Goal: Task Accomplishment & Management: Use online tool/utility

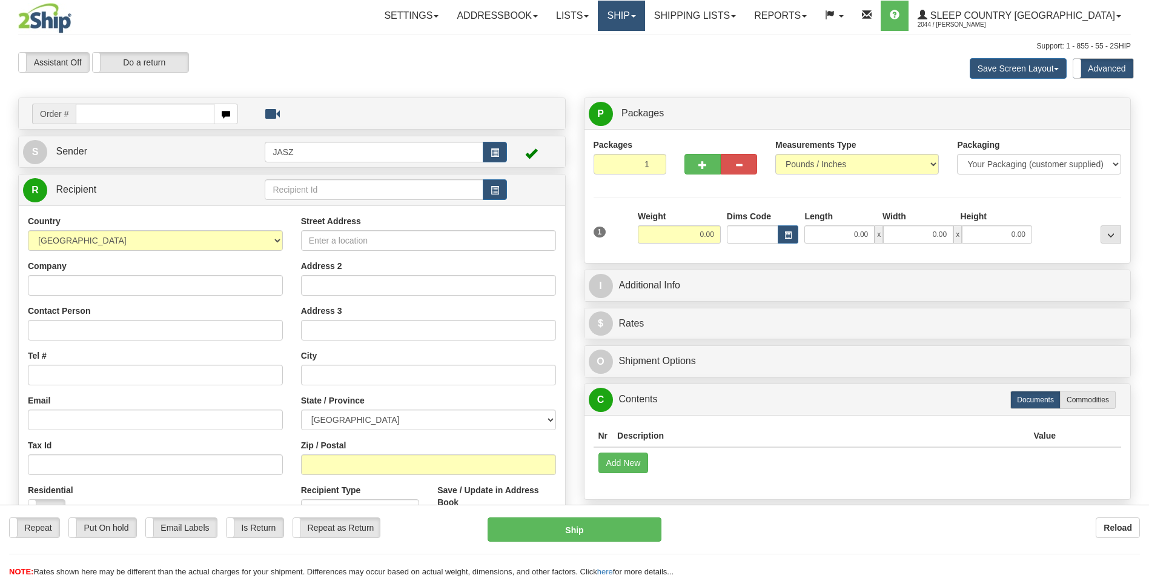
drag, startPoint x: 0, startPoint y: 0, endPoint x: 673, endPoint y: 13, distance: 673.5
click at [644, 7] on link "Ship" at bounding box center [621, 16] width 47 height 30
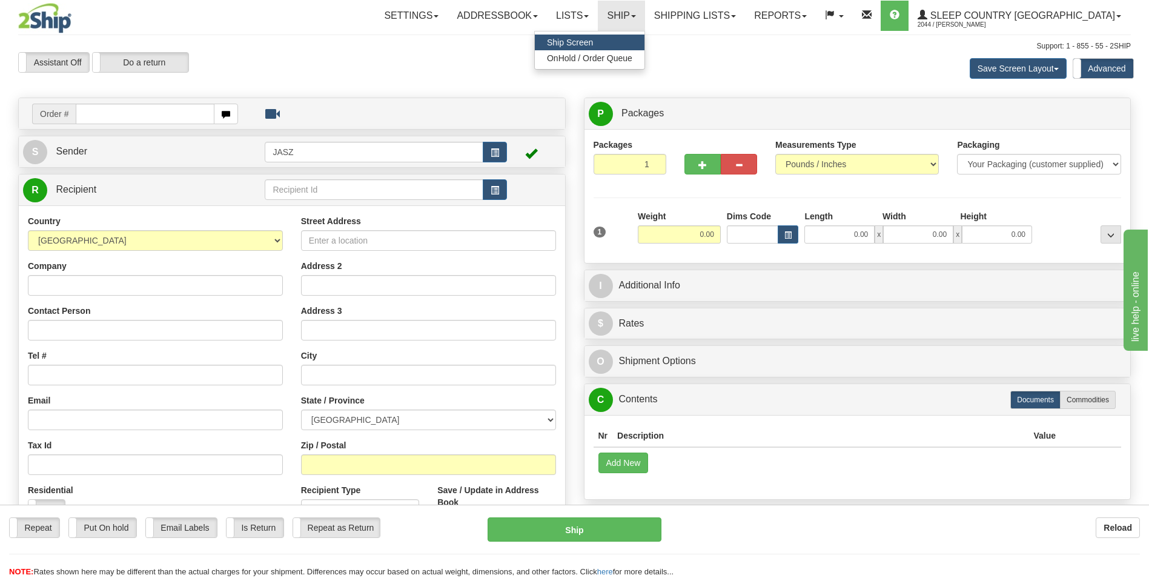
click at [645, 66] on ul "Ship Screen OnHold / Order Queue" at bounding box center [589, 50] width 111 height 39
click at [644, 21] on link "Ship" at bounding box center [621, 16] width 47 height 30
click at [632, 60] on span "OnHold / Order Queue" at bounding box center [589, 58] width 85 height 10
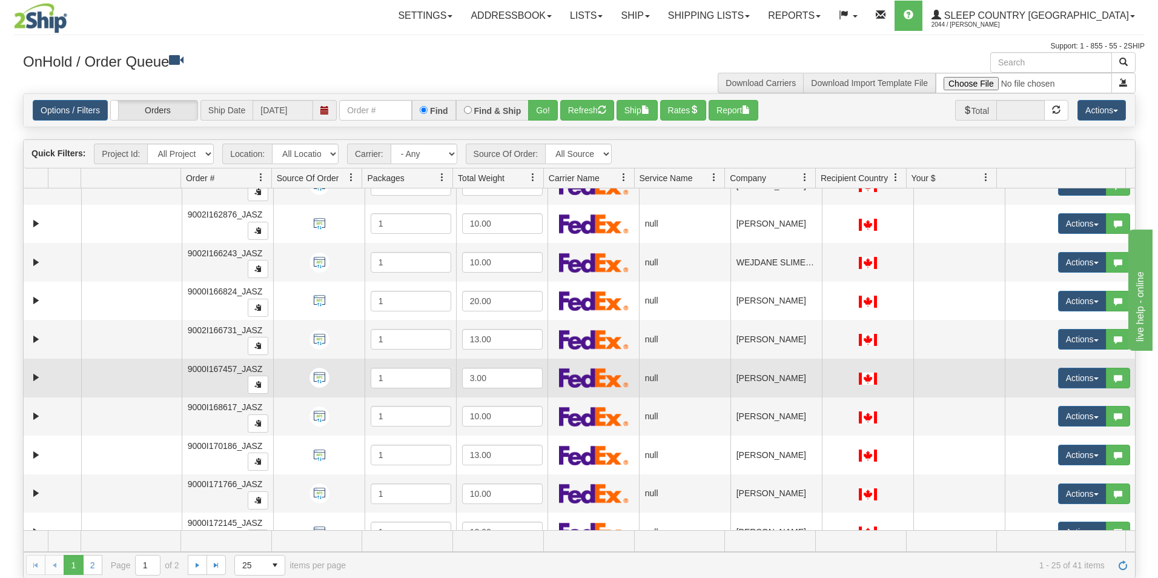
scroll to position [606, 0]
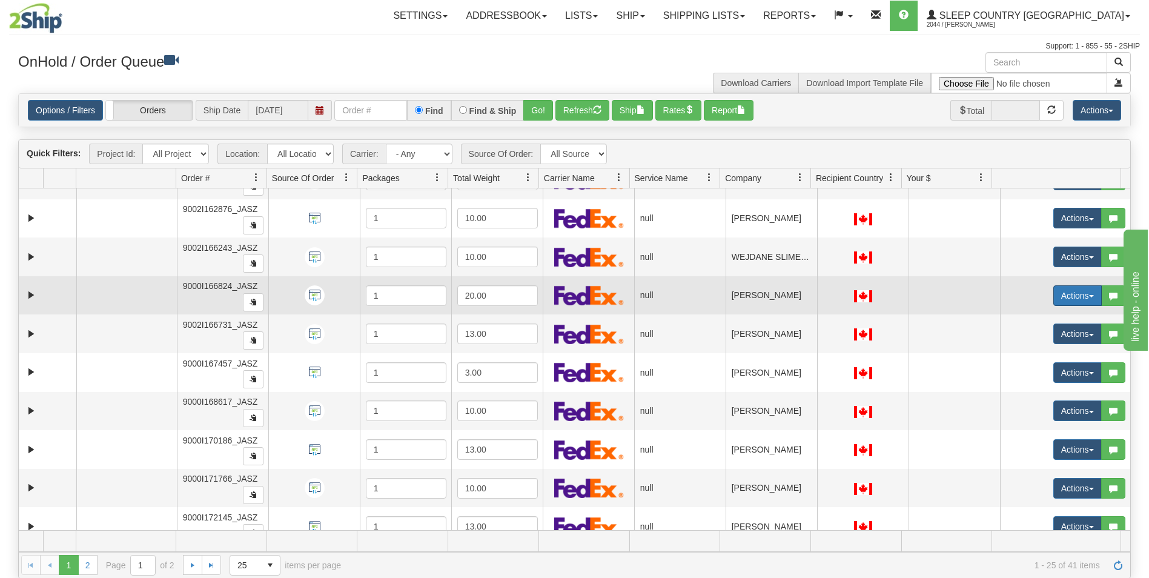
click at [1058, 292] on button "Actions" at bounding box center [1077, 295] width 48 height 21
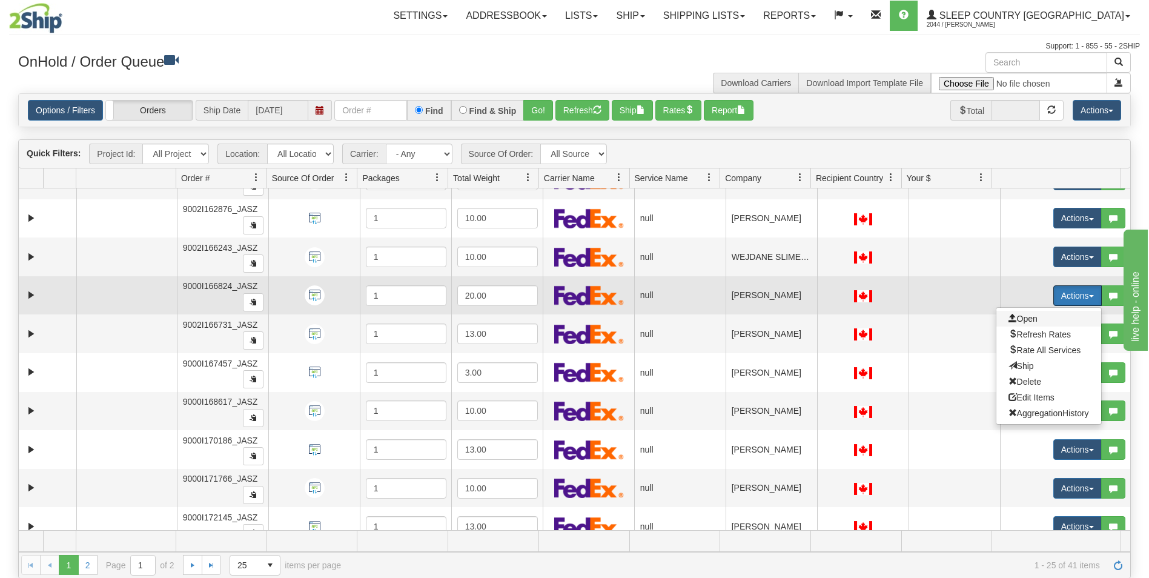
click at [1008, 320] on span "Open" at bounding box center [1022, 319] width 29 height 10
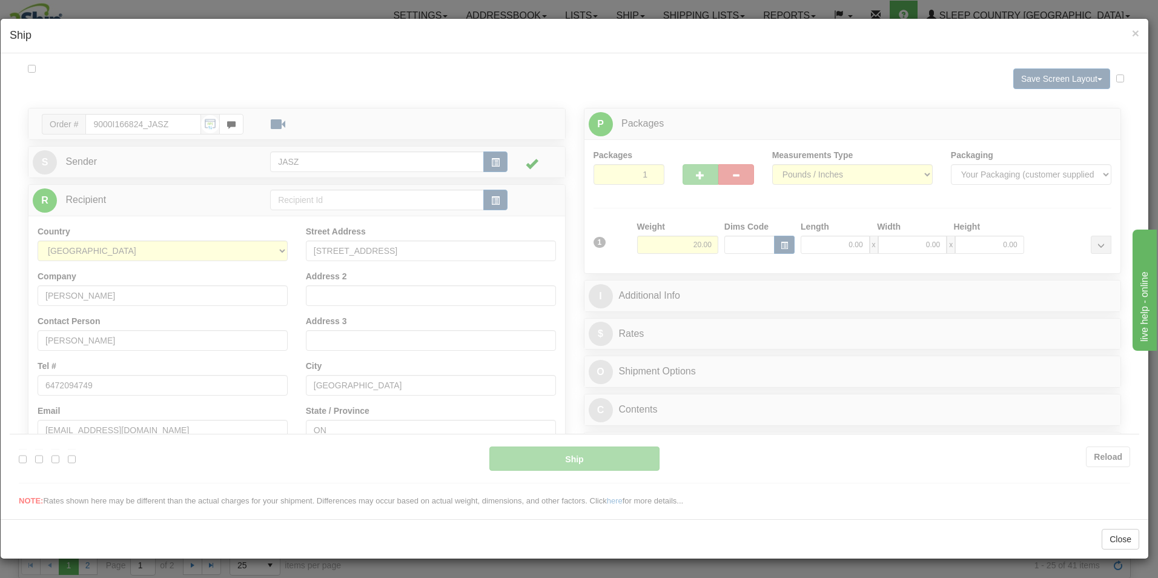
scroll to position [0, 0]
type input "09:47"
type input "16:00"
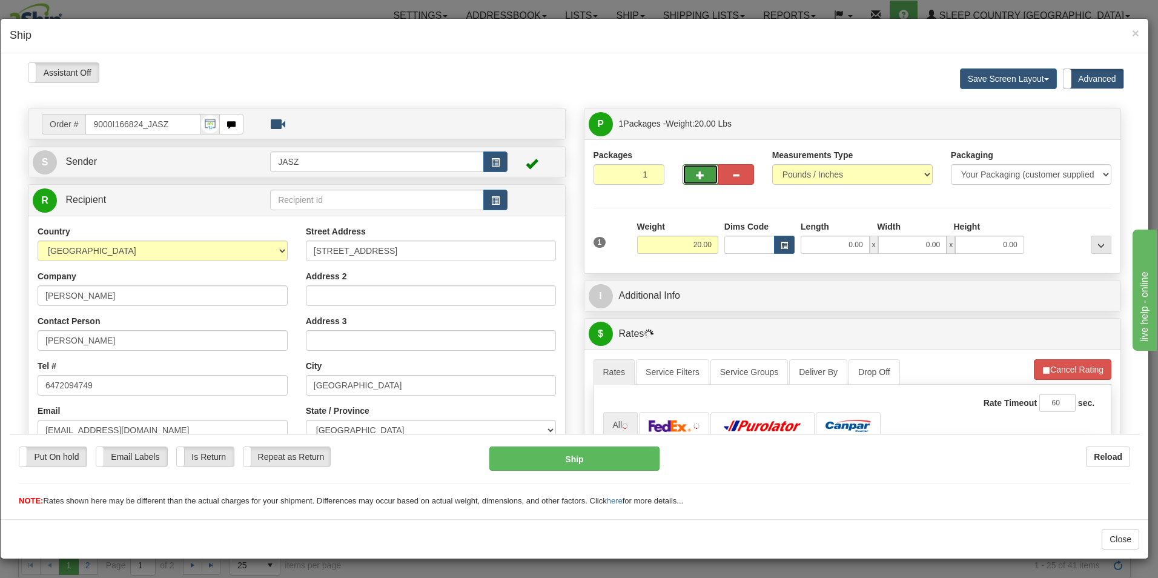
click at [696, 175] on span "button" at bounding box center [700, 175] width 8 height 8
type input "2"
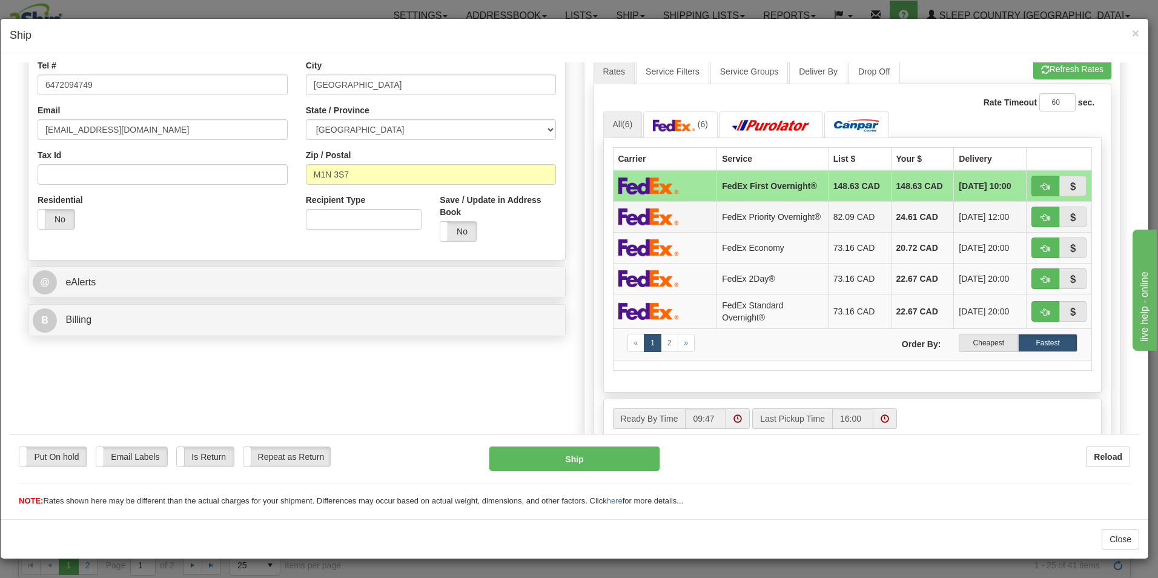
scroll to position [303, 0]
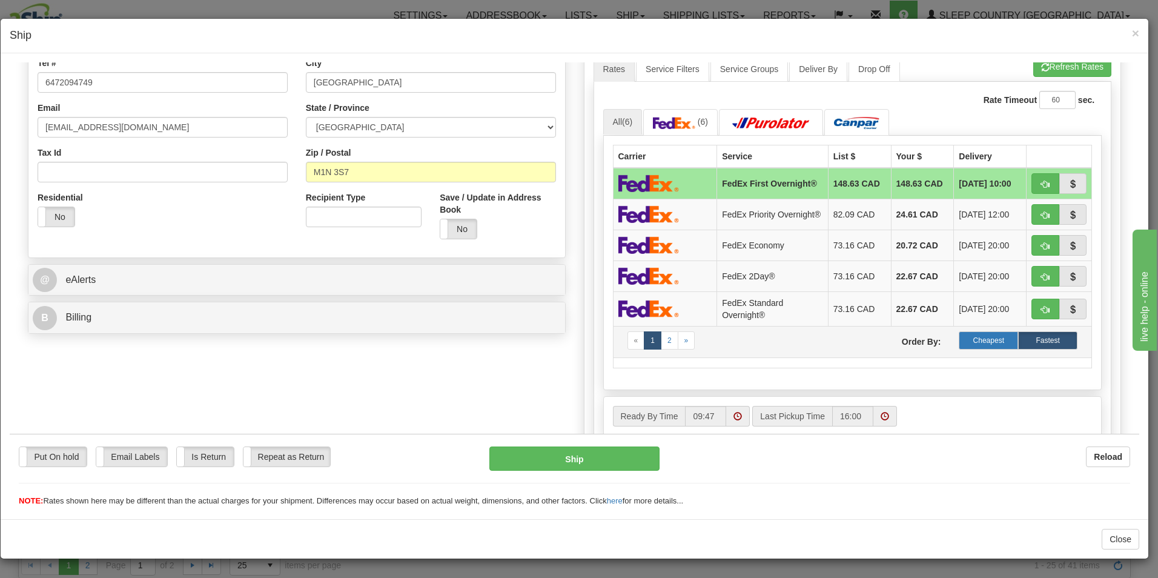
click at [975, 349] on label "Cheapest" at bounding box center [988, 340] width 59 height 18
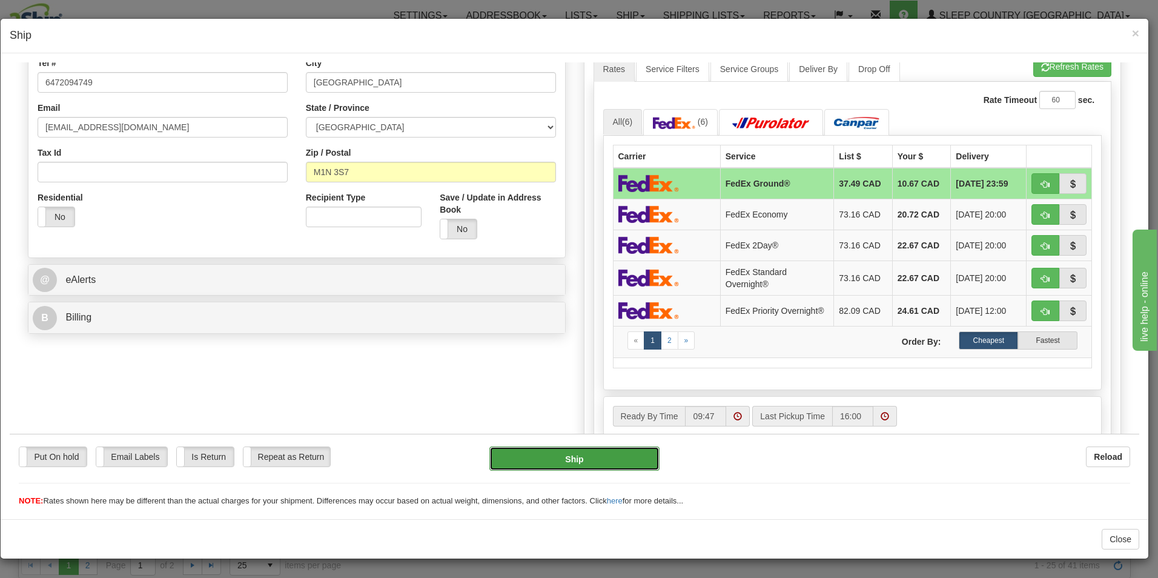
click at [617, 460] on button "Ship" at bounding box center [574, 458] width 170 height 24
type input "92"
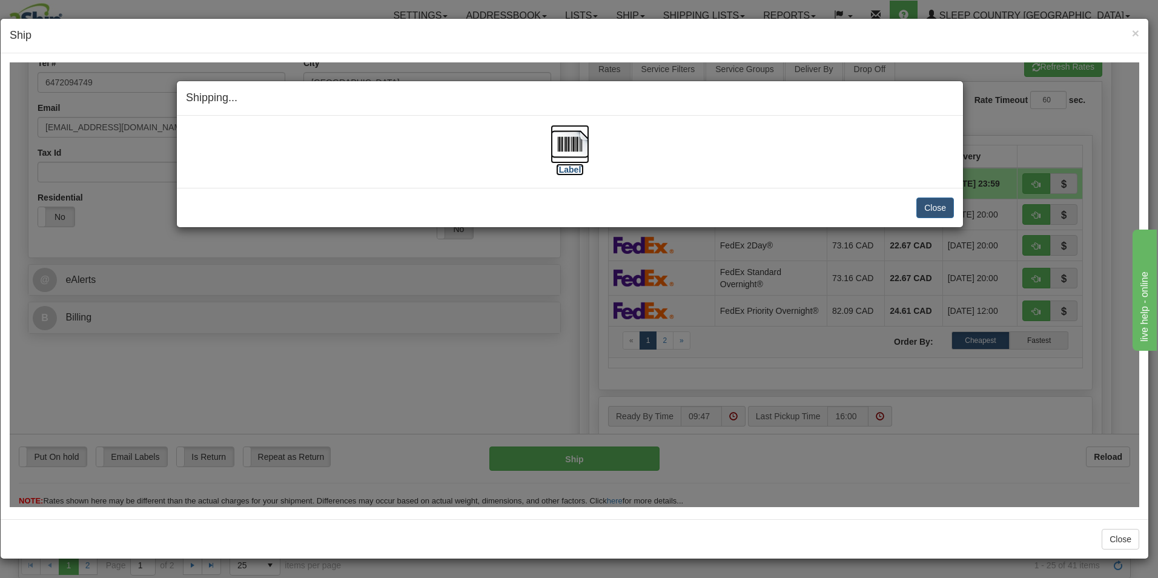
click at [566, 154] on img at bounding box center [569, 143] width 39 height 39
click at [935, 211] on button "Close" at bounding box center [935, 207] width 38 height 21
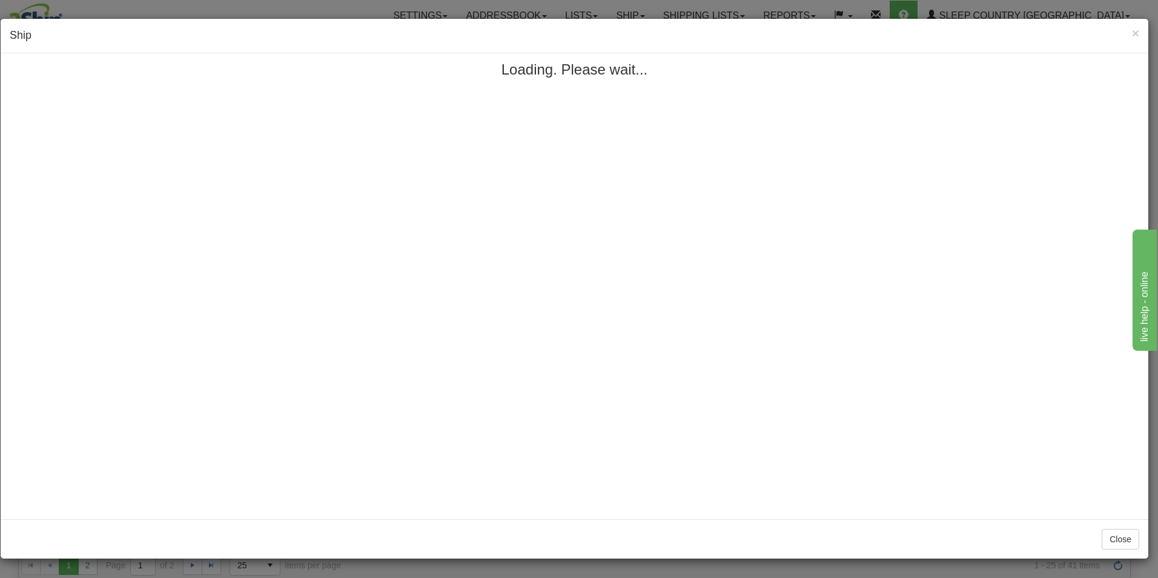
scroll to position [0, 0]
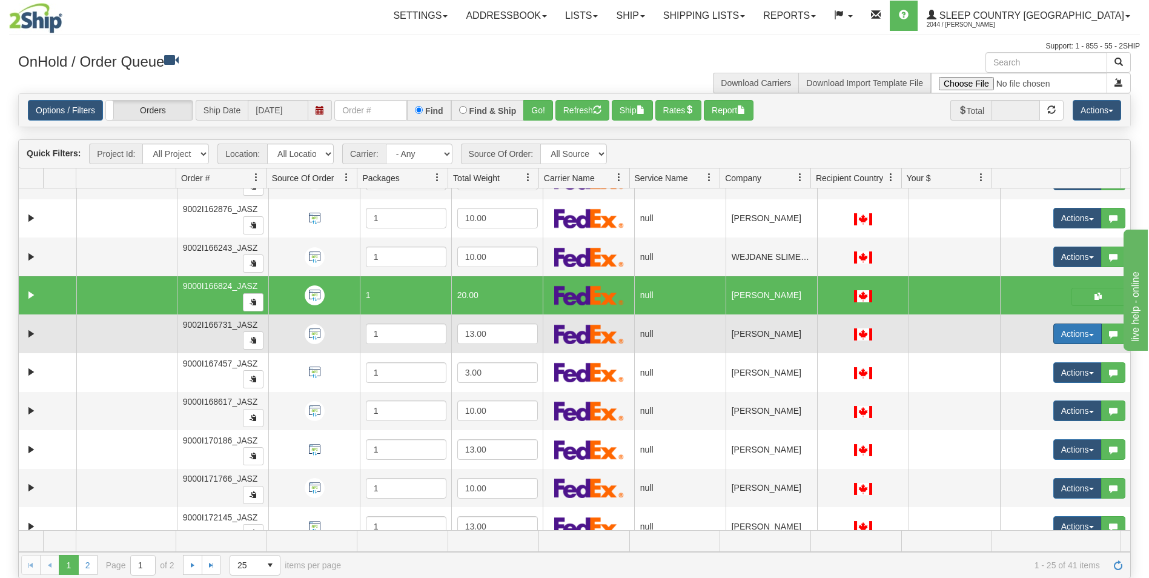
click at [1069, 337] on button "Actions" at bounding box center [1077, 333] width 48 height 21
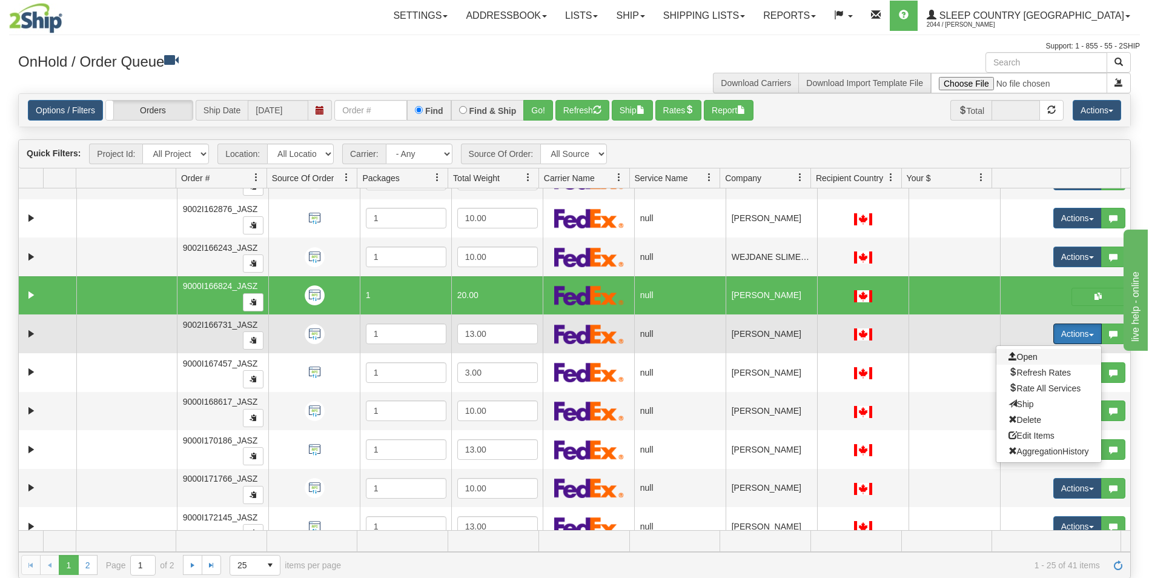
click at [1020, 354] on span "Open" at bounding box center [1022, 357] width 29 height 10
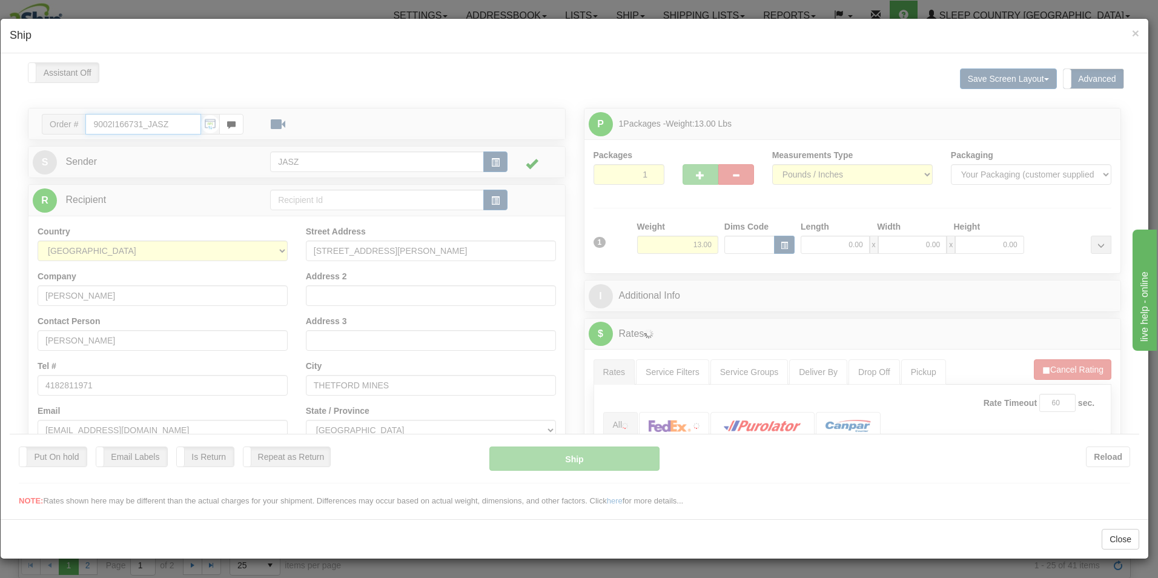
type input "09:48"
type input "16:00"
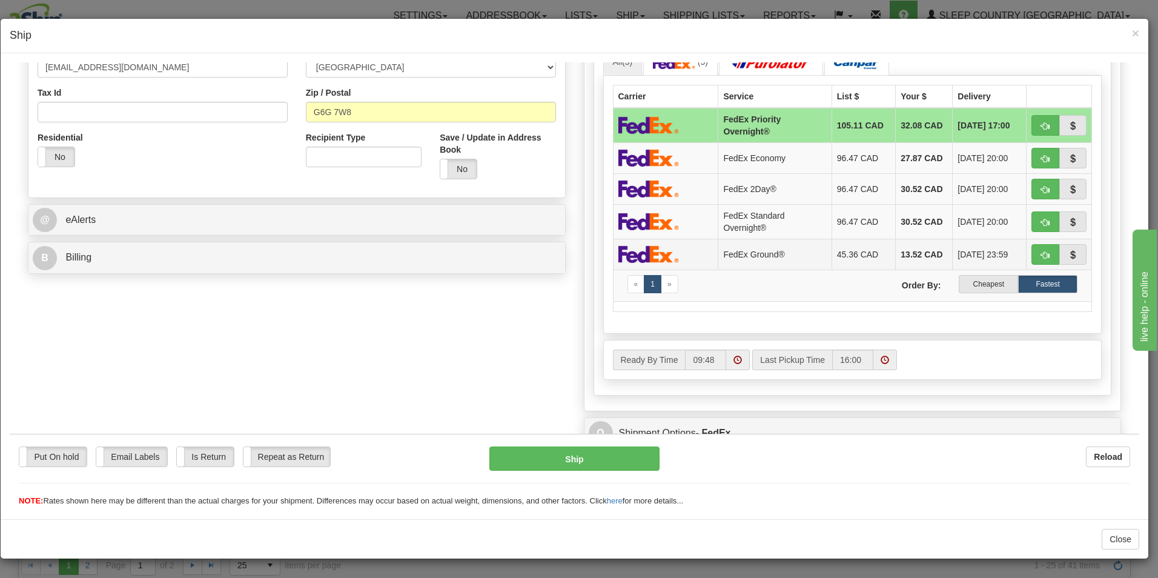
scroll to position [363, 0]
click at [985, 283] on label "Cheapest" at bounding box center [988, 283] width 59 height 18
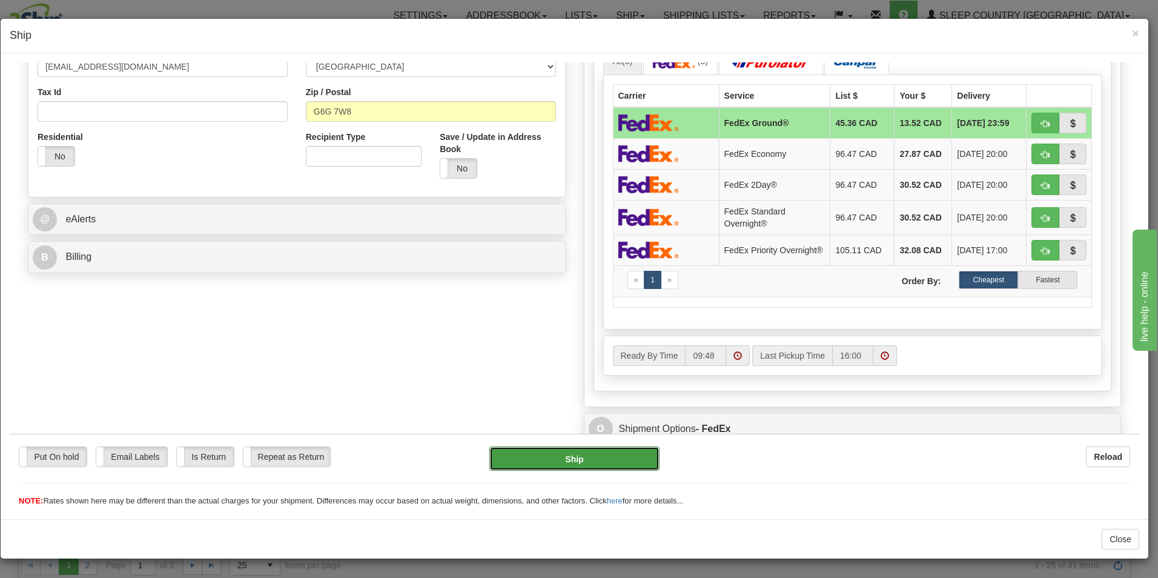
click at [618, 460] on button "Ship" at bounding box center [574, 458] width 170 height 24
type input "92"
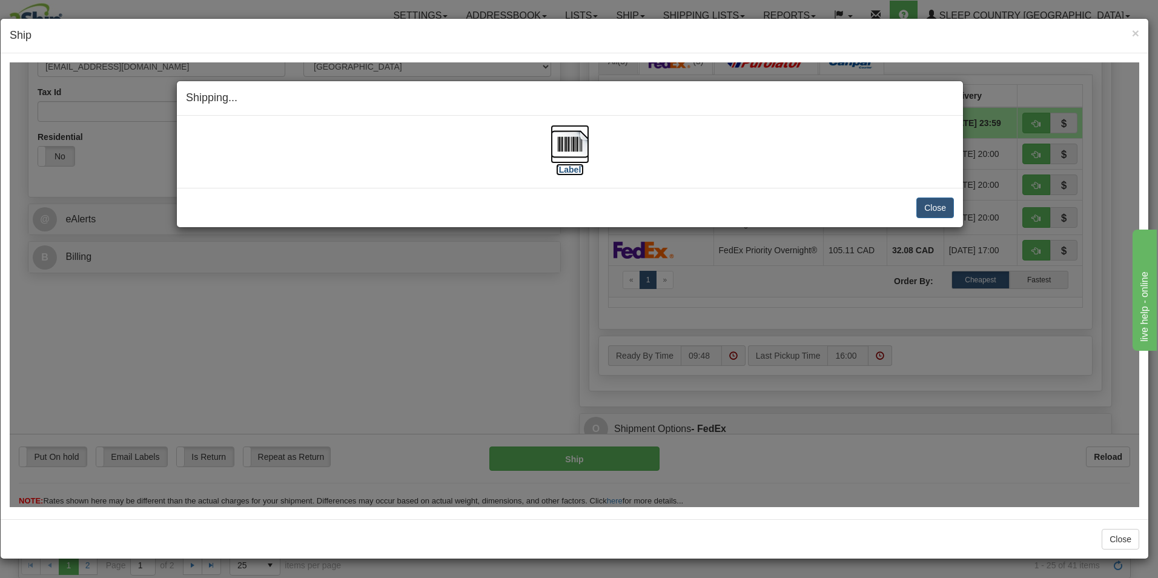
click at [560, 162] on img at bounding box center [569, 143] width 39 height 39
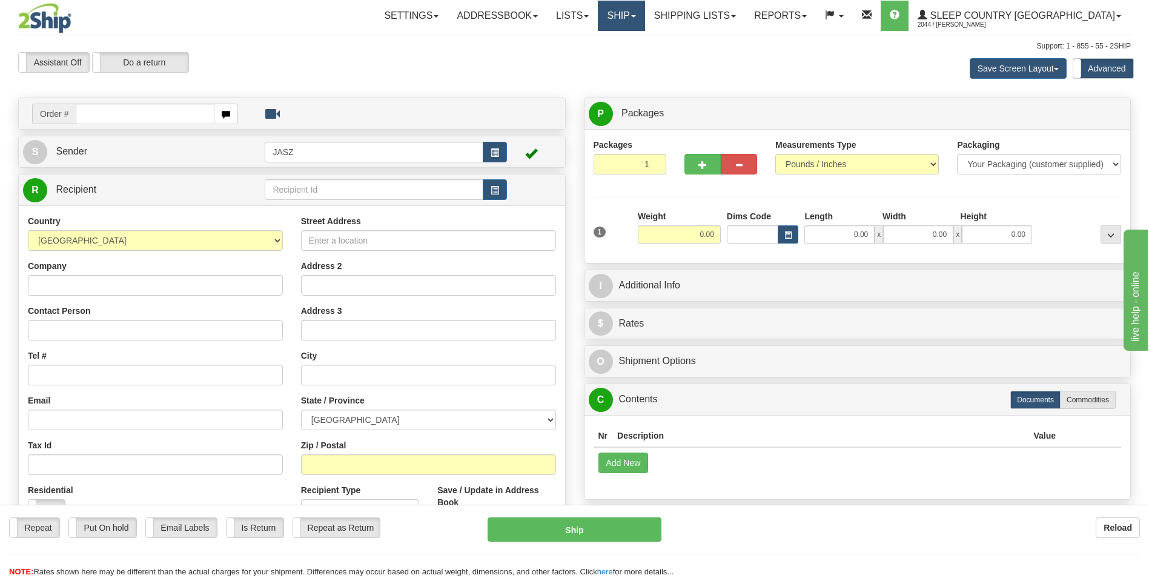
click at [644, 26] on link "Ship" at bounding box center [621, 16] width 47 height 30
click at [632, 54] on span "OnHold / Order Queue" at bounding box center [589, 58] width 85 height 10
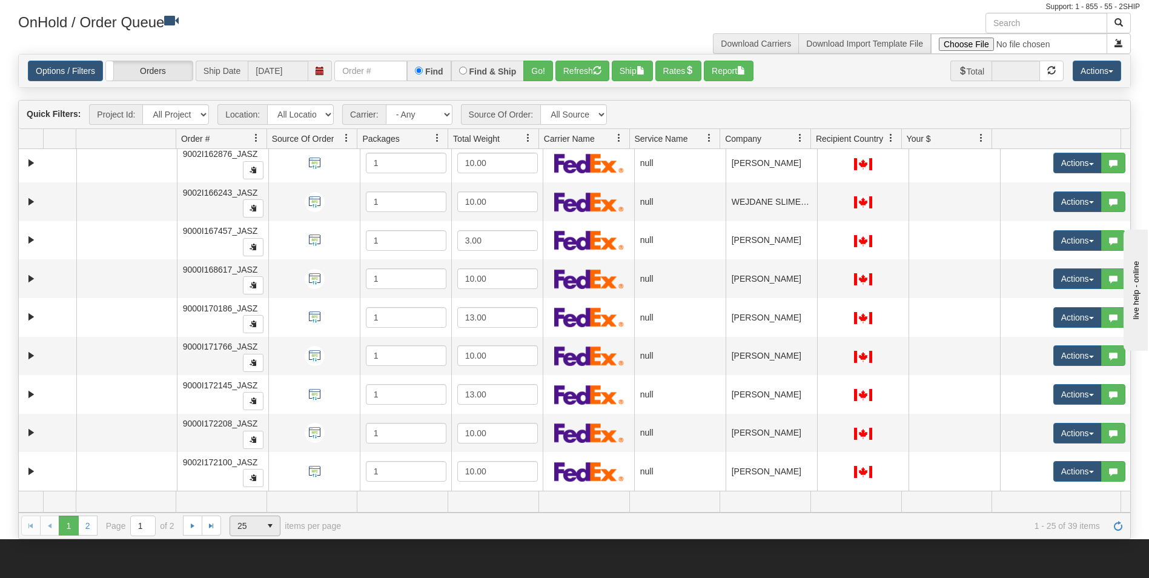
scroll to position [61, 0]
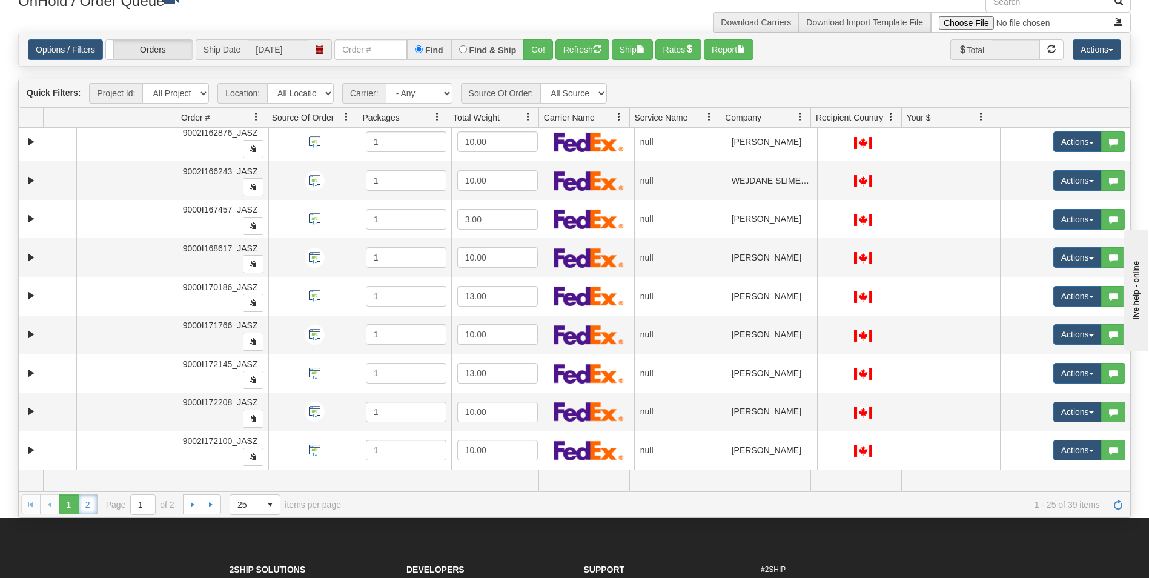
drag, startPoint x: 95, startPoint y: 504, endPoint x: 104, endPoint y: 505, distance: 8.5
click at [95, 504] on link "2" at bounding box center [87, 503] width 19 height 19
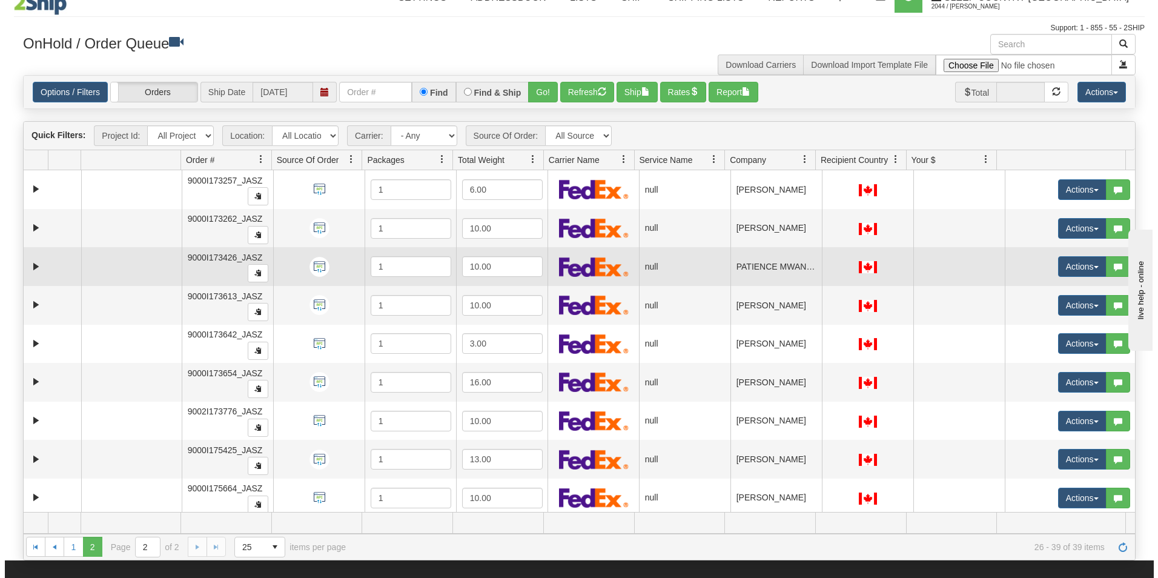
scroll to position [0, 0]
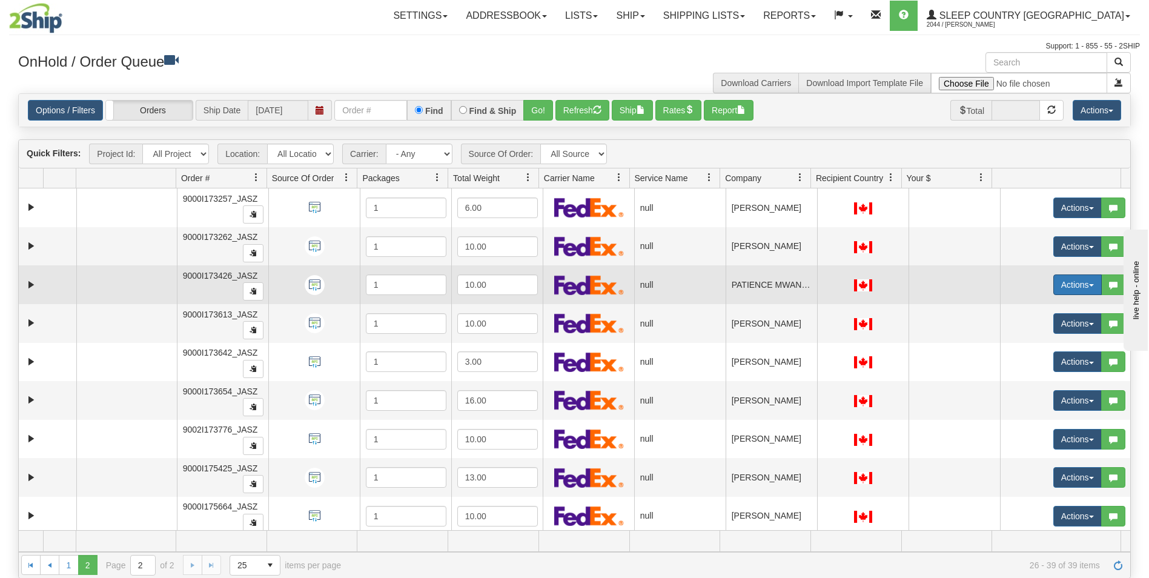
click at [1069, 286] on button "Actions" at bounding box center [1077, 284] width 48 height 21
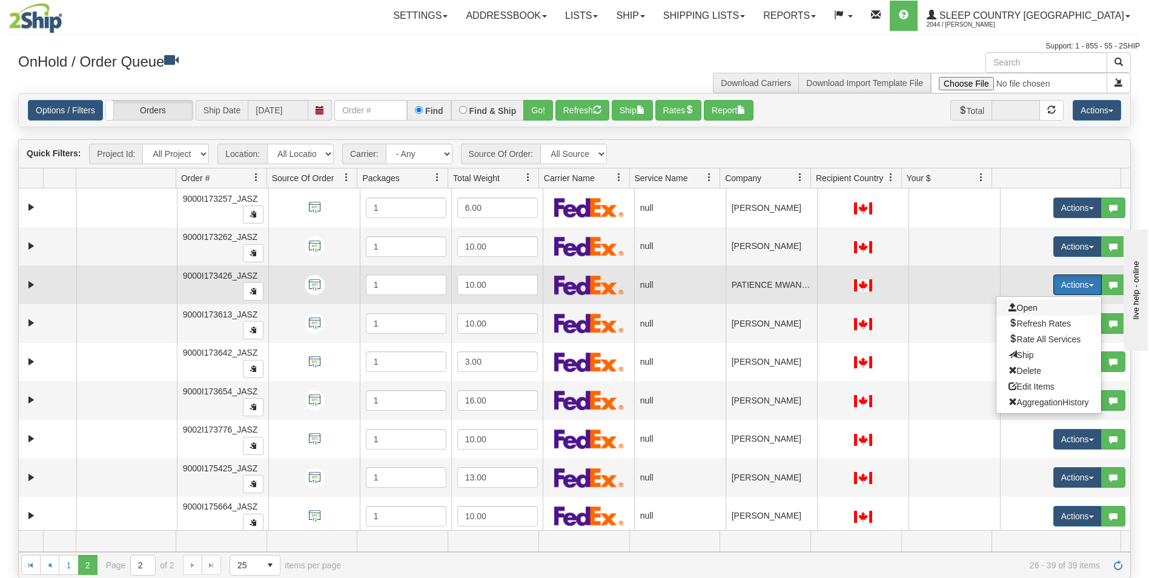
click at [1017, 309] on span "Open" at bounding box center [1022, 308] width 29 height 10
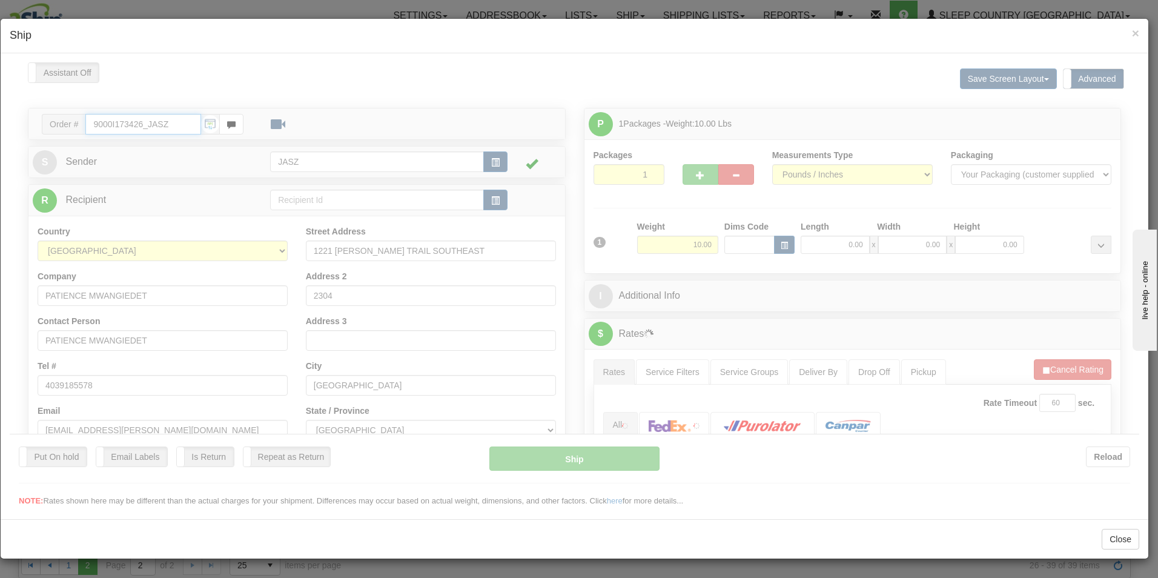
type input "10:21"
type input "16:00"
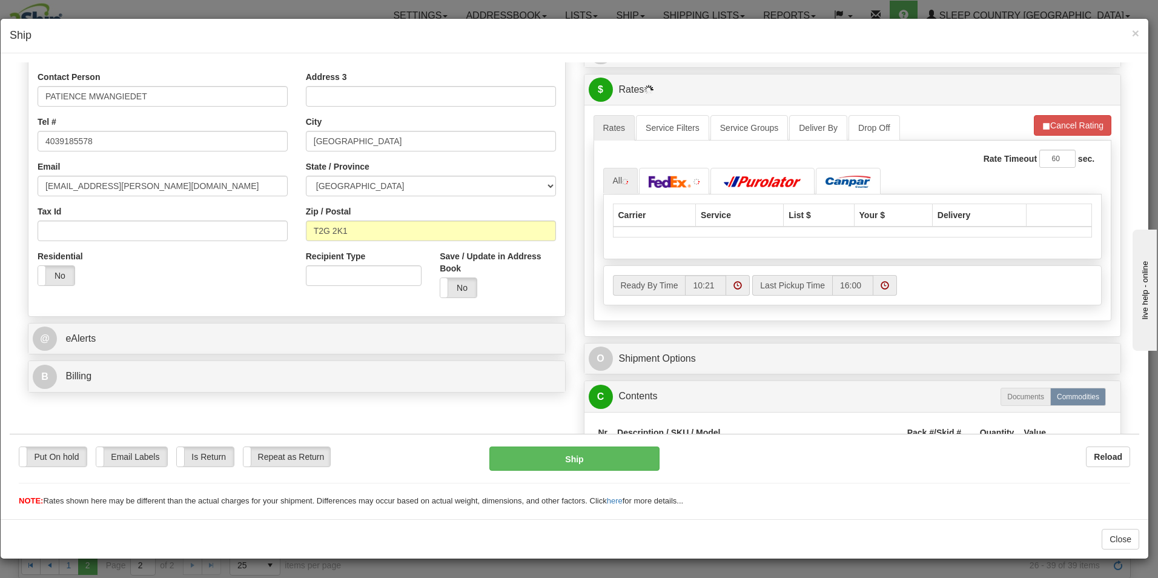
scroll to position [303, 0]
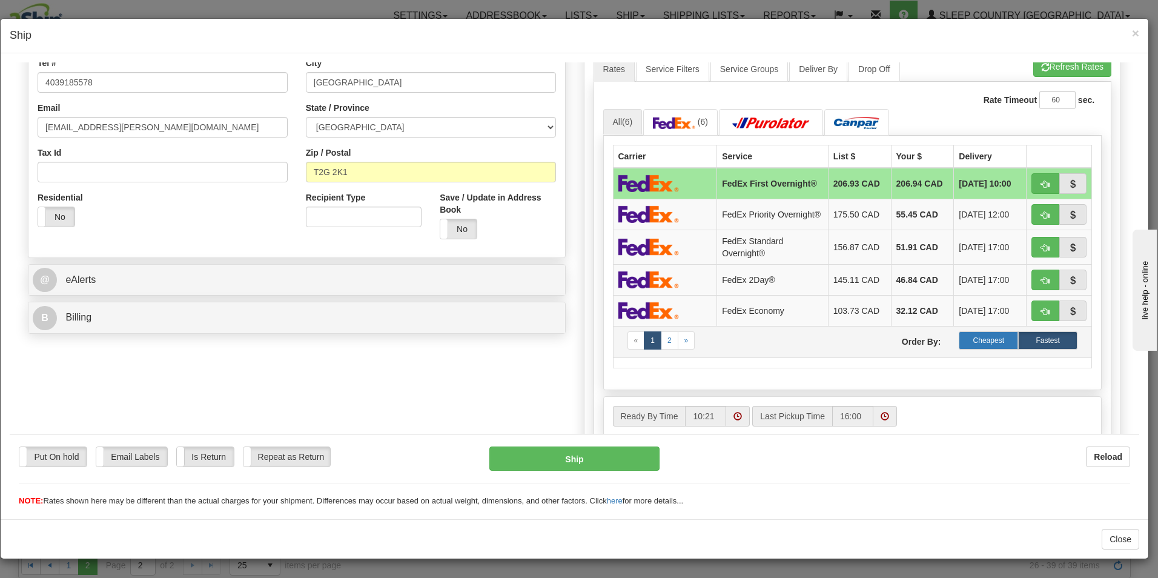
click at [977, 346] on label "Cheapest" at bounding box center [988, 340] width 59 height 18
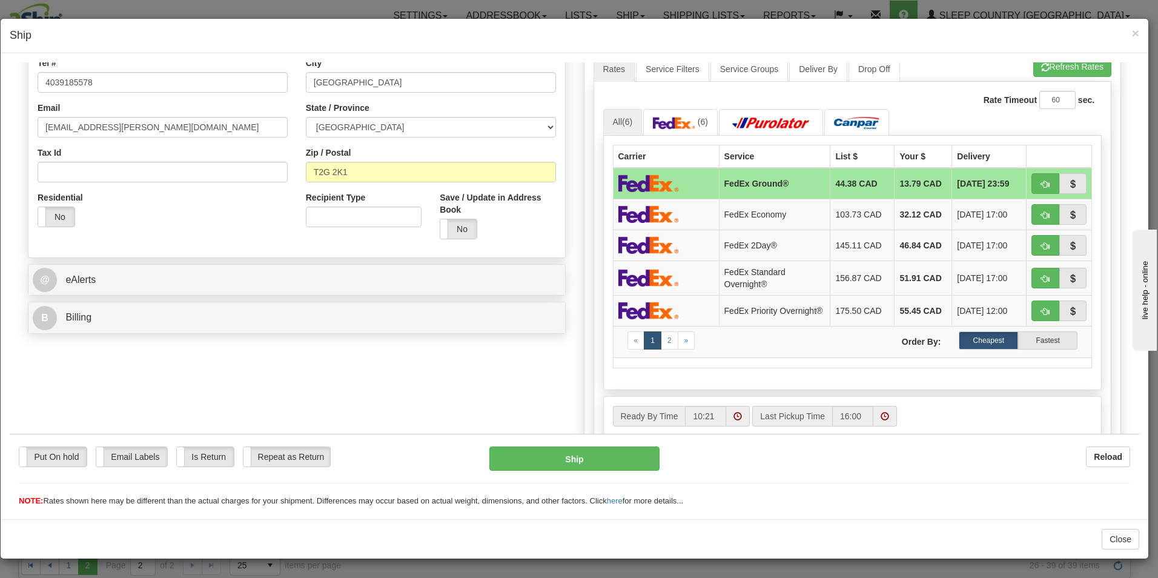
click at [584, 472] on div "Put On hold Put On hold Email Labels Email Labels Edit Is Return Is Return Repe…" at bounding box center [574, 476] width 1129 height 61
click at [587, 469] on button "Ship" at bounding box center [574, 458] width 170 height 24
type input "92"
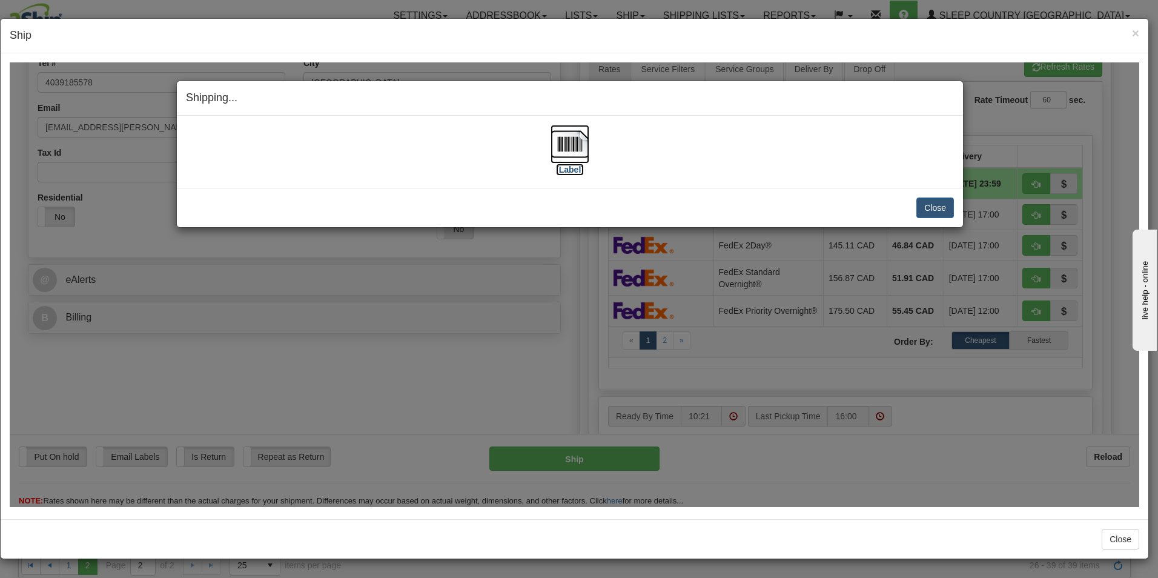
click at [587, 162] on img at bounding box center [569, 143] width 39 height 39
click at [939, 204] on button "Close" at bounding box center [935, 207] width 38 height 21
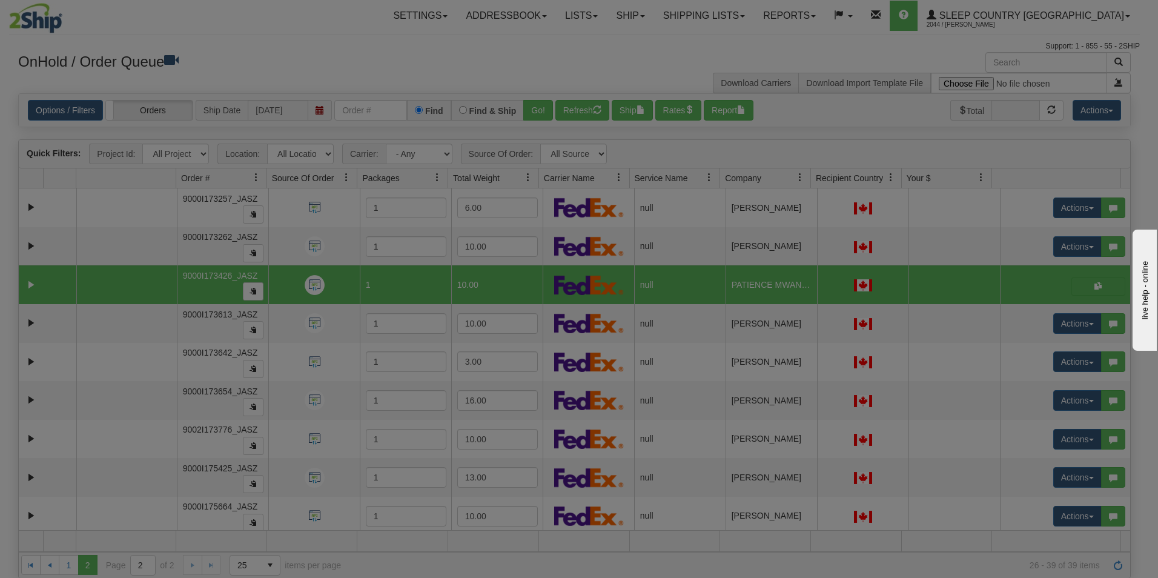
scroll to position [0, 0]
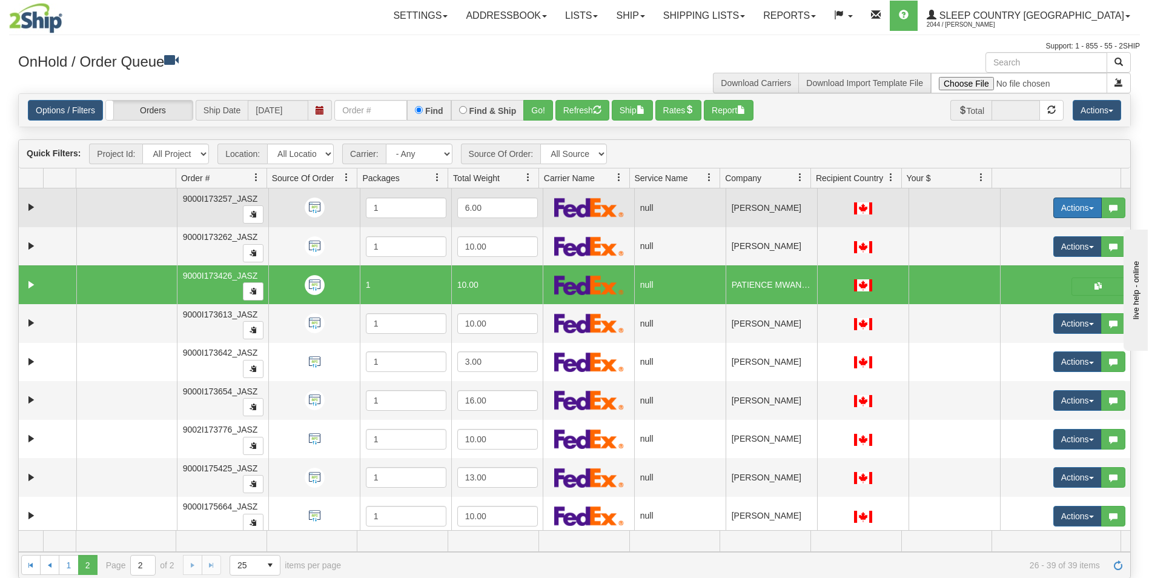
click at [1060, 208] on button "Actions" at bounding box center [1077, 207] width 48 height 21
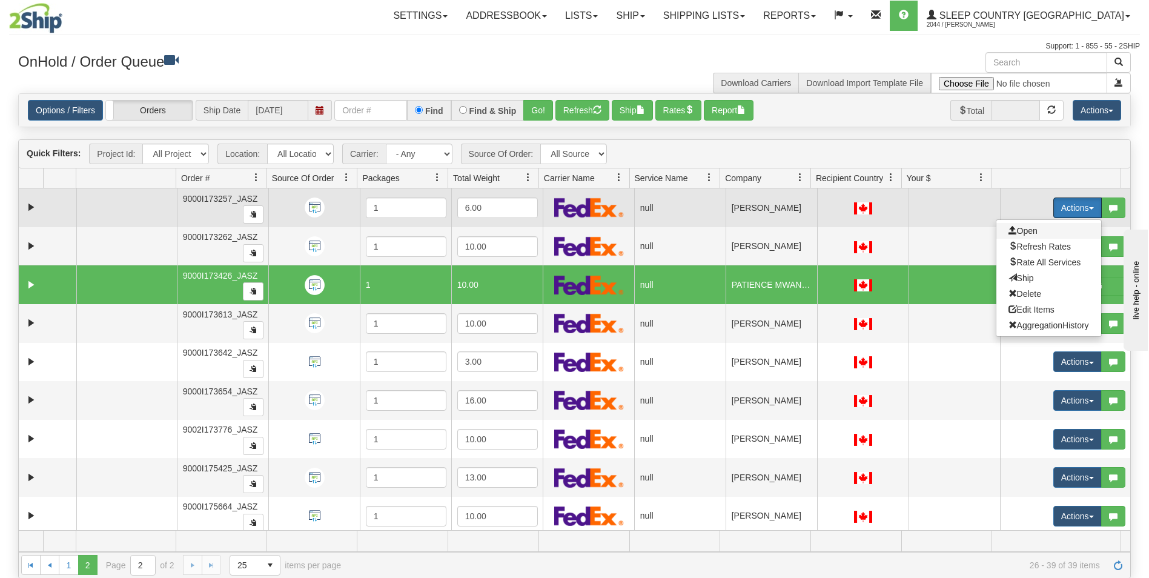
click at [1025, 232] on span "Open" at bounding box center [1022, 231] width 29 height 10
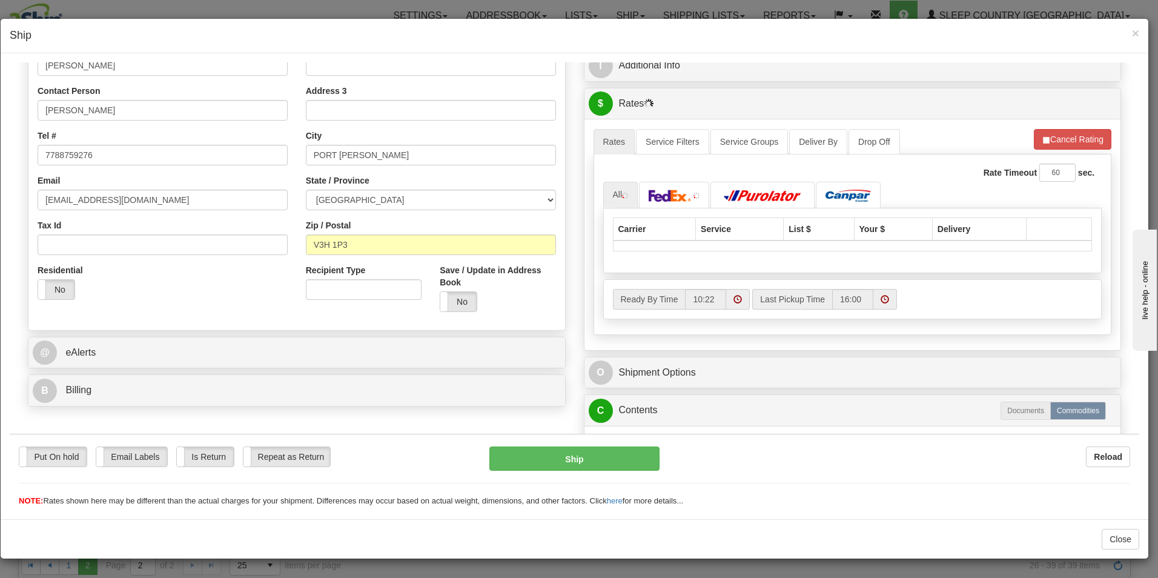
scroll to position [303, 0]
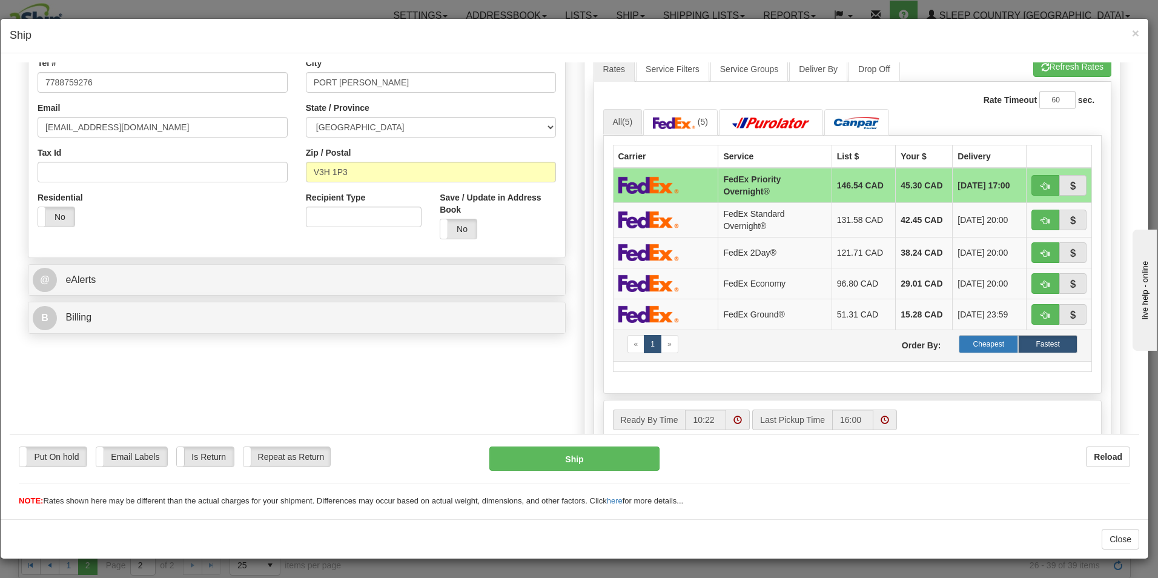
click at [980, 345] on label "Cheapest" at bounding box center [988, 343] width 59 height 18
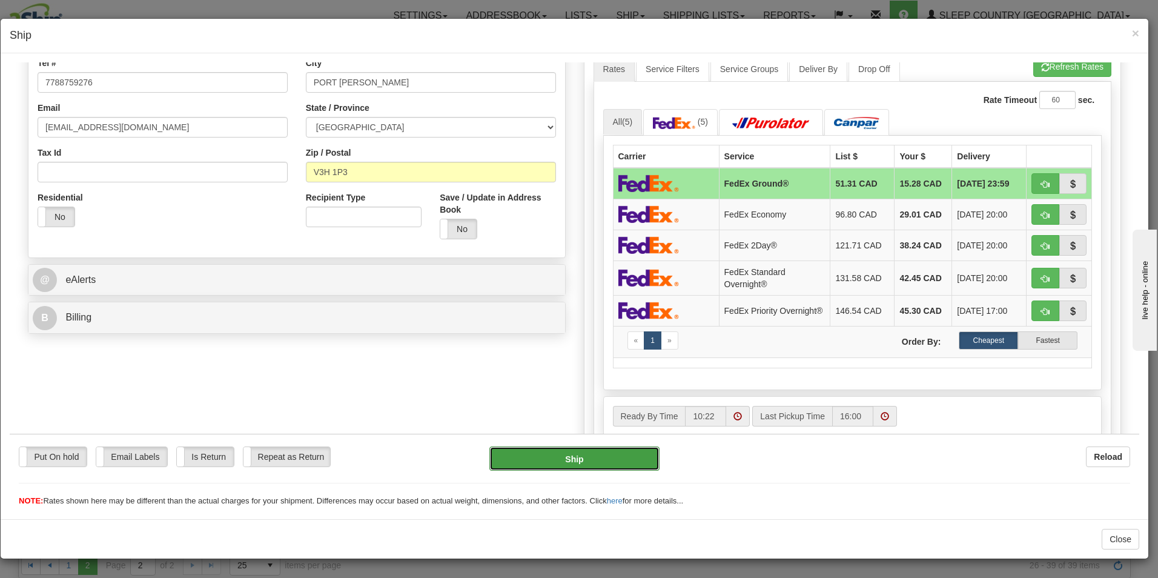
click at [586, 460] on button "Ship" at bounding box center [574, 458] width 170 height 24
type input "92"
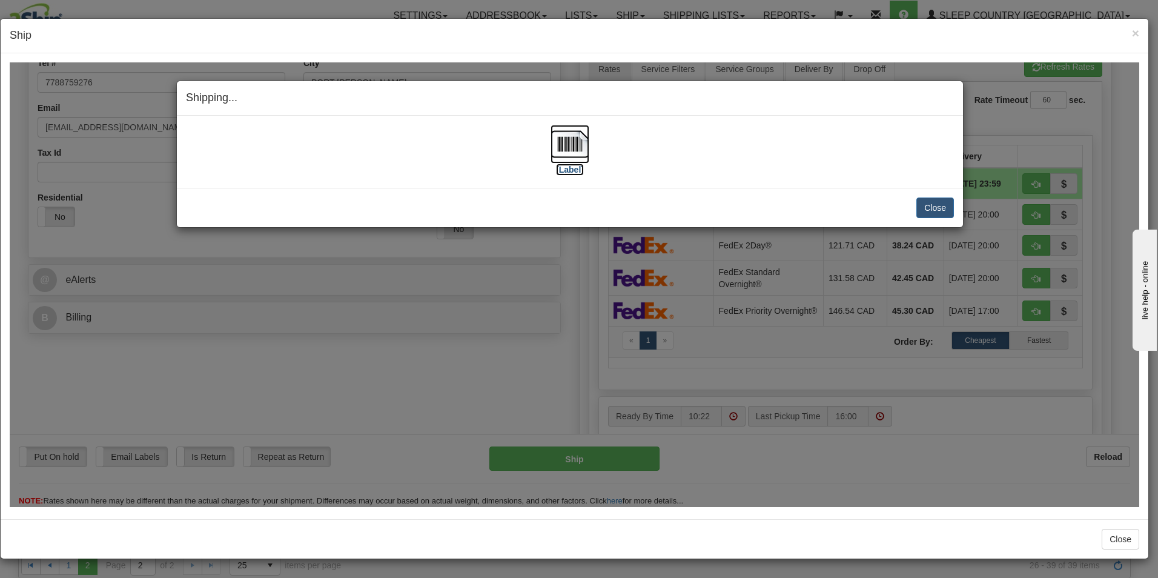
click at [571, 151] on img at bounding box center [569, 143] width 39 height 39
click at [937, 203] on button "Close" at bounding box center [935, 207] width 38 height 21
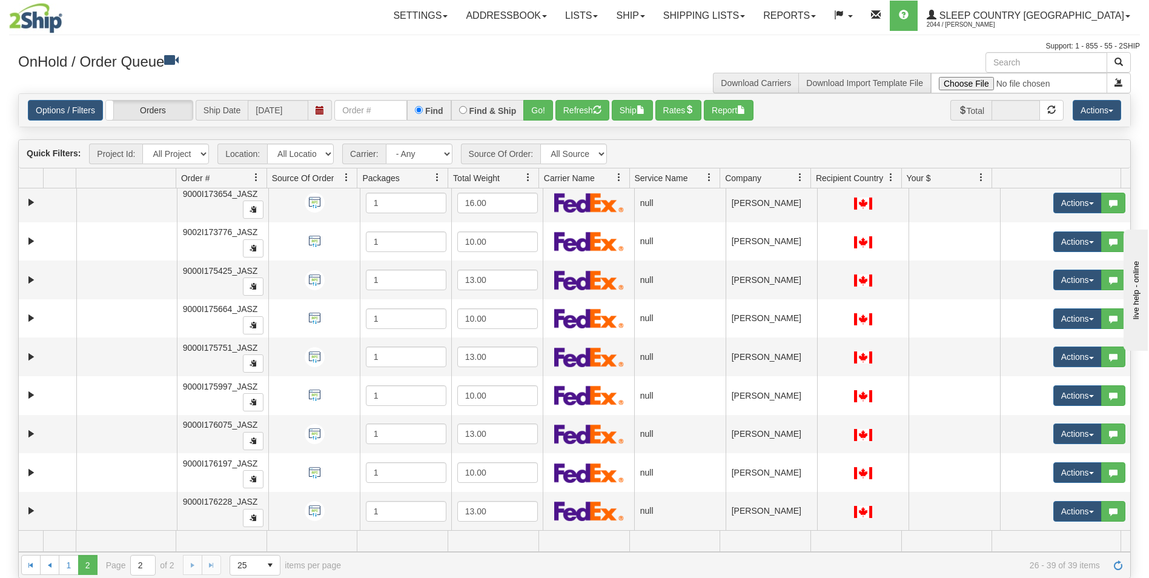
scroll to position [61, 0]
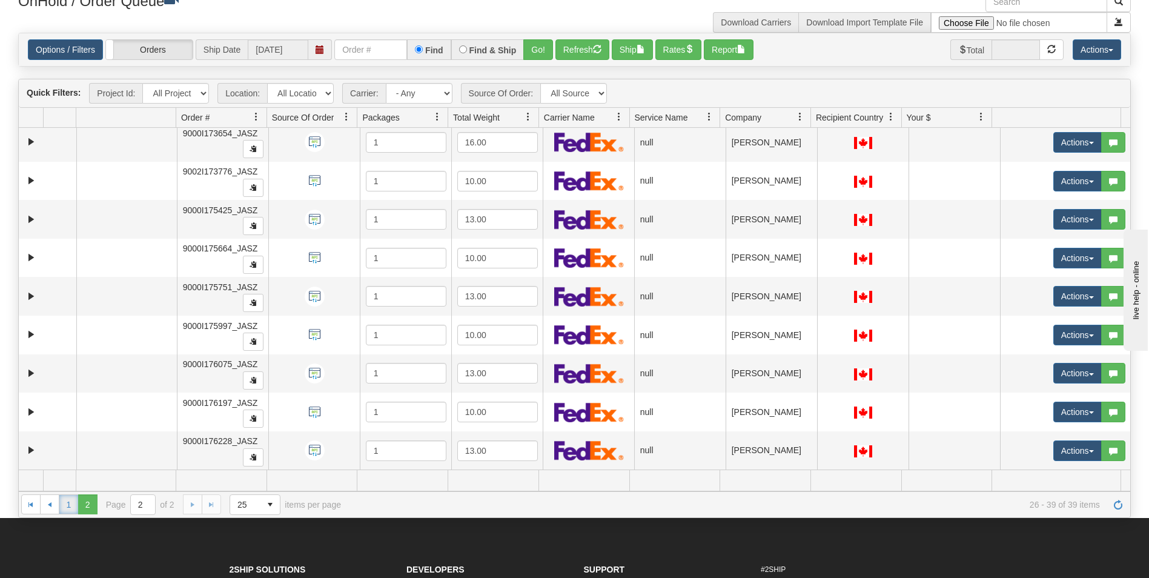
click at [74, 503] on link "1" at bounding box center [68, 503] width 19 height 19
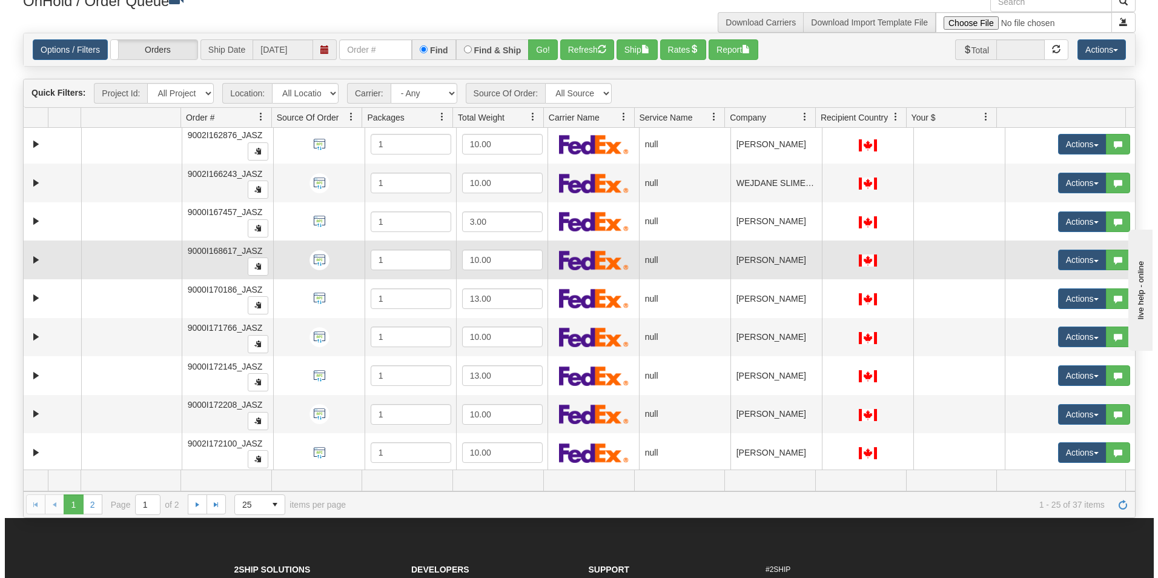
scroll to position [621, 0]
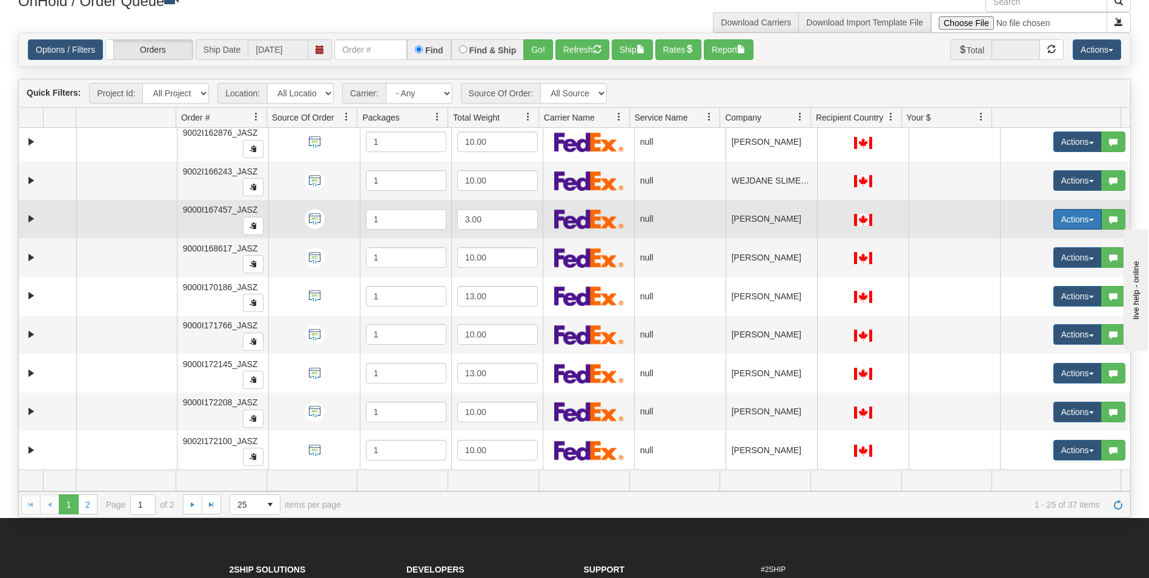
click at [1063, 217] on button "Actions" at bounding box center [1077, 219] width 48 height 21
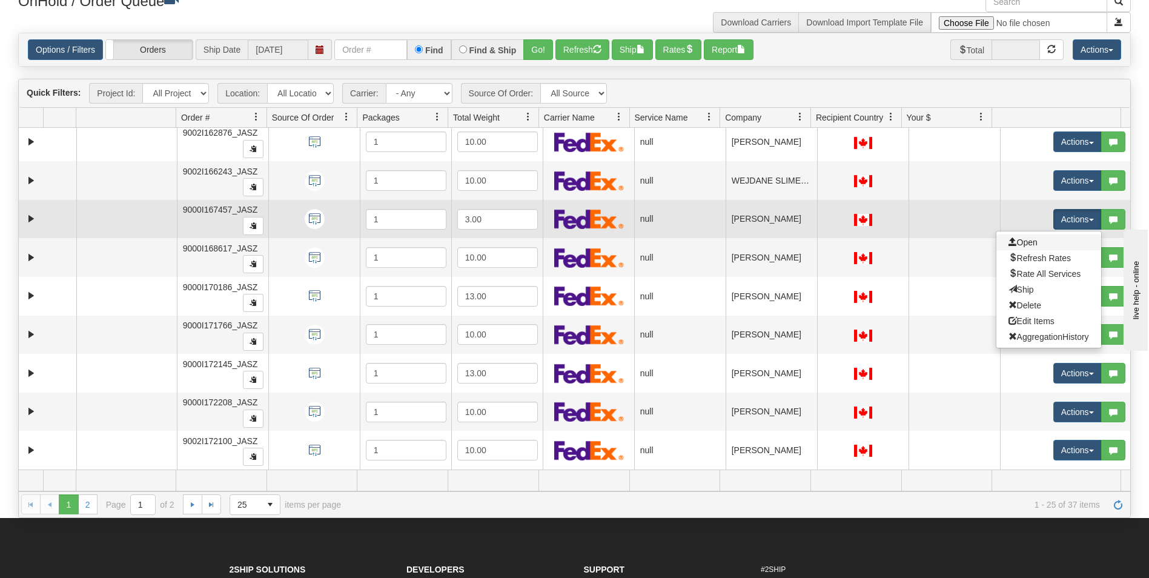
click at [1035, 240] on link "Open" at bounding box center [1048, 242] width 105 height 16
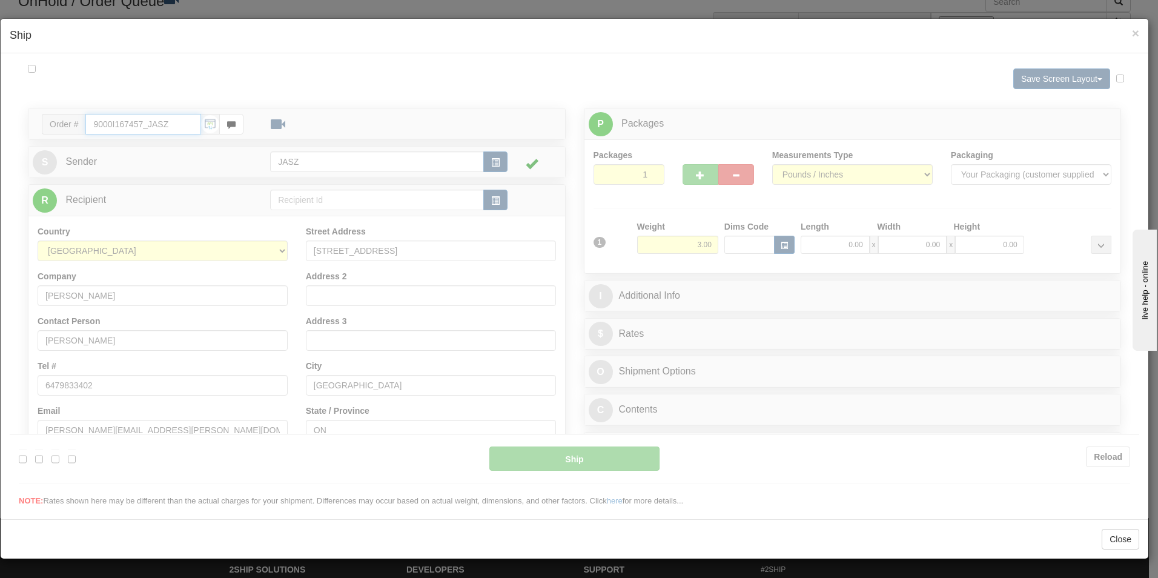
scroll to position [0, 0]
type input "10:23"
type input "16:00"
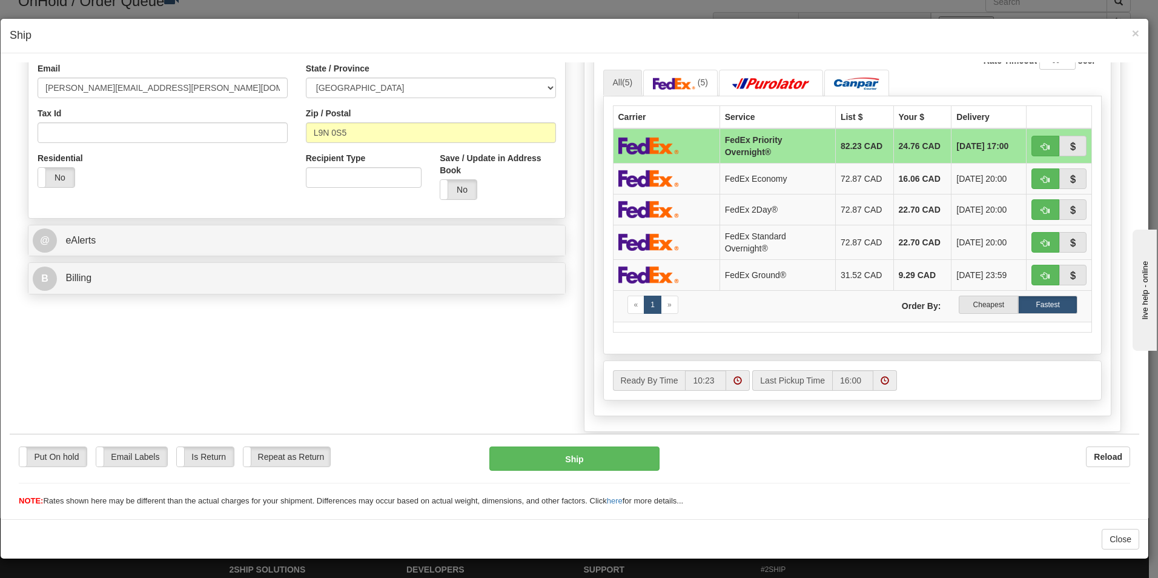
scroll to position [363, 0]
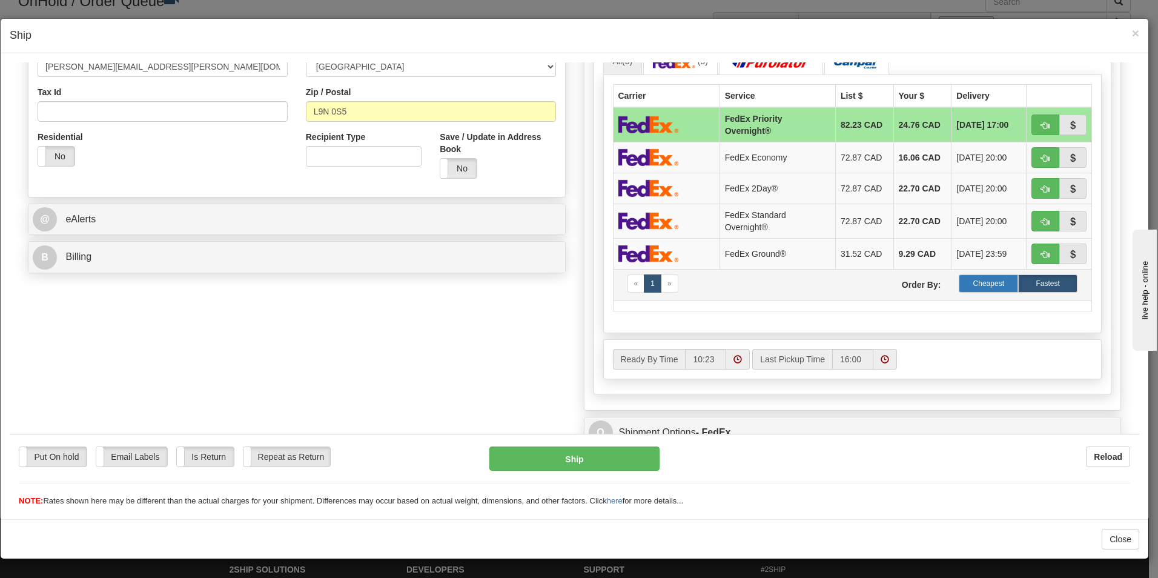
click at [977, 277] on label "Cheapest" at bounding box center [988, 283] width 59 height 18
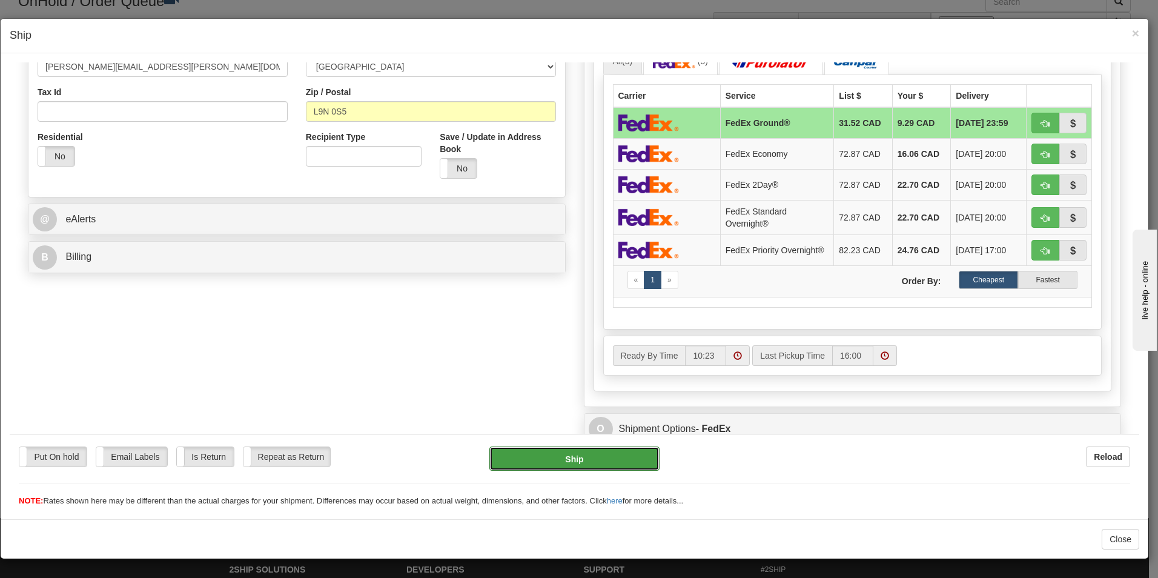
click at [607, 458] on button "Ship" at bounding box center [574, 458] width 170 height 24
type input "92"
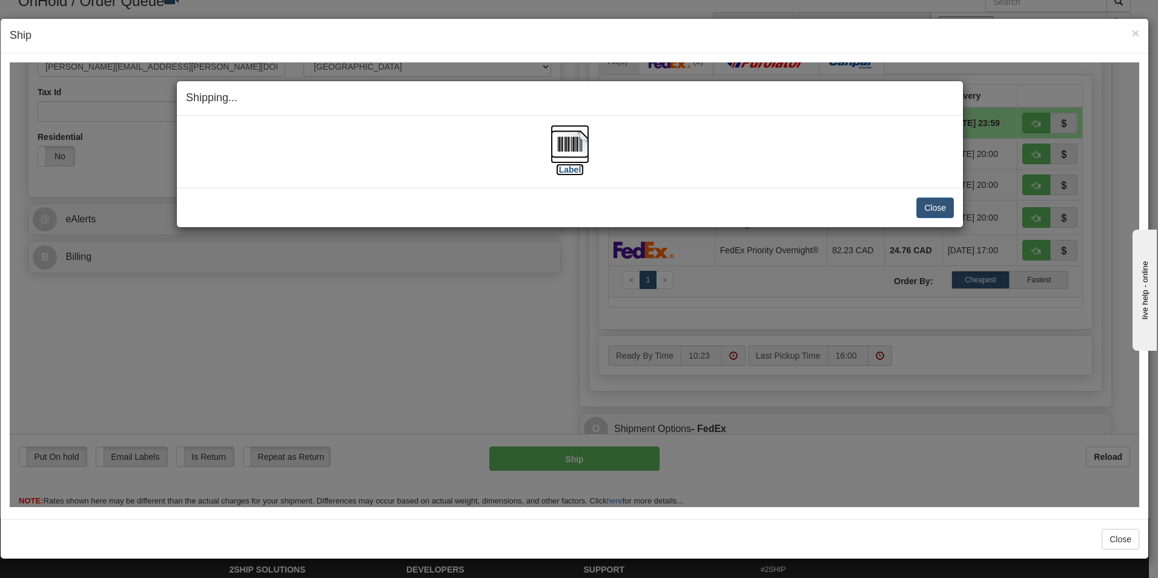
click at [566, 159] on img at bounding box center [569, 143] width 39 height 39
click at [940, 202] on button "Close" at bounding box center [935, 207] width 38 height 21
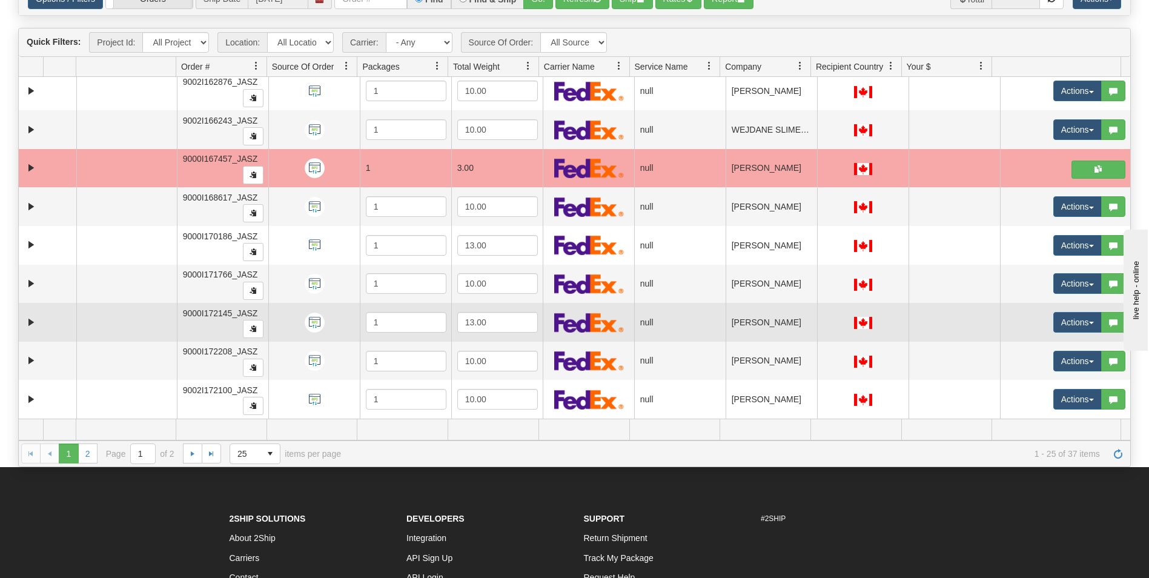
scroll to position [182, 0]
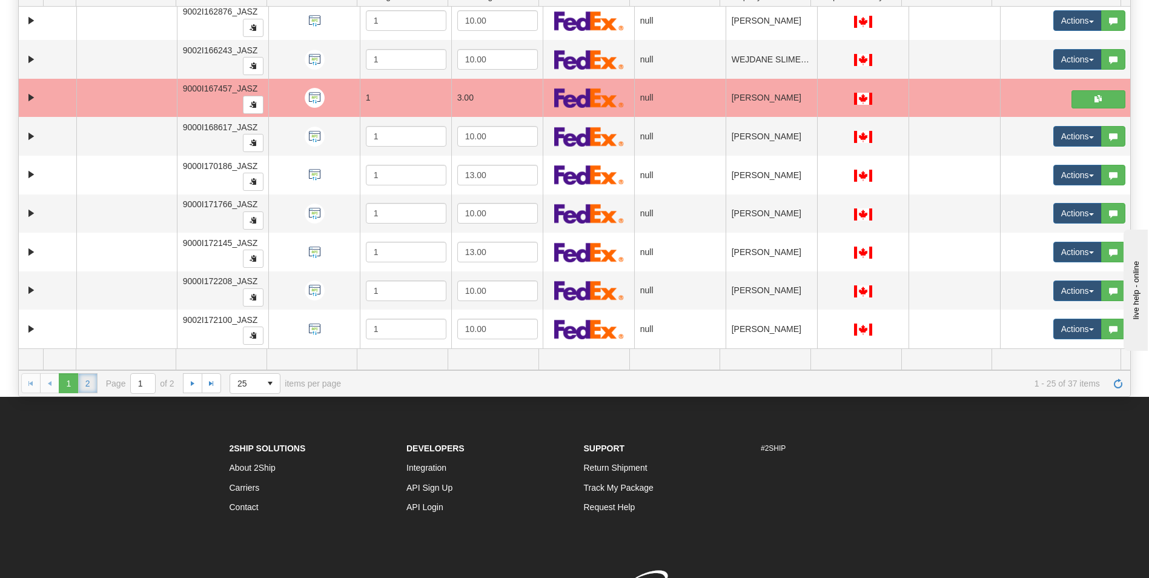
click at [85, 387] on link "2" at bounding box center [87, 382] width 19 height 19
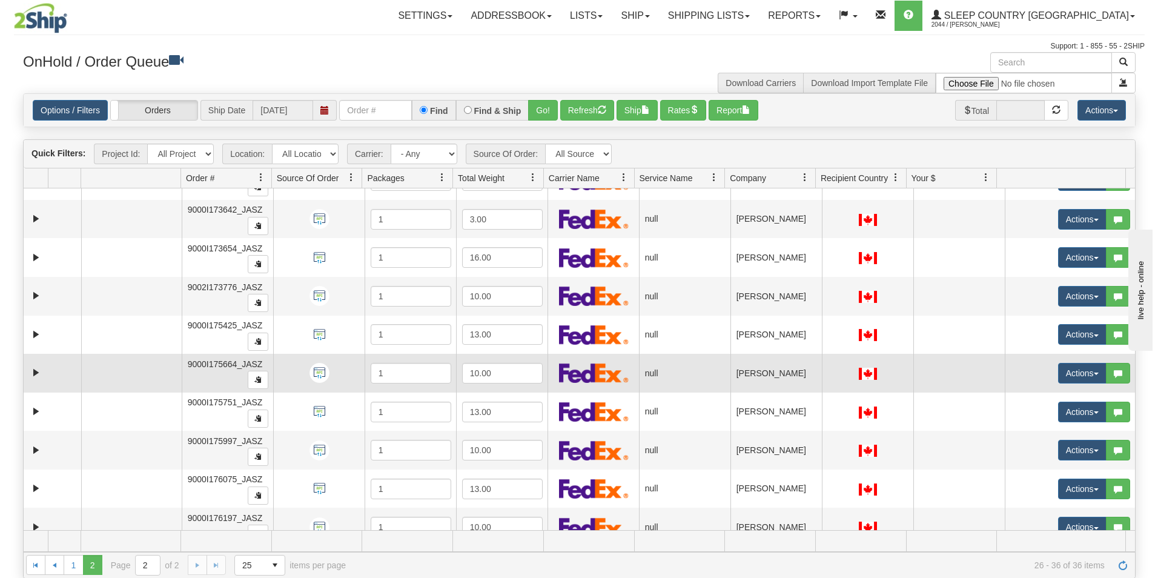
scroll to position [0, 0]
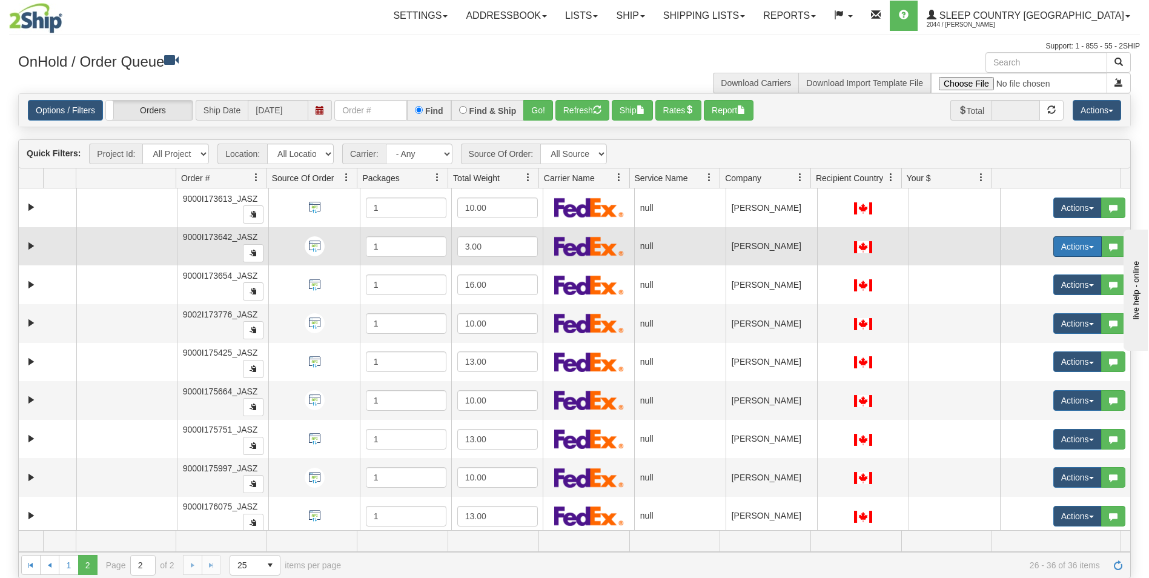
click at [1063, 249] on button "Actions" at bounding box center [1077, 246] width 48 height 21
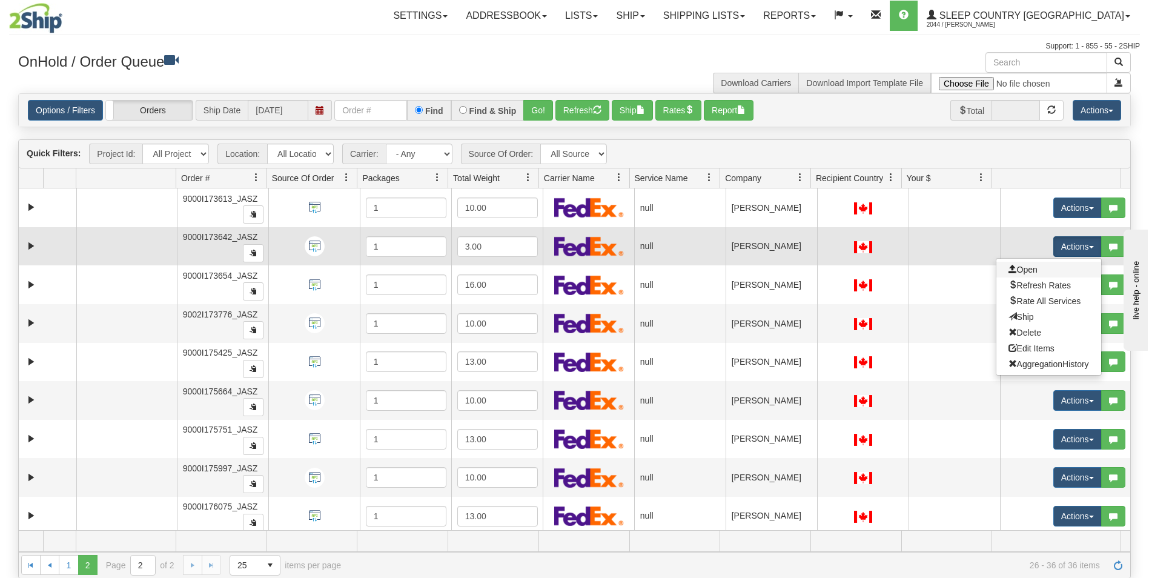
click at [1031, 266] on link "Open" at bounding box center [1048, 270] width 105 height 16
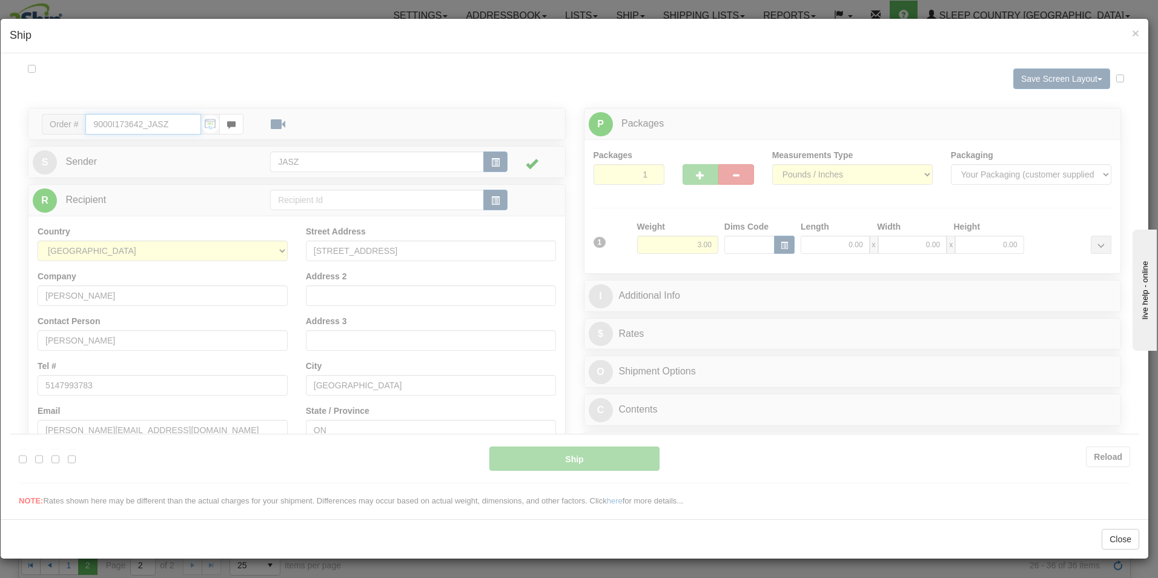
type input "10:23"
type input "16:00"
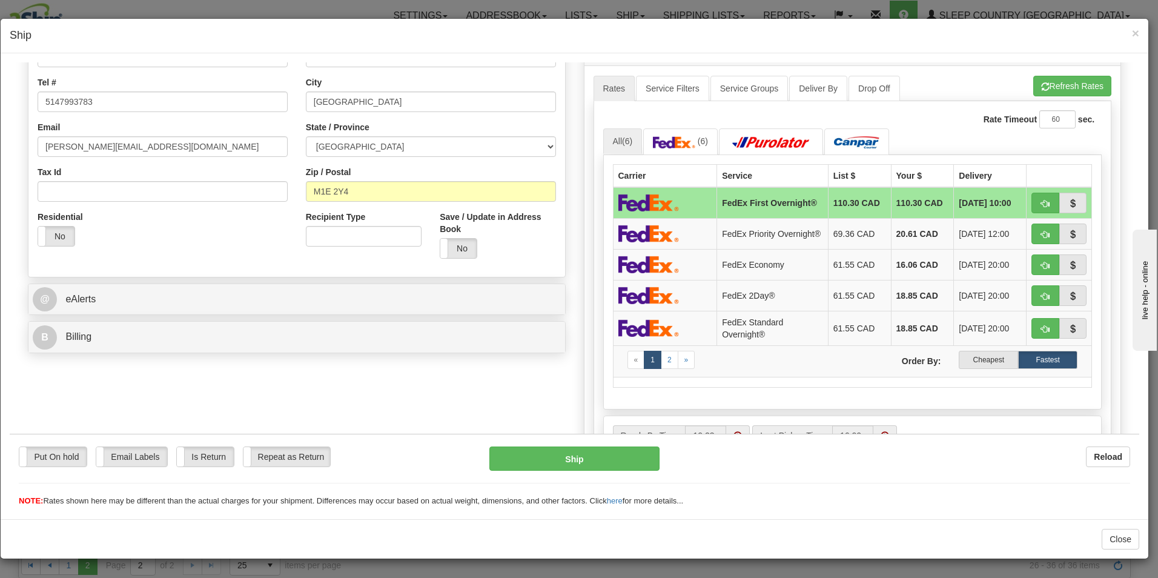
scroll to position [303, 0]
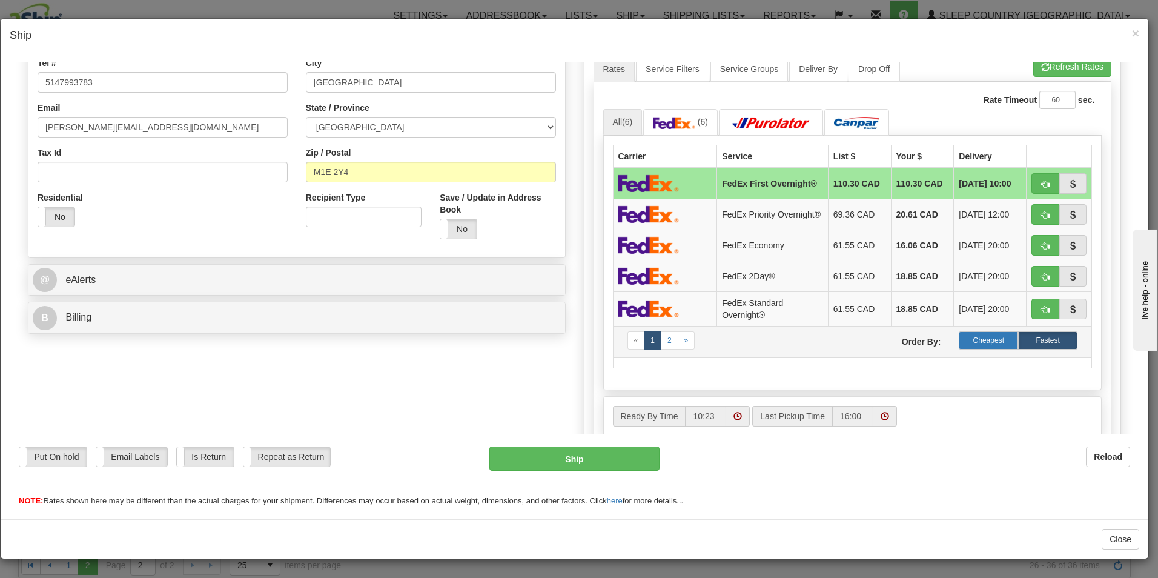
click at [979, 339] on label "Cheapest" at bounding box center [988, 340] width 59 height 18
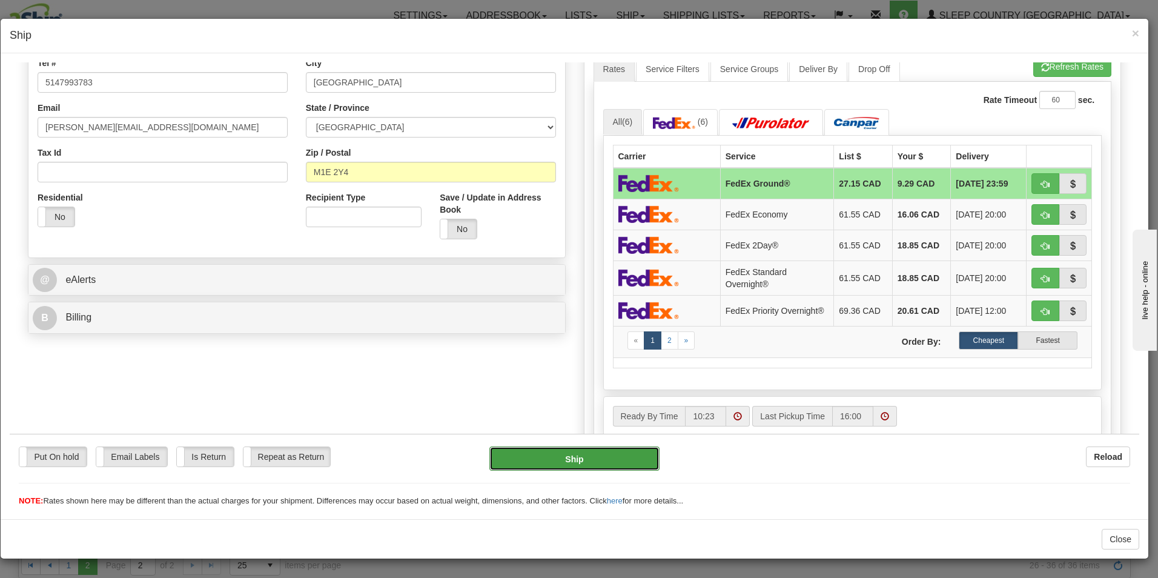
click at [555, 458] on button "Ship" at bounding box center [574, 458] width 170 height 24
type input "92"
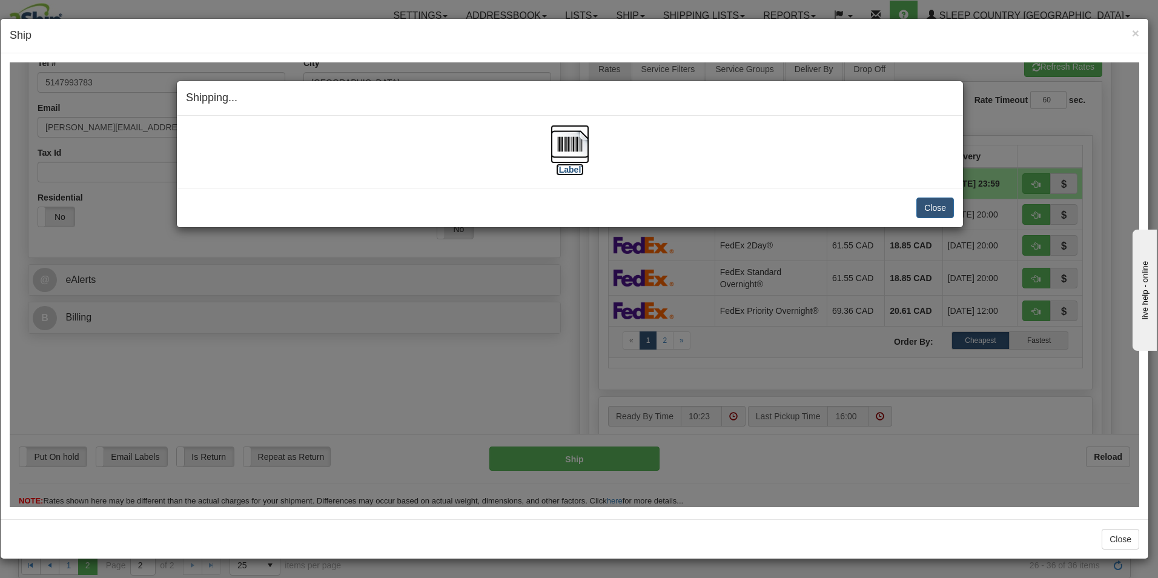
click at [566, 155] on img at bounding box center [569, 143] width 39 height 39
click at [951, 205] on button "Close" at bounding box center [935, 207] width 38 height 21
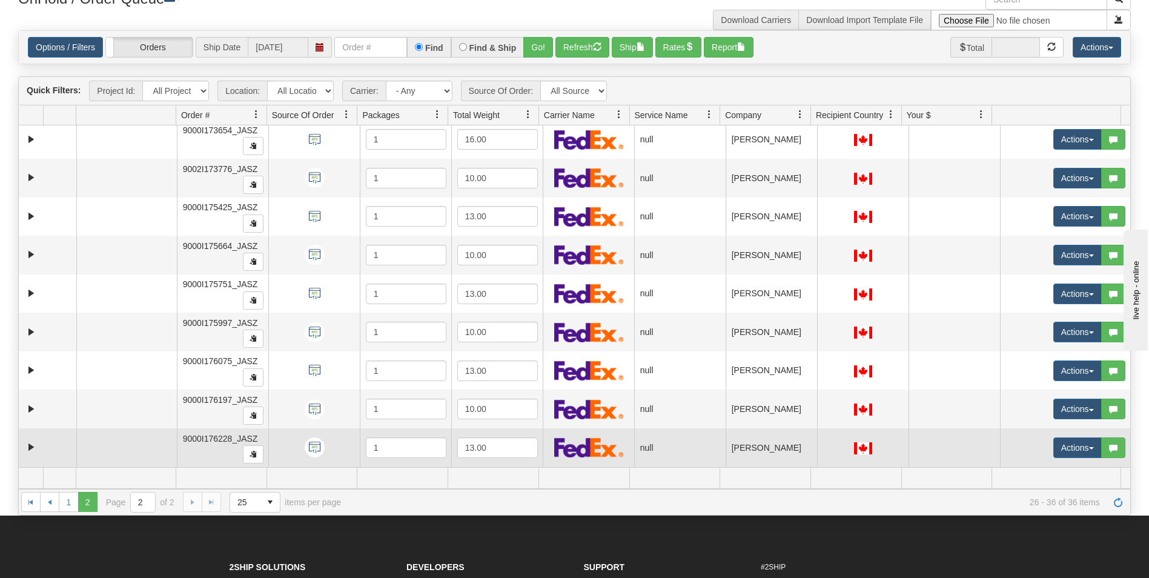
scroll to position [121, 0]
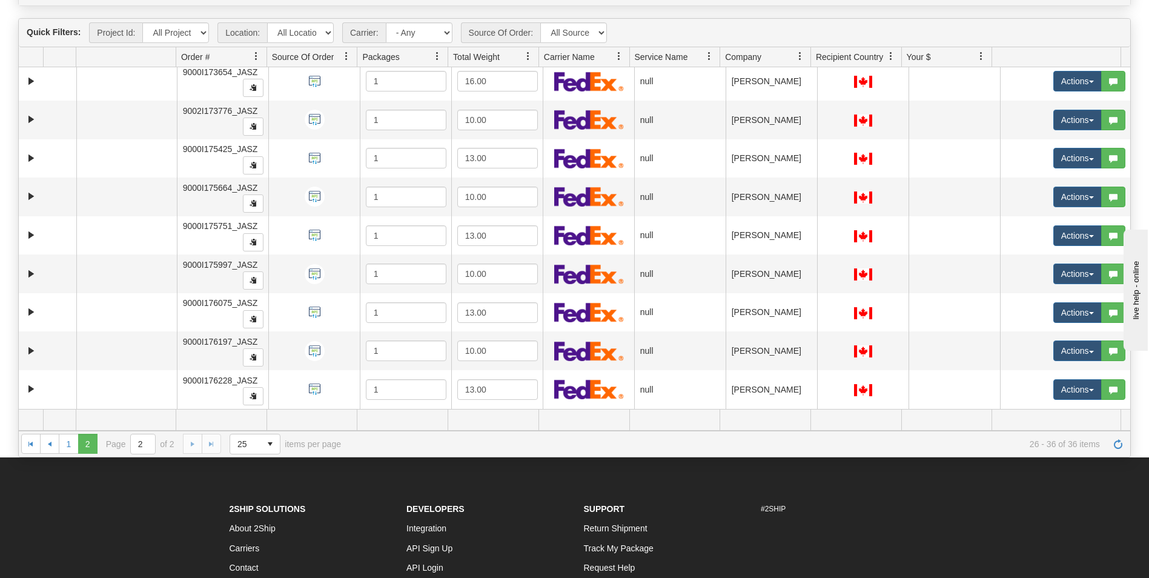
click at [71, 454] on div "1 2 1 2 Page 2 of 2 25 15 25 50 100 items per page 26 - 36 of 36 items" at bounding box center [574, 444] width 1111 height 26
click at [61, 446] on link "1" at bounding box center [68, 443] width 19 height 19
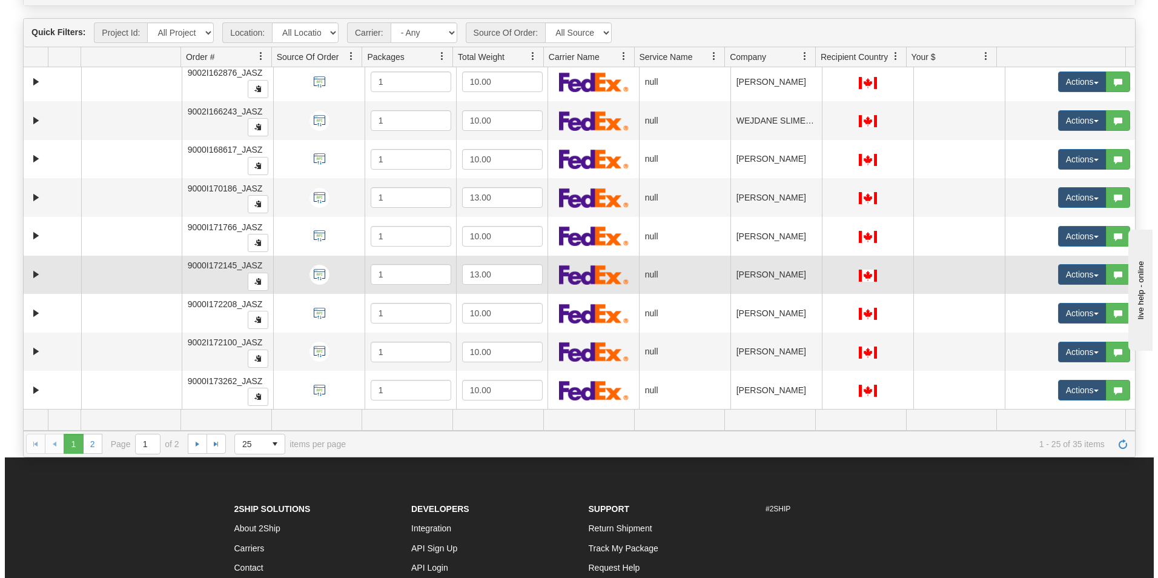
scroll to position [621, 0]
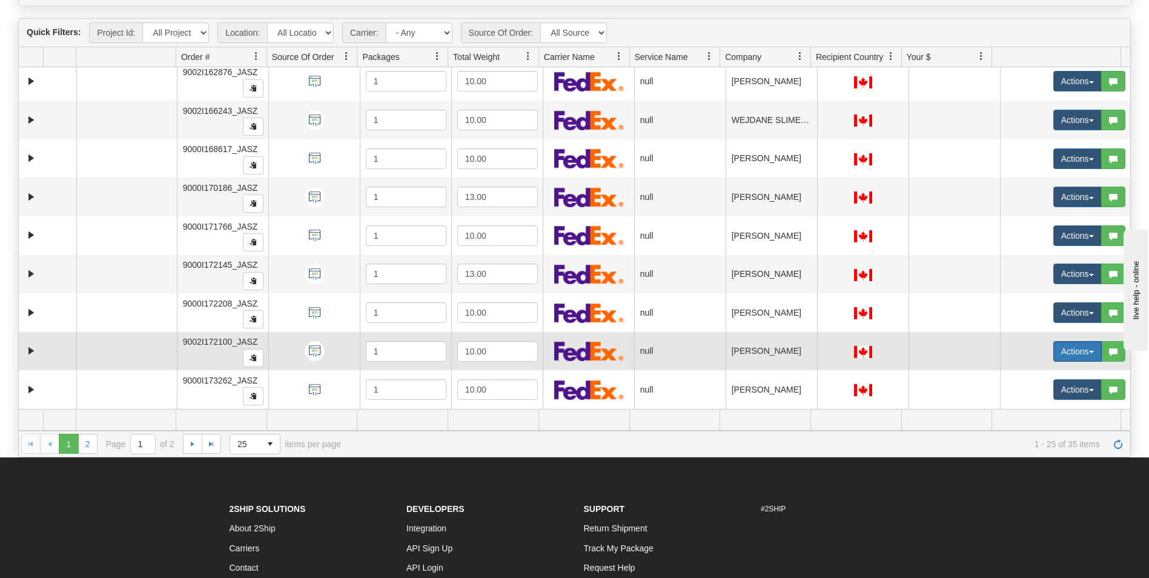
click at [1071, 348] on button "Actions" at bounding box center [1077, 351] width 48 height 21
click at [1018, 372] on span "Open" at bounding box center [1022, 374] width 29 height 10
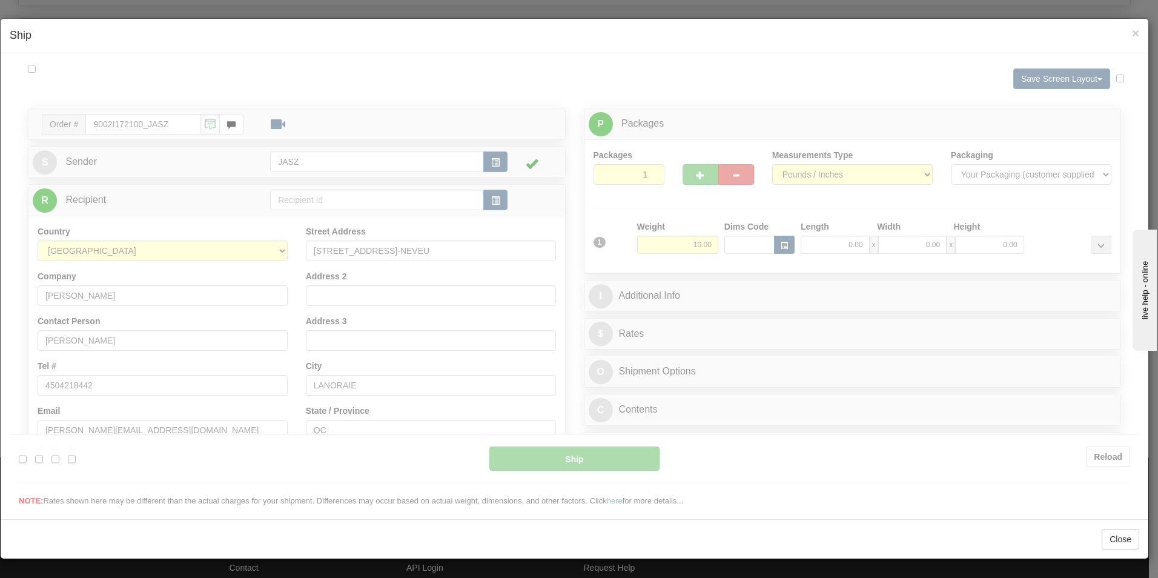
scroll to position [0, 0]
type input "10:24"
type input "16:00"
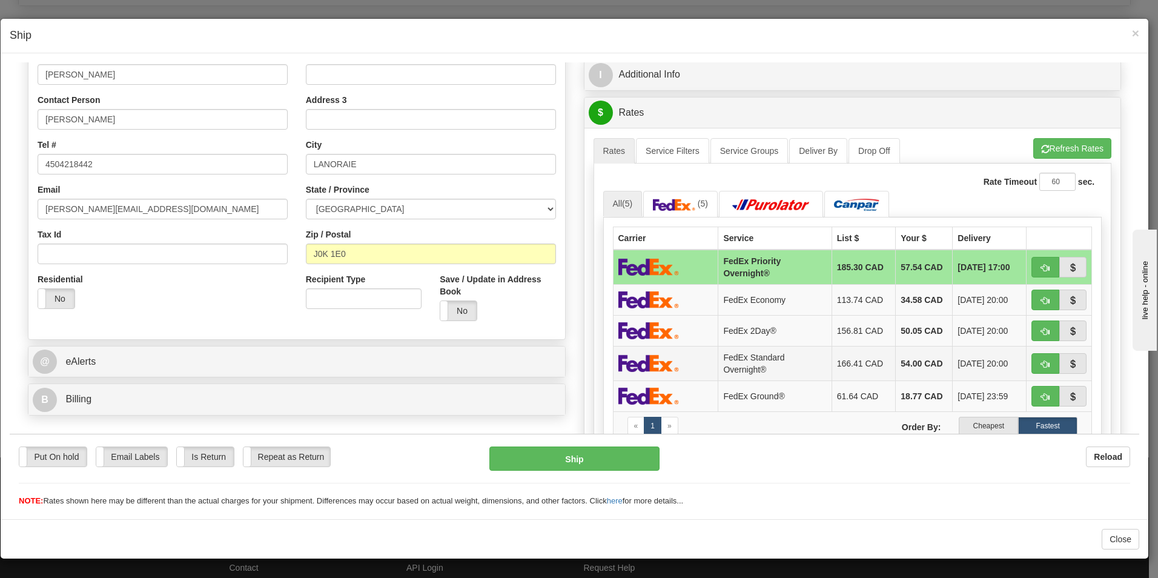
scroll to position [242, 0]
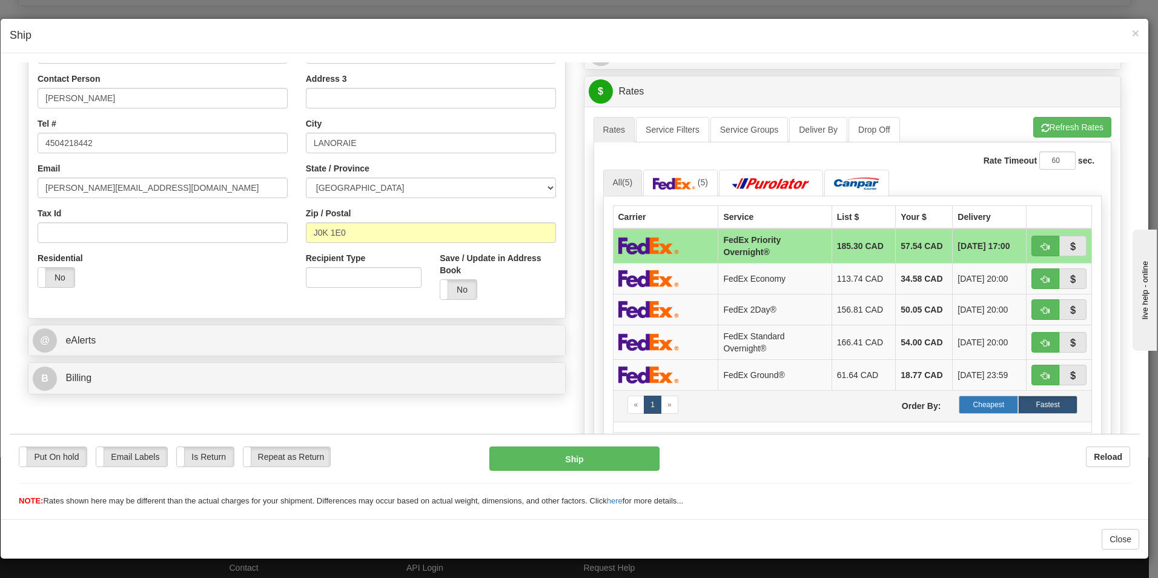
click at [974, 400] on label "Cheapest" at bounding box center [988, 404] width 59 height 18
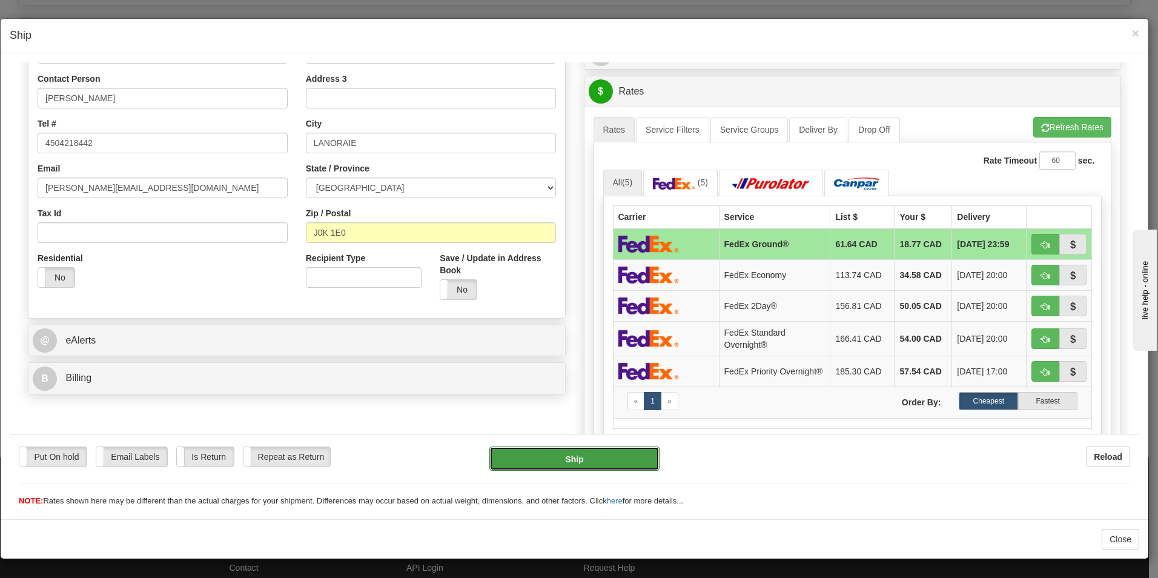
click at [596, 456] on button "Ship" at bounding box center [574, 458] width 170 height 24
type input "92"
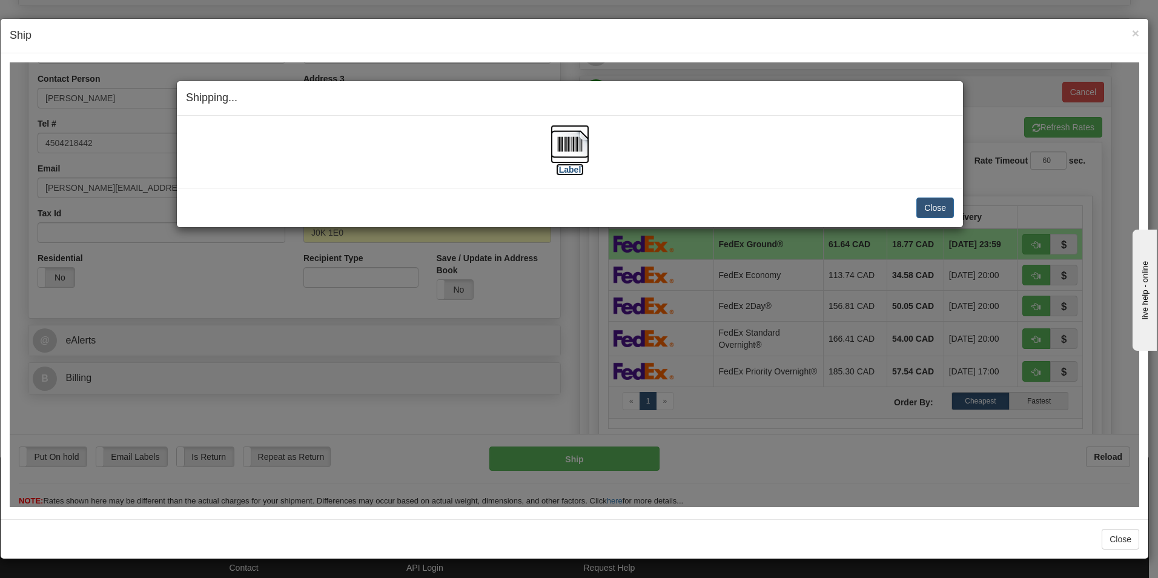
click at [558, 151] on img at bounding box center [569, 143] width 39 height 39
click at [942, 208] on button "Close" at bounding box center [935, 207] width 38 height 21
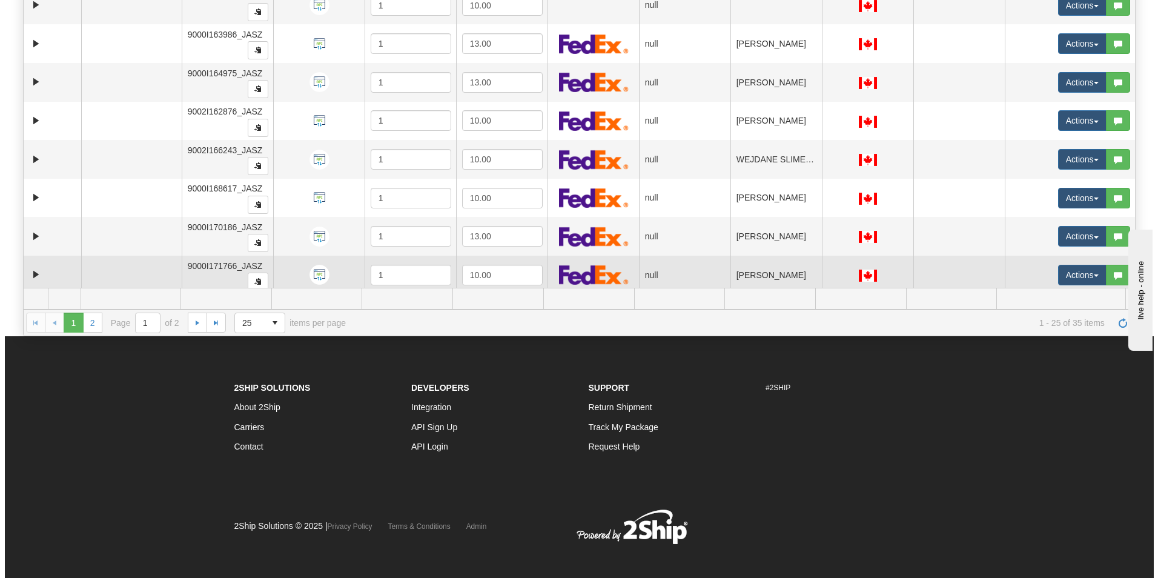
scroll to position [440, 0]
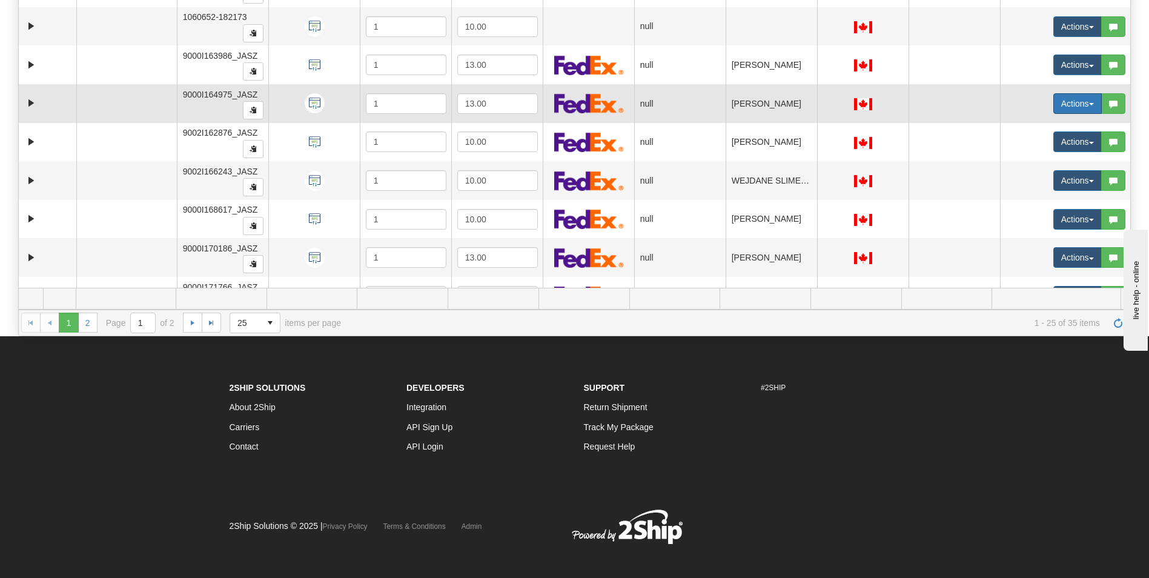
click at [1059, 108] on button "Actions" at bounding box center [1077, 103] width 48 height 21
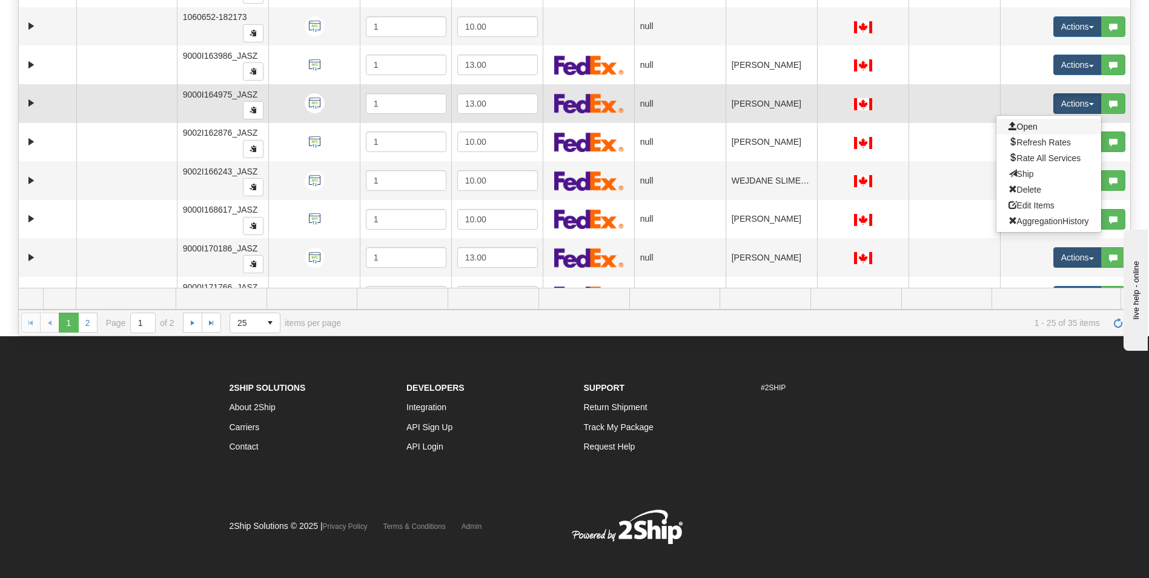
click at [1029, 126] on link "Open" at bounding box center [1048, 127] width 105 height 16
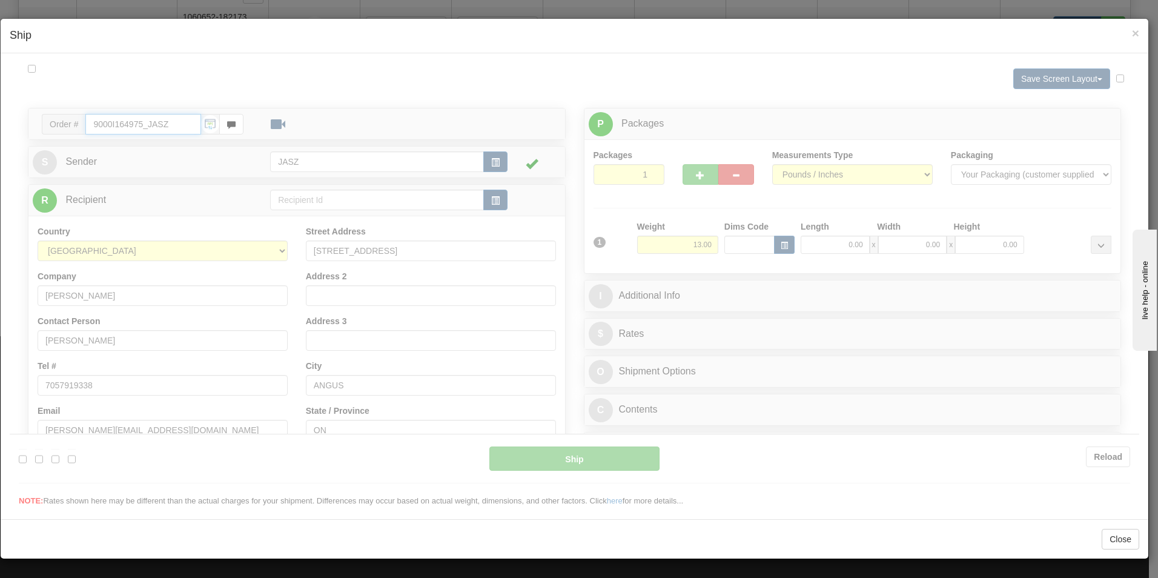
scroll to position [0, 0]
type input "10:25"
type input "16:00"
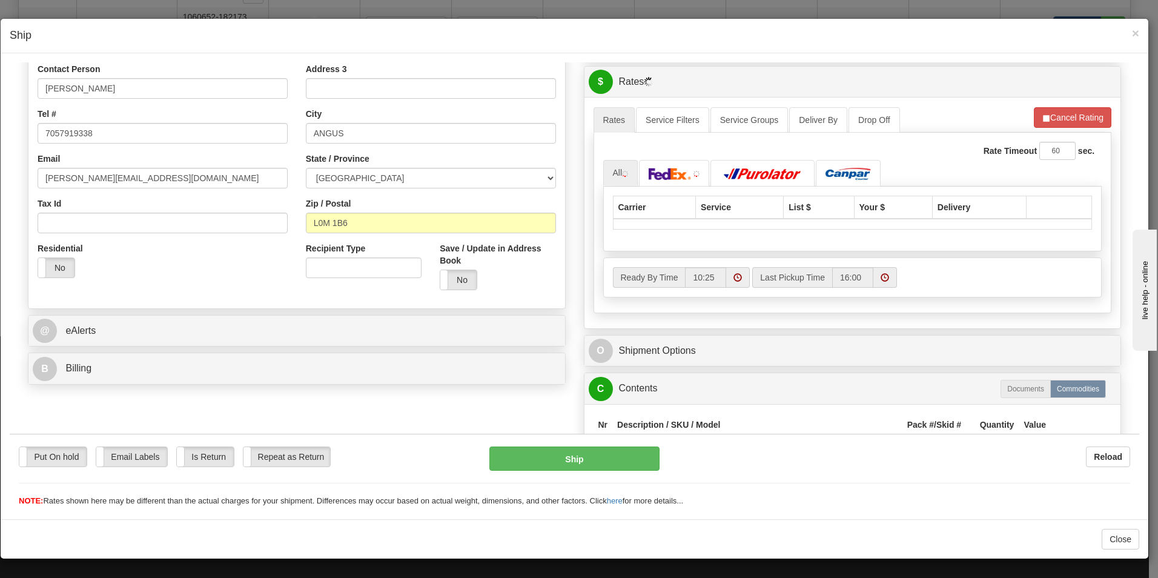
scroll to position [303, 0]
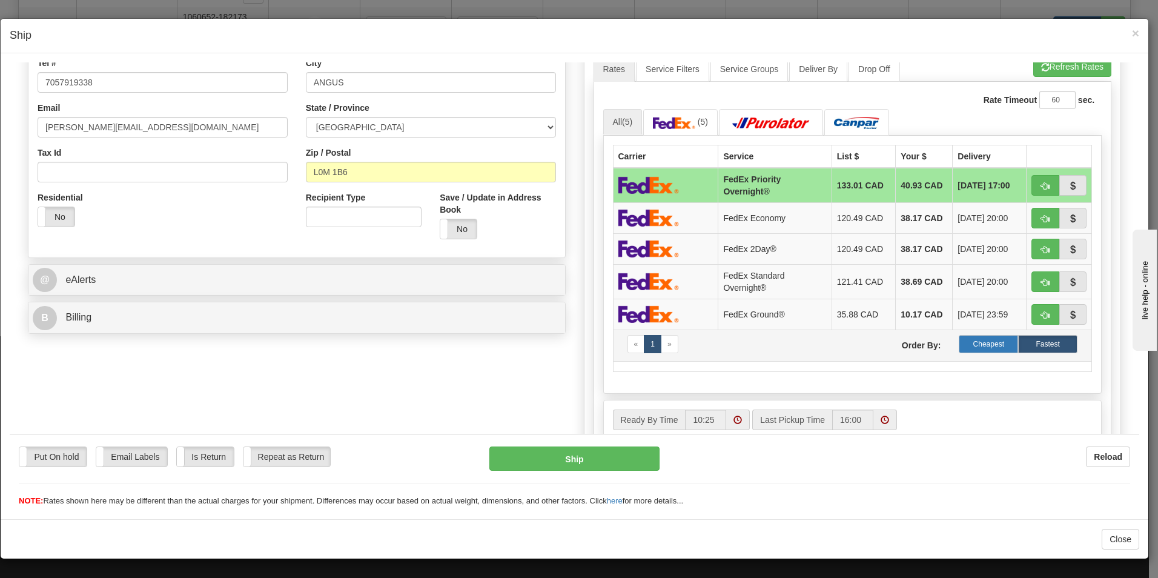
click at [969, 349] on label "Cheapest" at bounding box center [988, 343] width 59 height 18
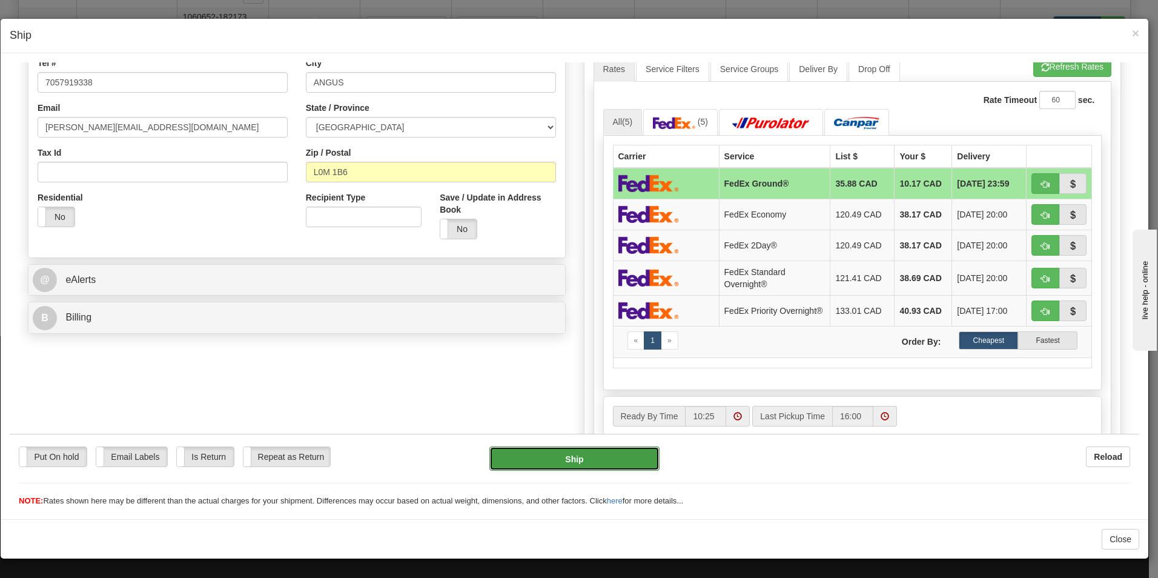
click at [585, 464] on button "Ship" at bounding box center [574, 458] width 170 height 24
type input "92"
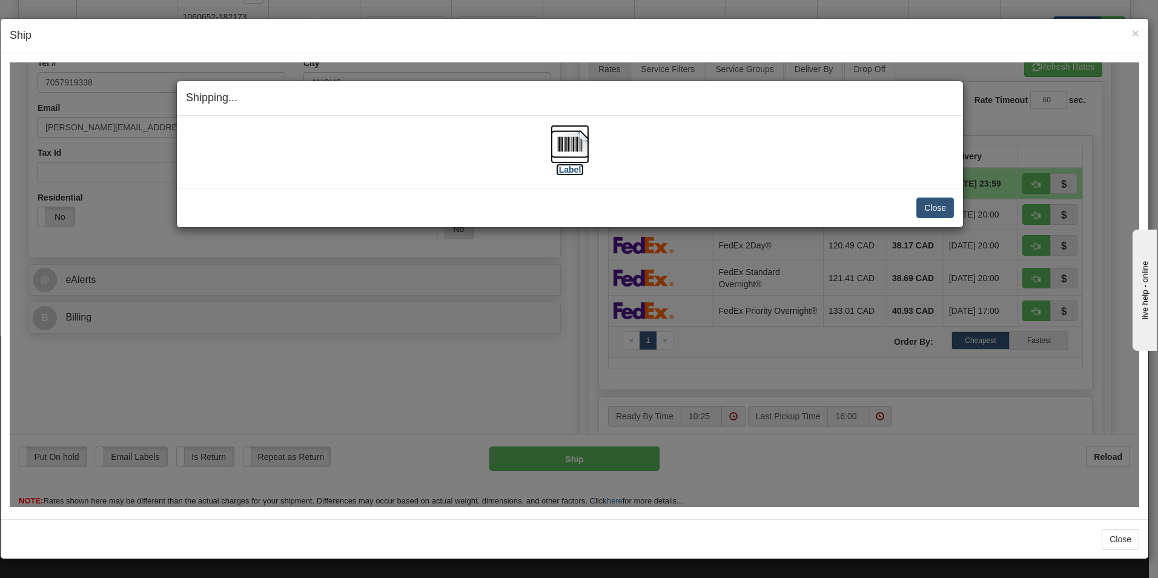
click at [572, 153] on img at bounding box center [569, 143] width 39 height 39
click at [922, 202] on button "Close" at bounding box center [935, 207] width 38 height 21
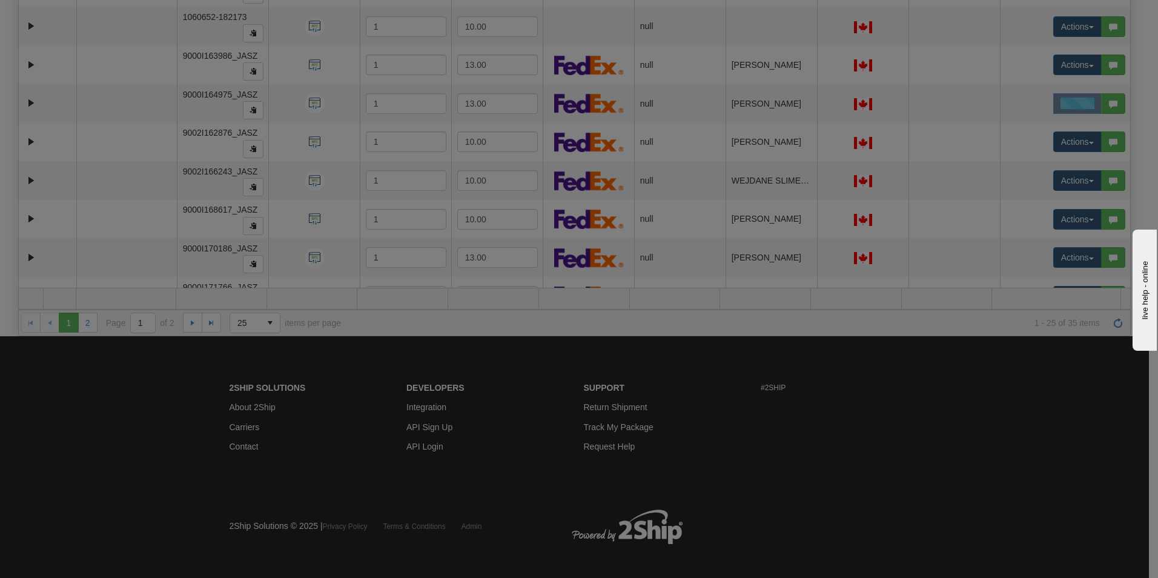
scroll to position [0, 0]
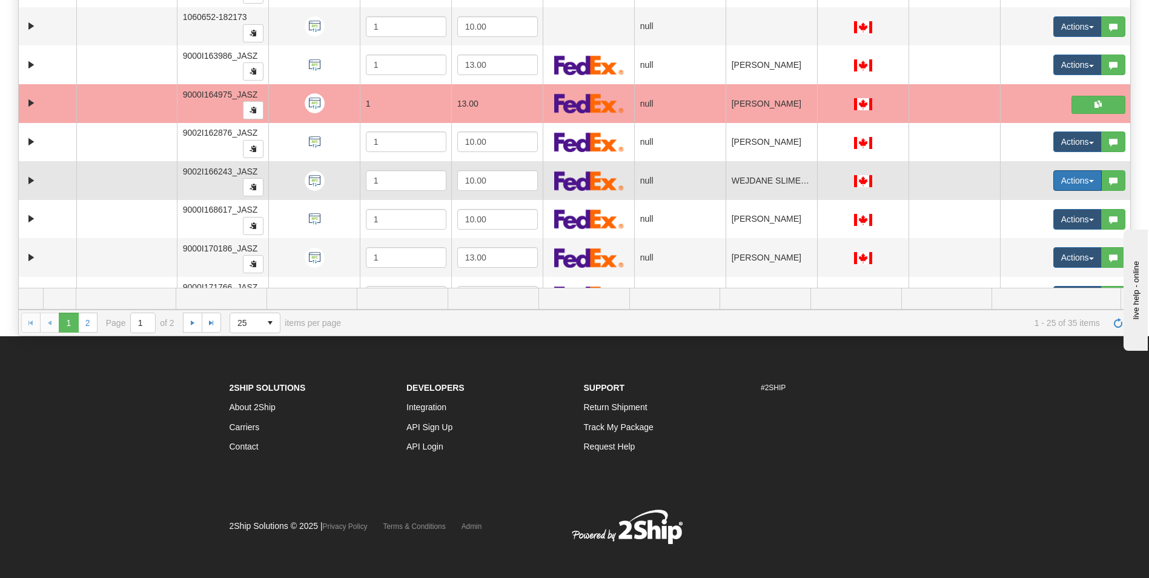
click at [1056, 179] on button "Actions" at bounding box center [1077, 180] width 48 height 21
click at [1015, 200] on span "Open" at bounding box center [1022, 204] width 29 height 10
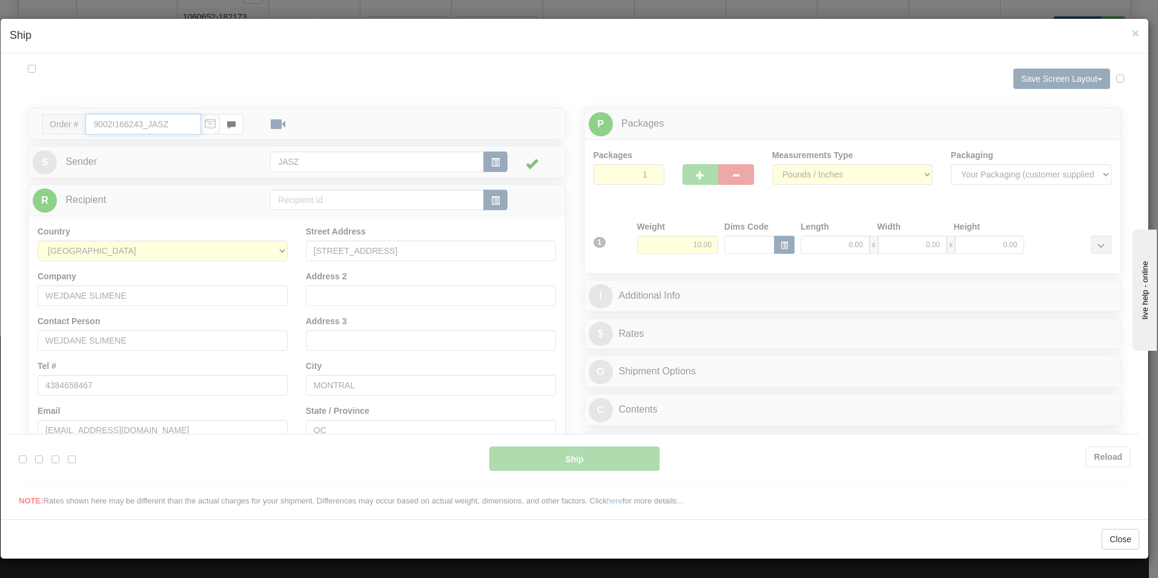
type input "10:25"
type input "16:00"
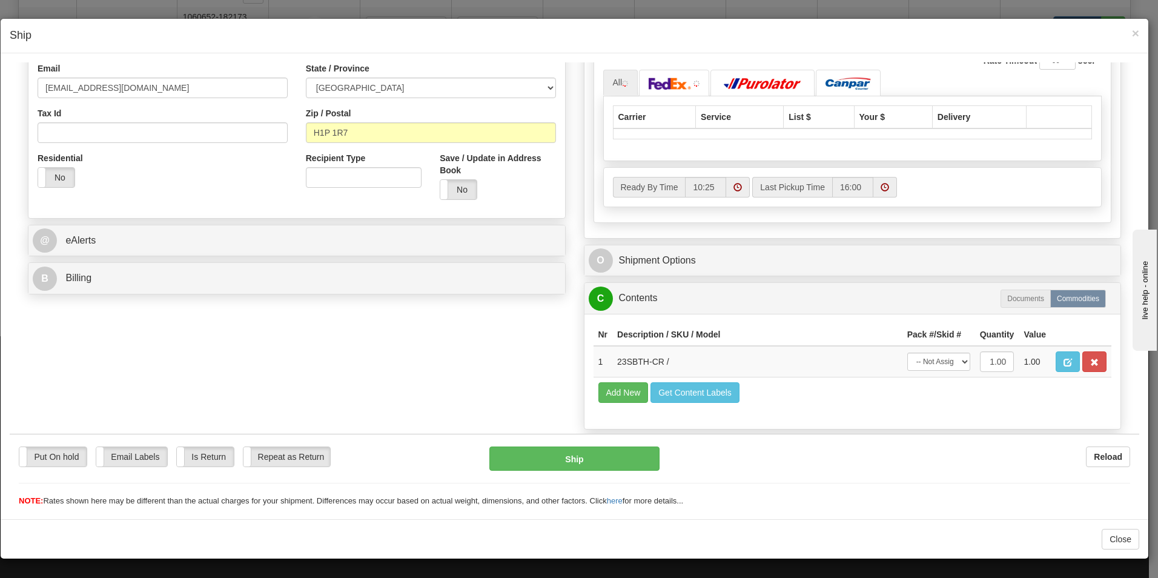
scroll to position [363, 0]
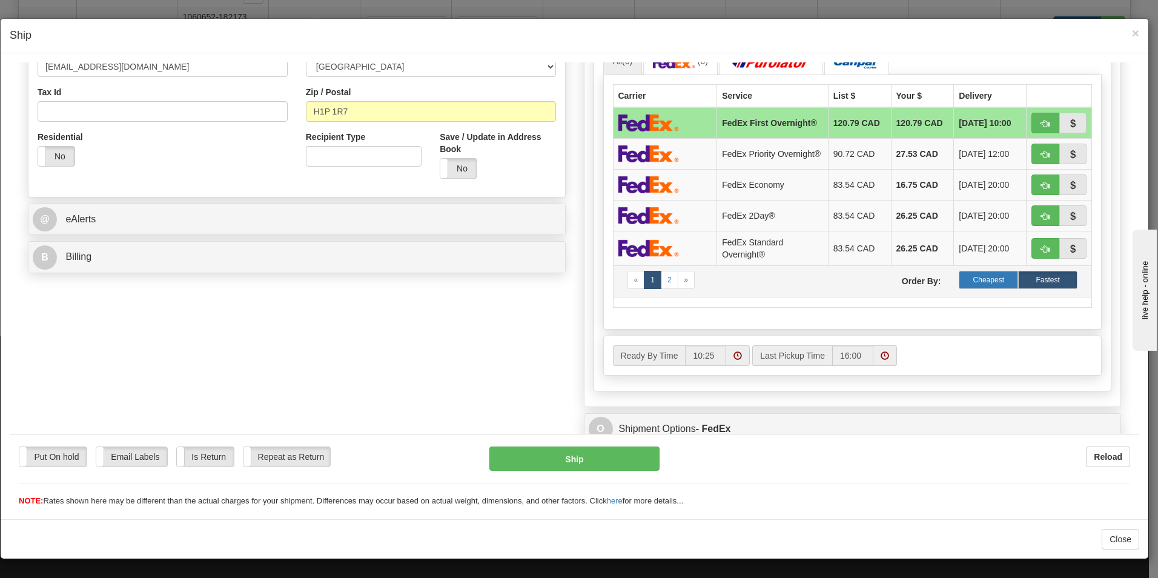
click at [985, 288] on label "Cheapest" at bounding box center [988, 279] width 59 height 18
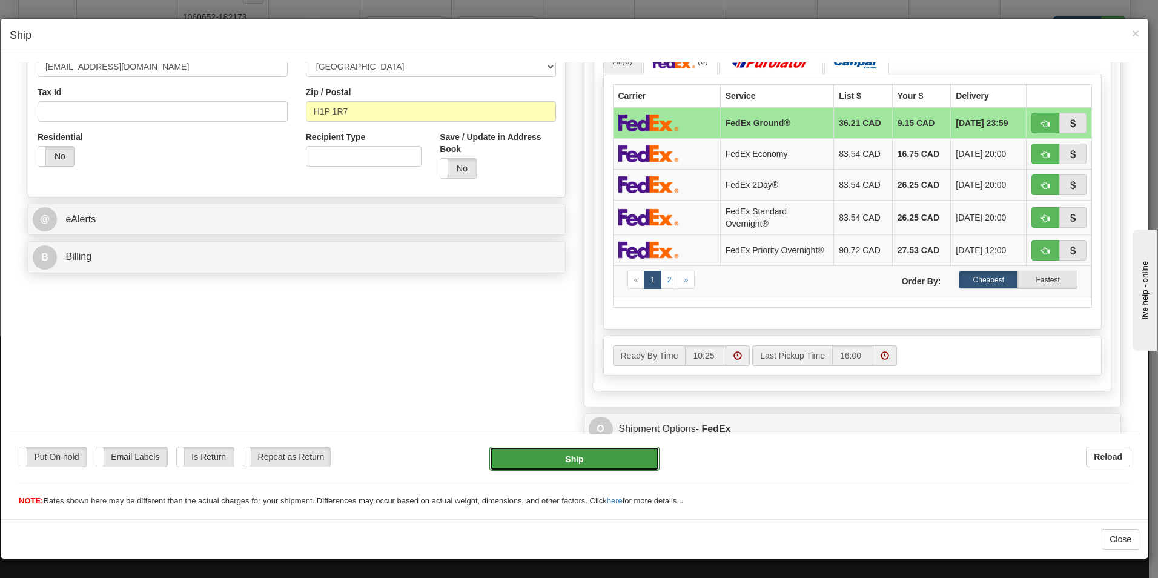
click at [586, 466] on button "Ship" at bounding box center [574, 458] width 170 height 24
type input "92"
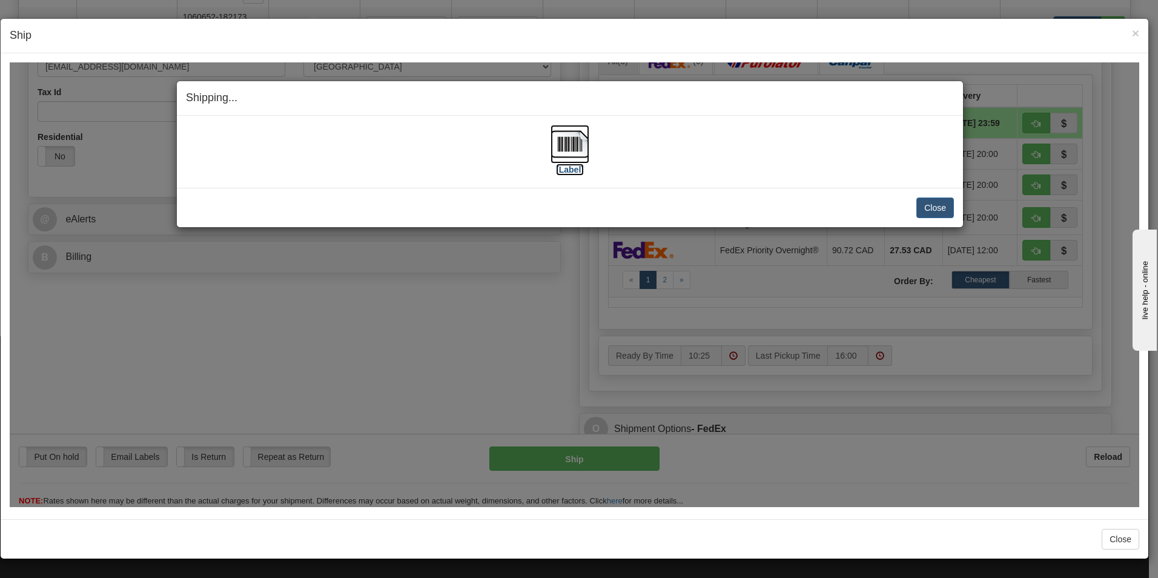
click at [576, 139] on img at bounding box center [569, 143] width 39 height 39
click at [929, 208] on button "Close" at bounding box center [935, 207] width 38 height 21
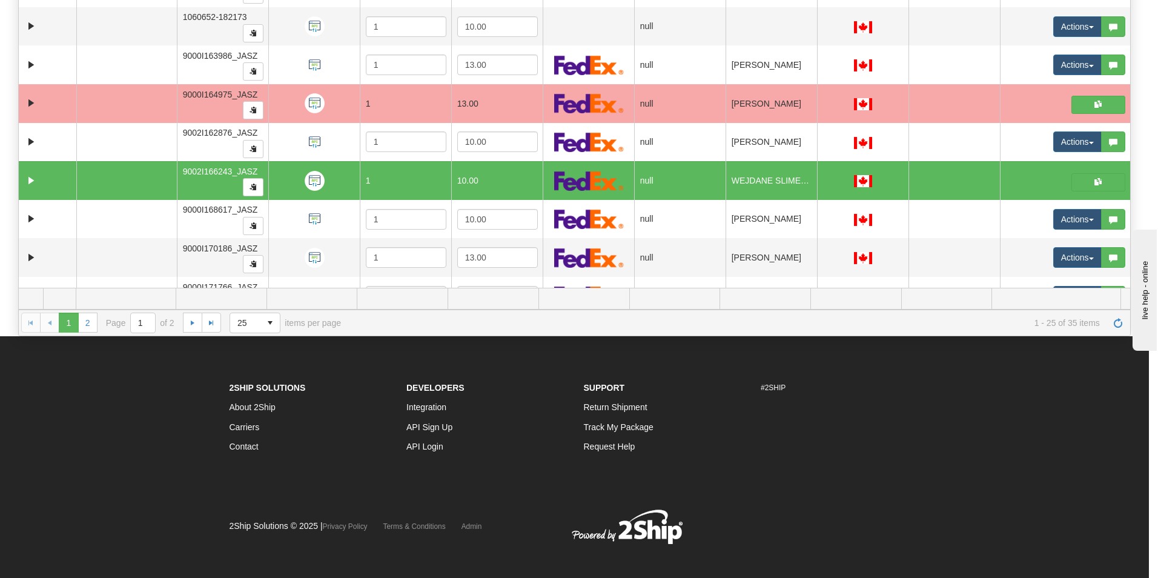
scroll to position [0, 0]
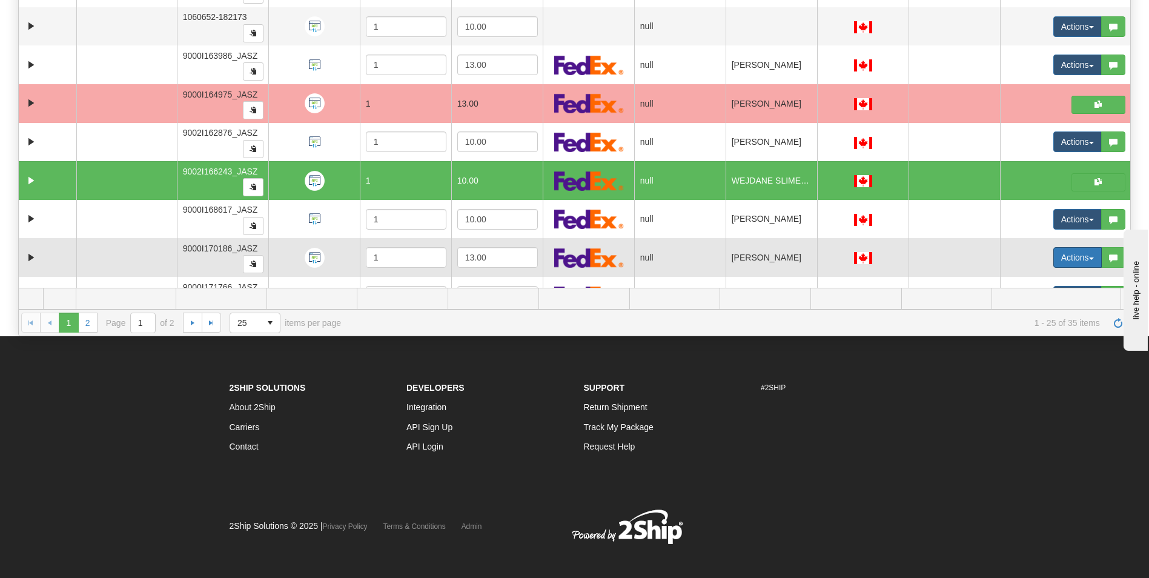
click at [1053, 262] on button "Actions" at bounding box center [1077, 257] width 48 height 21
click at [1025, 280] on span "Open" at bounding box center [1022, 281] width 29 height 10
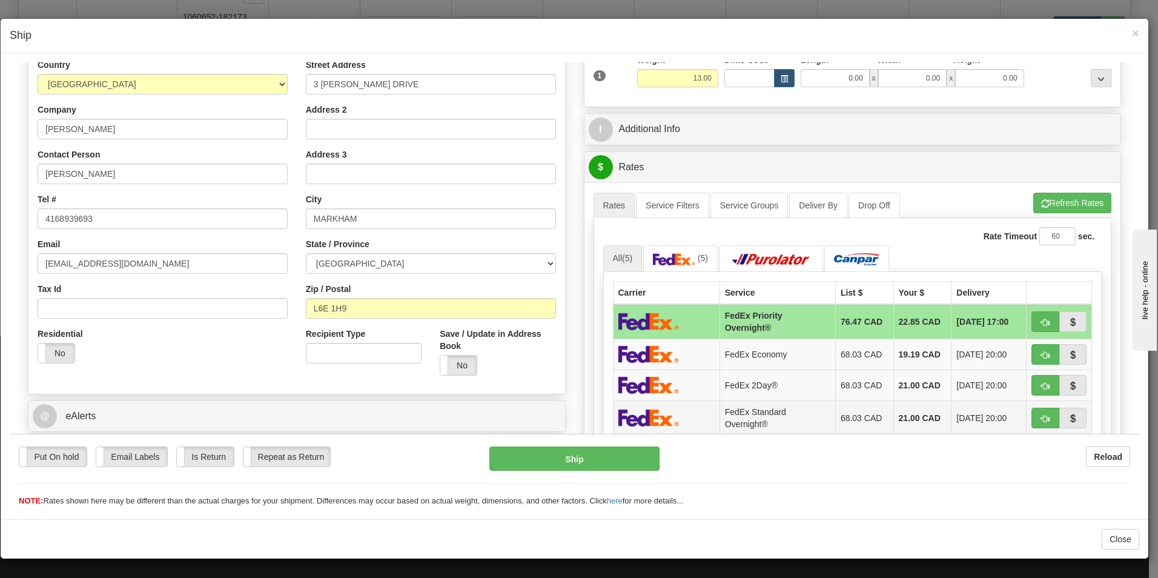
scroll to position [242, 0]
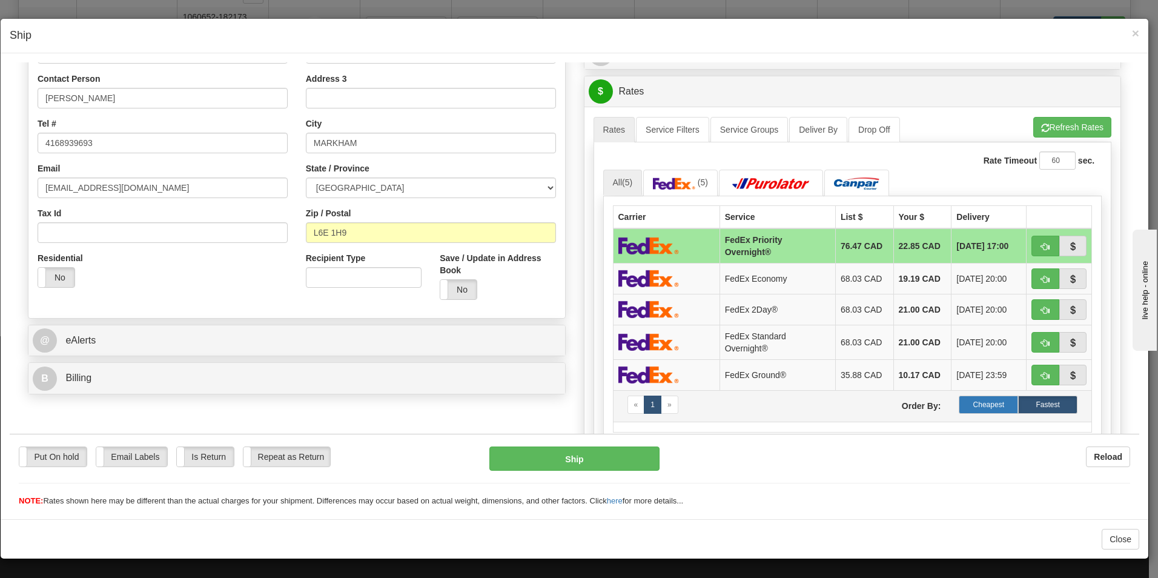
click at [999, 399] on label "Cheapest" at bounding box center [988, 404] width 59 height 18
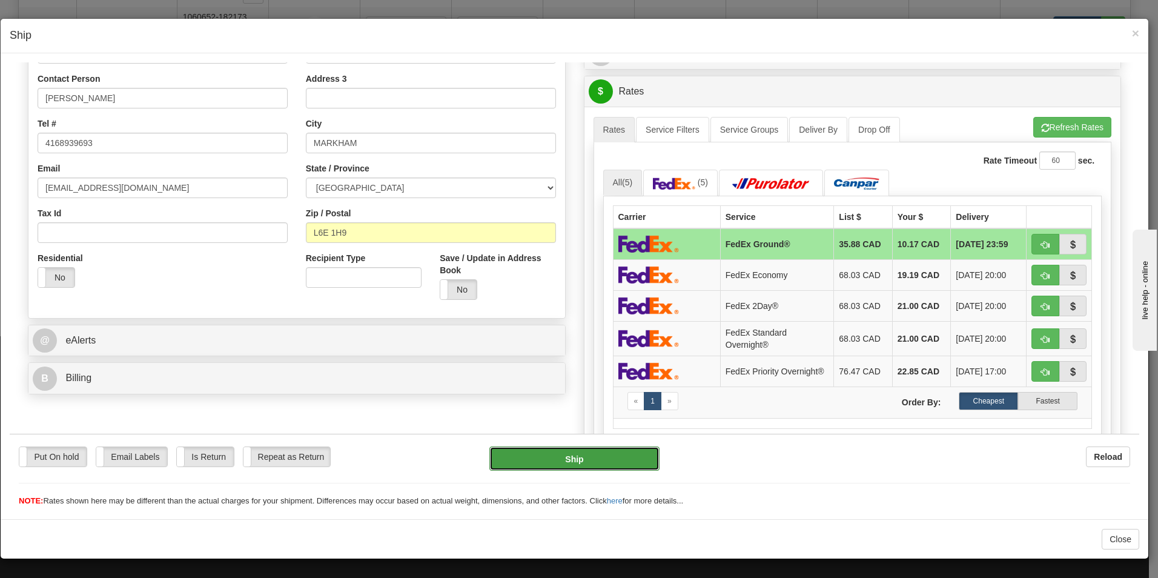
click at [567, 463] on button "Ship" at bounding box center [574, 458] width 170 height 24
type input "92"
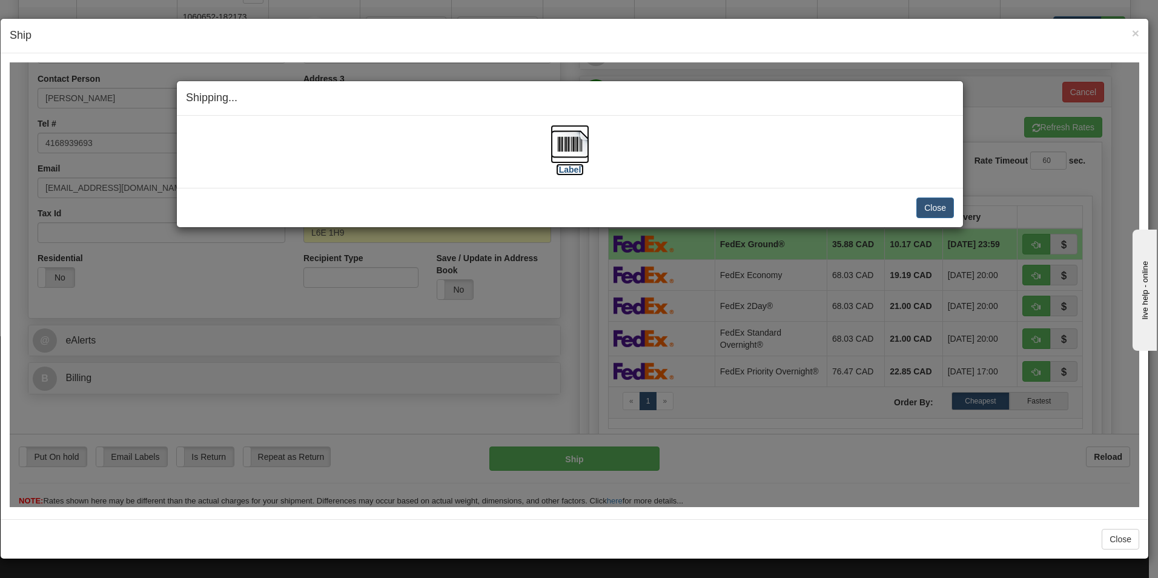
click at [571, 145] on img at bounding box center [569, 143] width 39 height 39
click at [939, 201] on button "Close" at bounding box center [935, 207] width 38 height 21
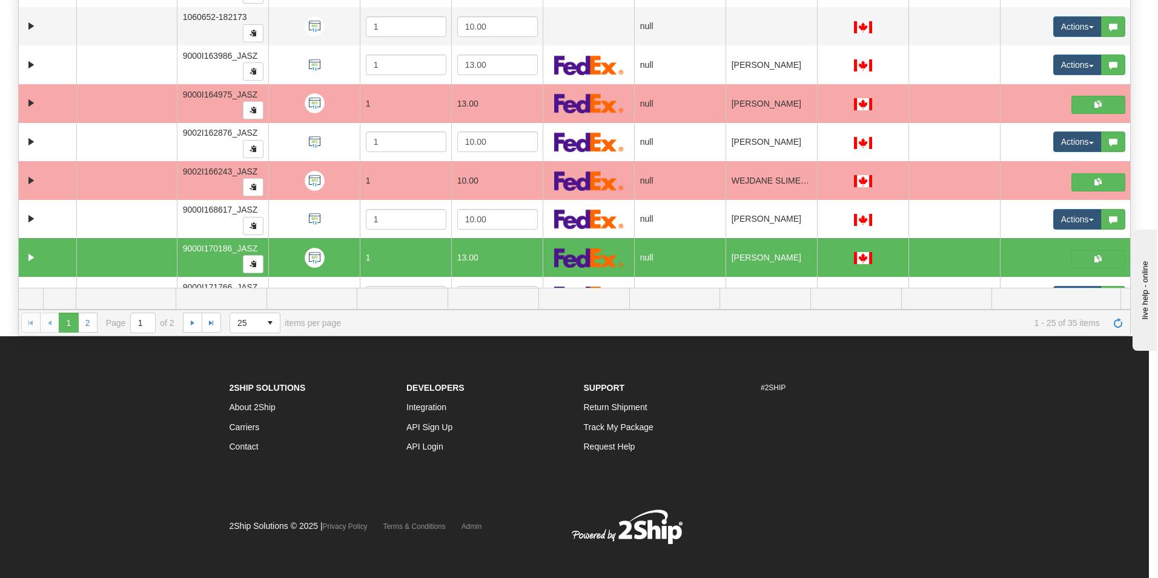
scroll to position [0, 0]
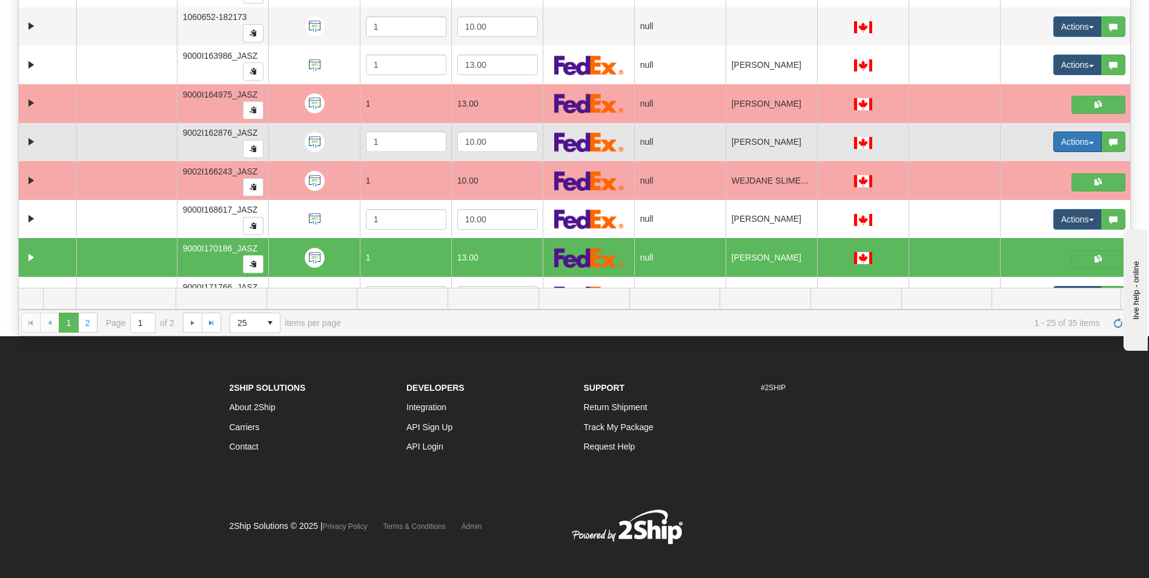
click at [1057, 145] on button "Actions" at bounding box center [1077, 141] width 48 height 21
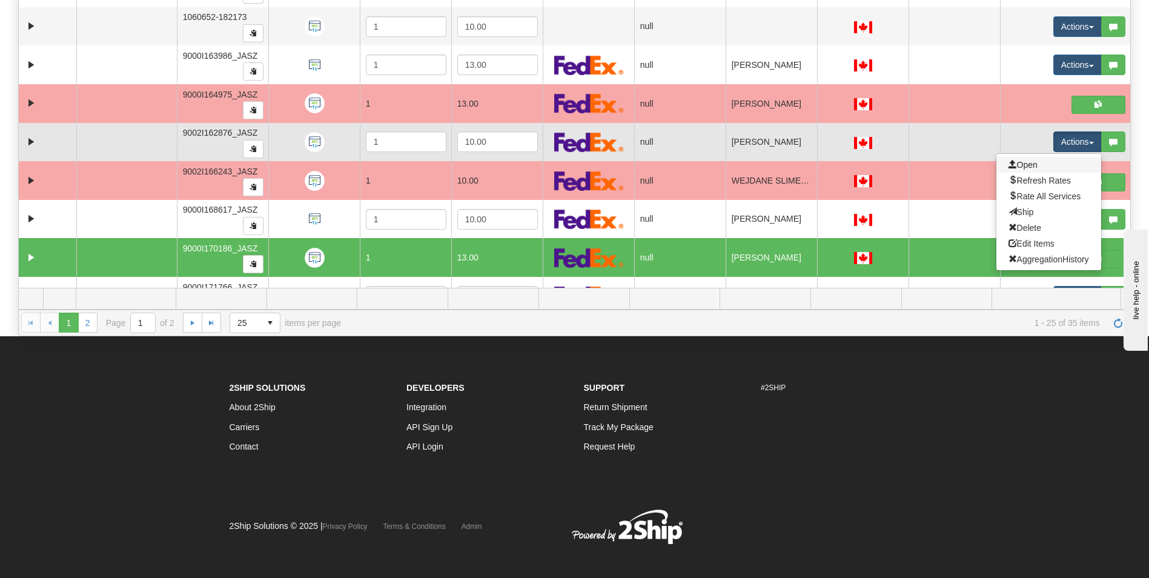
click at [1036, 168] on link "Open" at bounding box center [1048, 165] width 105 height 16
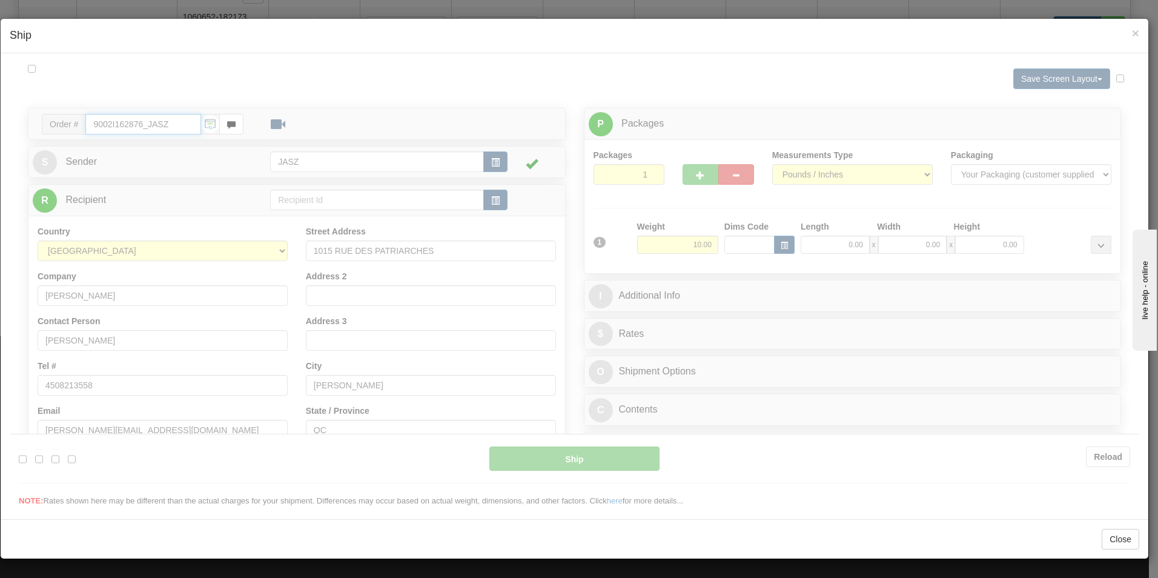
type input "10:26"
type input "16:00"
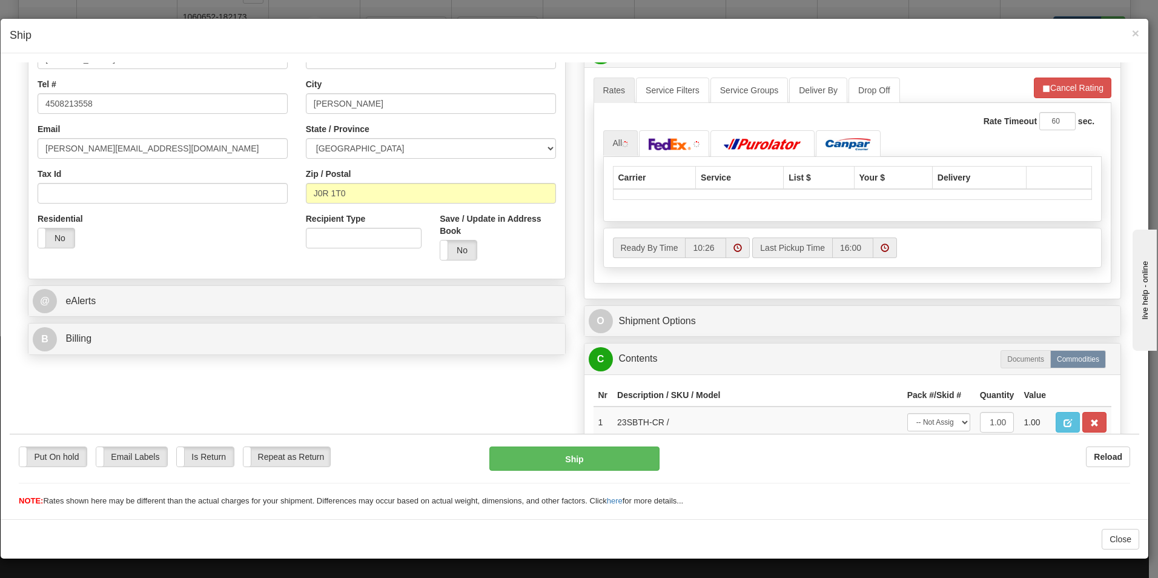
scroll to position [303, 0]
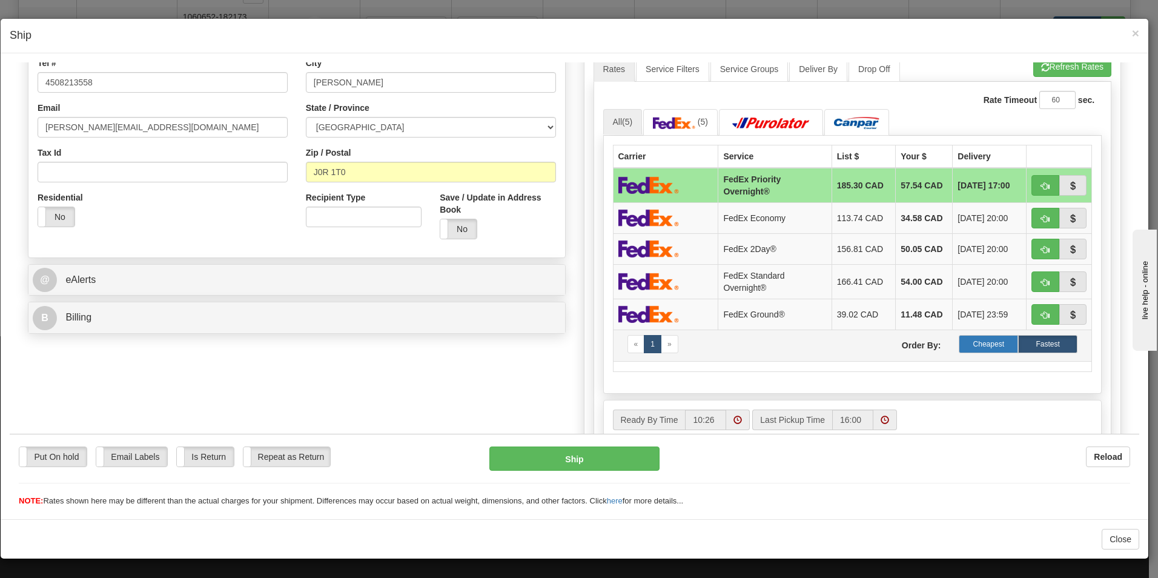
click at [974, 338] on label "Cheapest" at bounding box center [988, 343] width 59 height 18
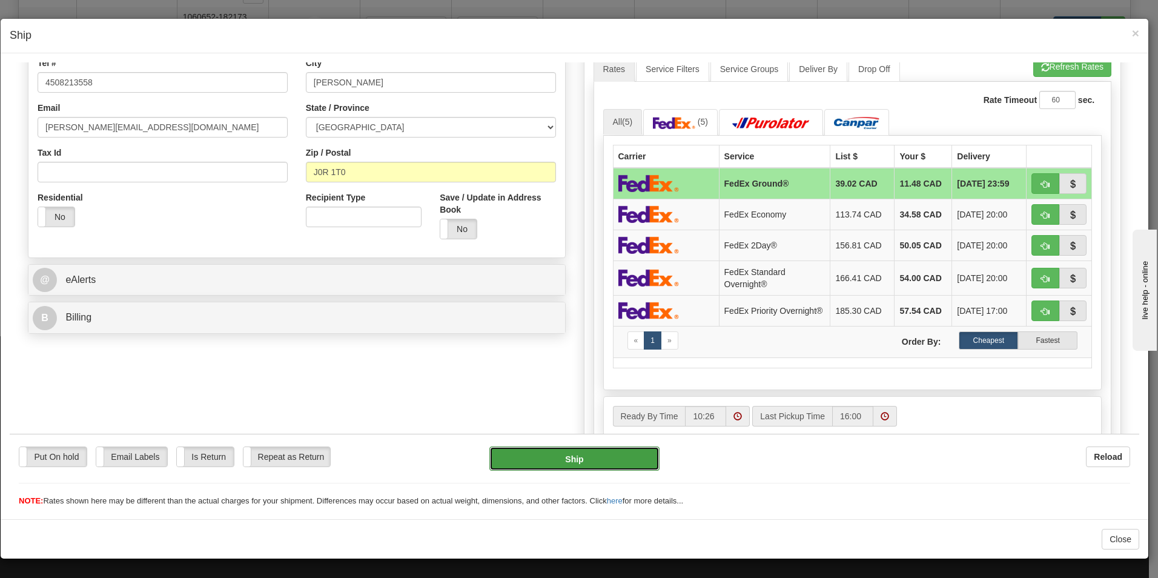
click at [602, 468] on button "Ship" at bounding box center [574, 458] width 170 height 24
type input "92"
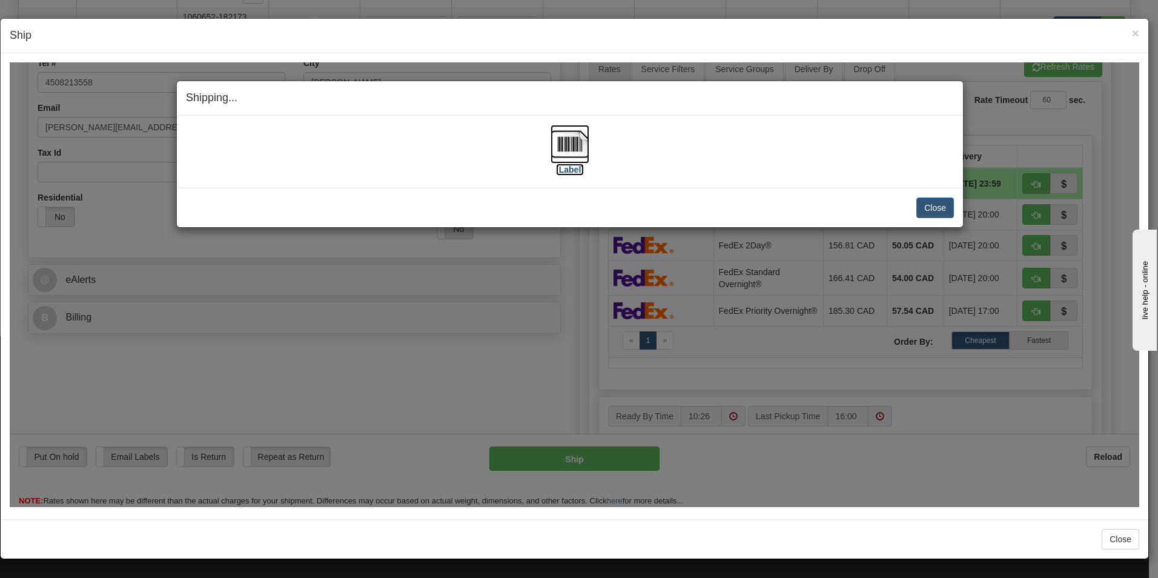
click at [589, 146] on img at bounding box center [569, 143] width 39 height 39
click at [930, 211] on button "Close" at bounding box center [935, 207] width 38 height 21
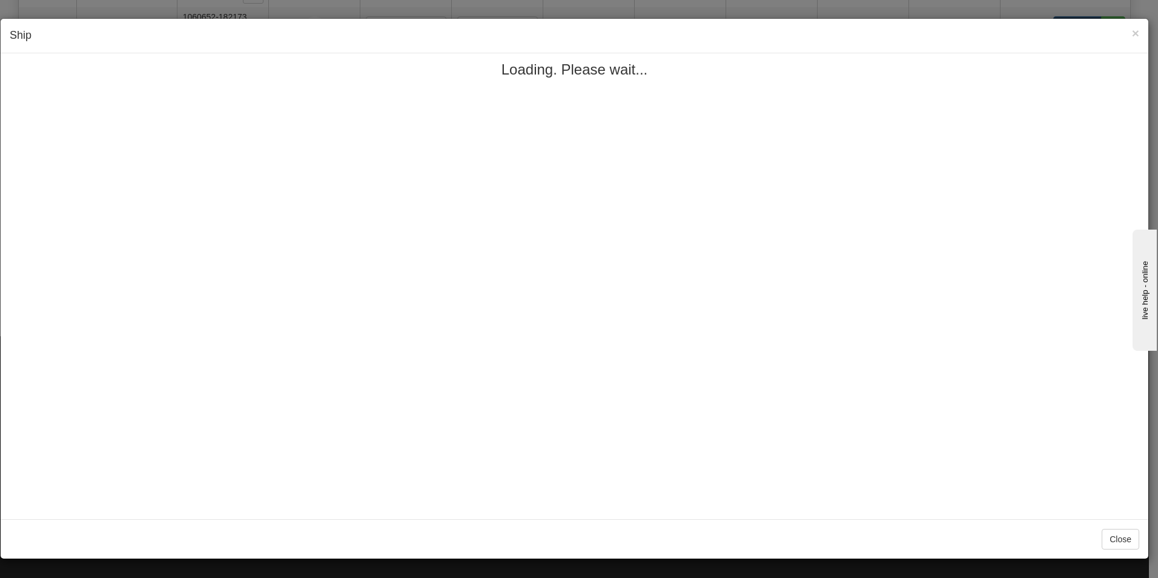
scroll to position [0, 0]
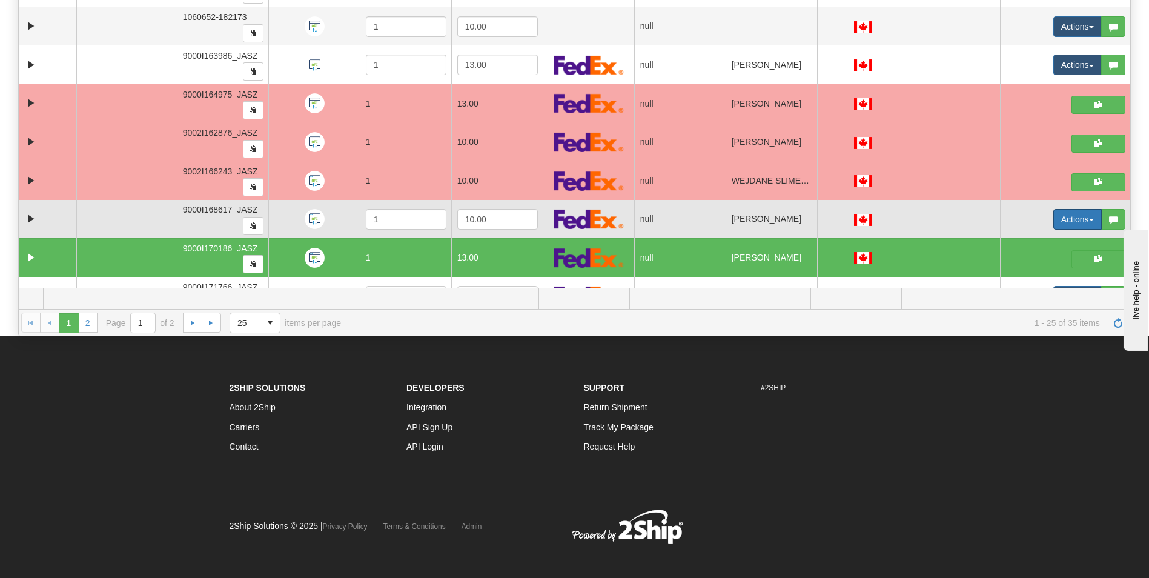
click at [1063, 214] on button "Actions" at bounding box center [1077, 219] width 48 height 21
click at [1012, 243] on span "Open" at bounding box center [1022, 242] width 29 height 10
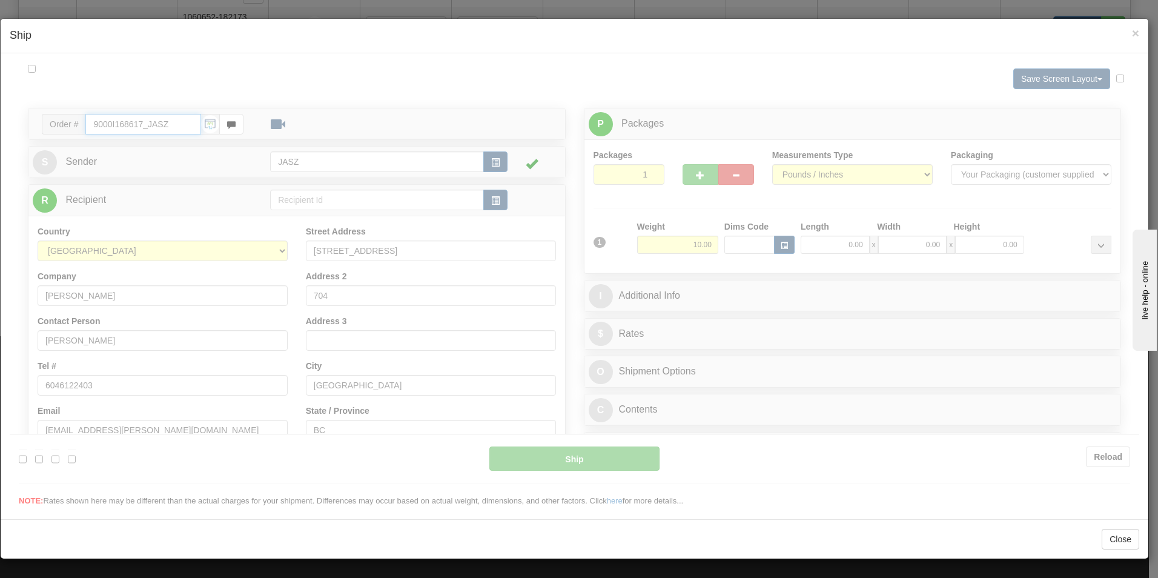
type input "10:27"
type input "16:00"
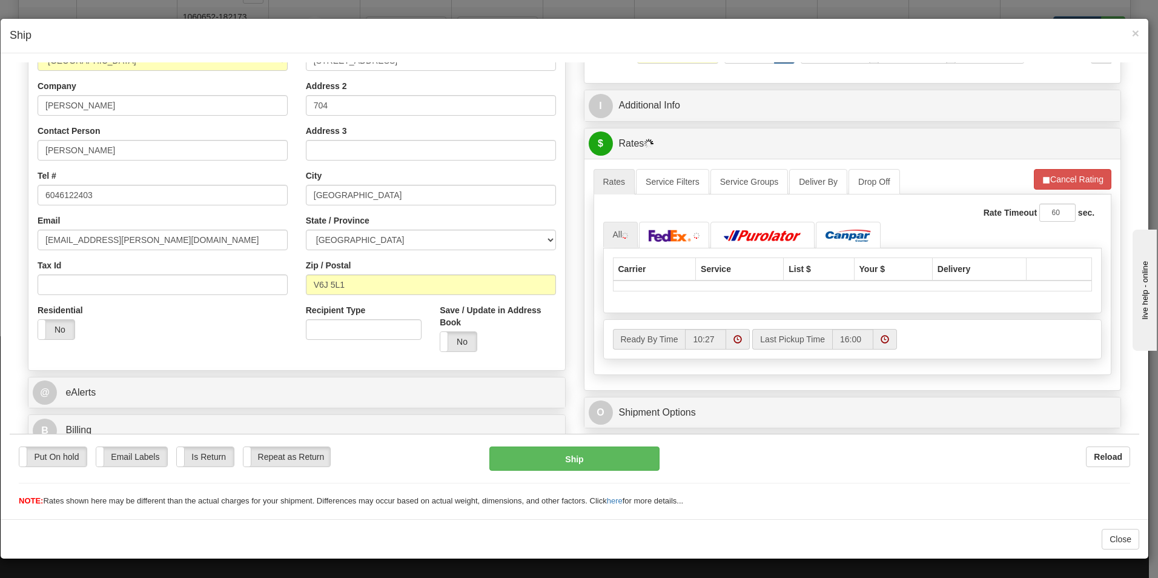
scroll to position [303, 0]
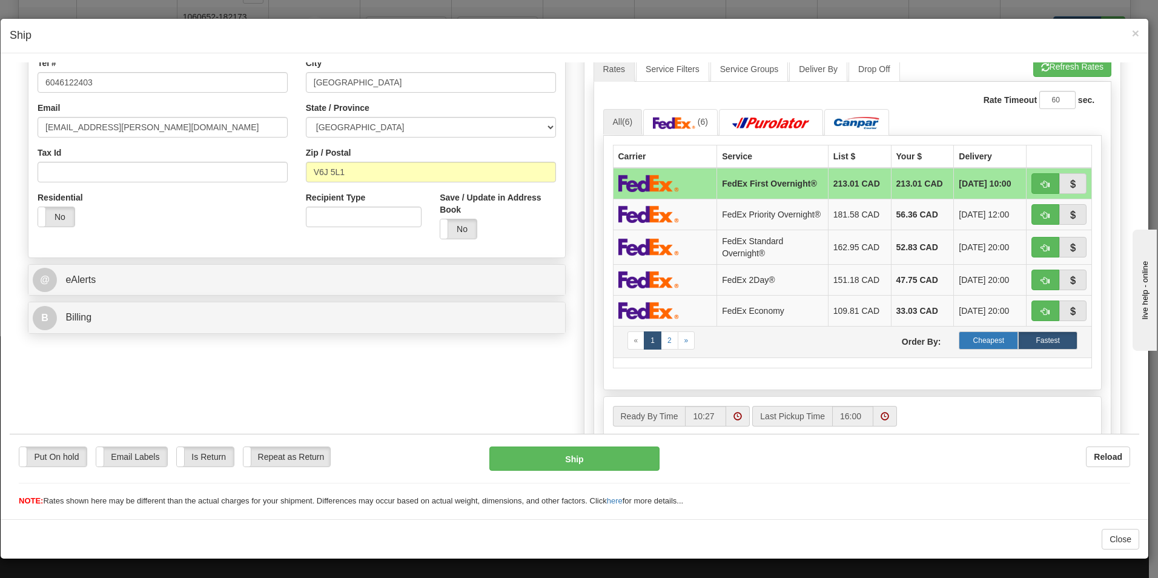
click at [986, 348] on label "Cheapest" at bounding box center [988, 340] width 59 height 18
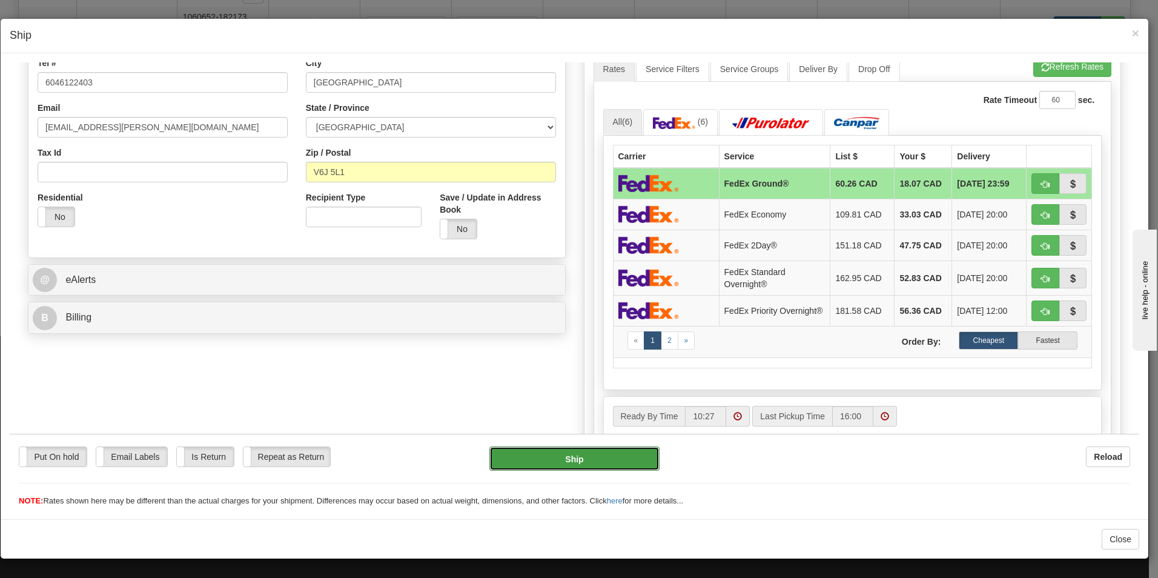
click at [586, 460] on button "Ship" at bounding box center [574, 458] width 170 height 24
type input "92"
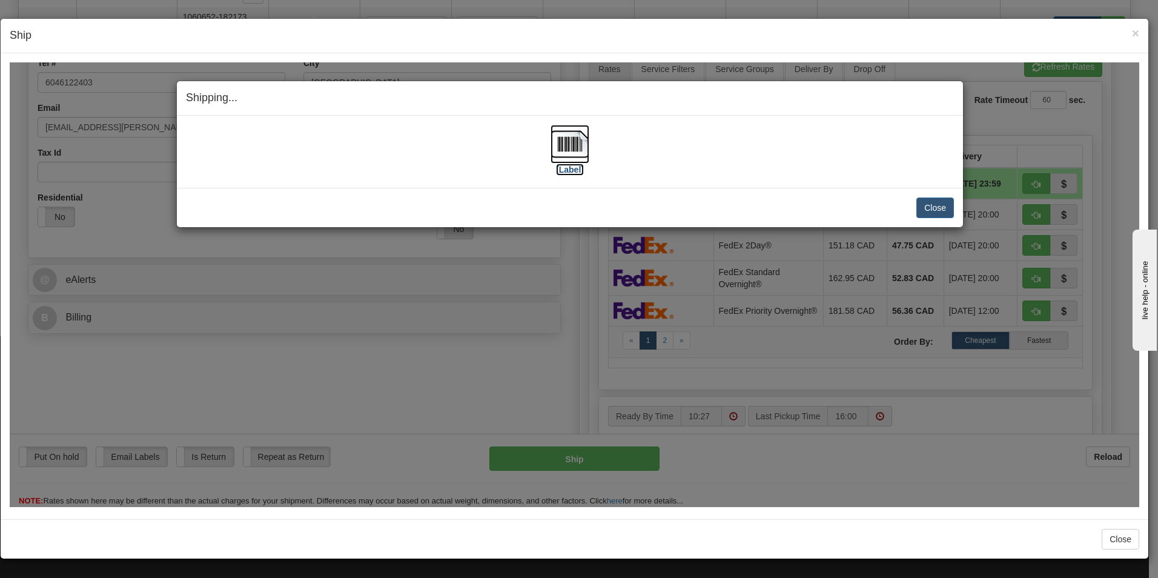
click at [564, 155] on img at bounding box center [569, 143] width 39 height 39
click at [943, 211] on button "Close" at bounding box center [935, 207] width 38 height 21
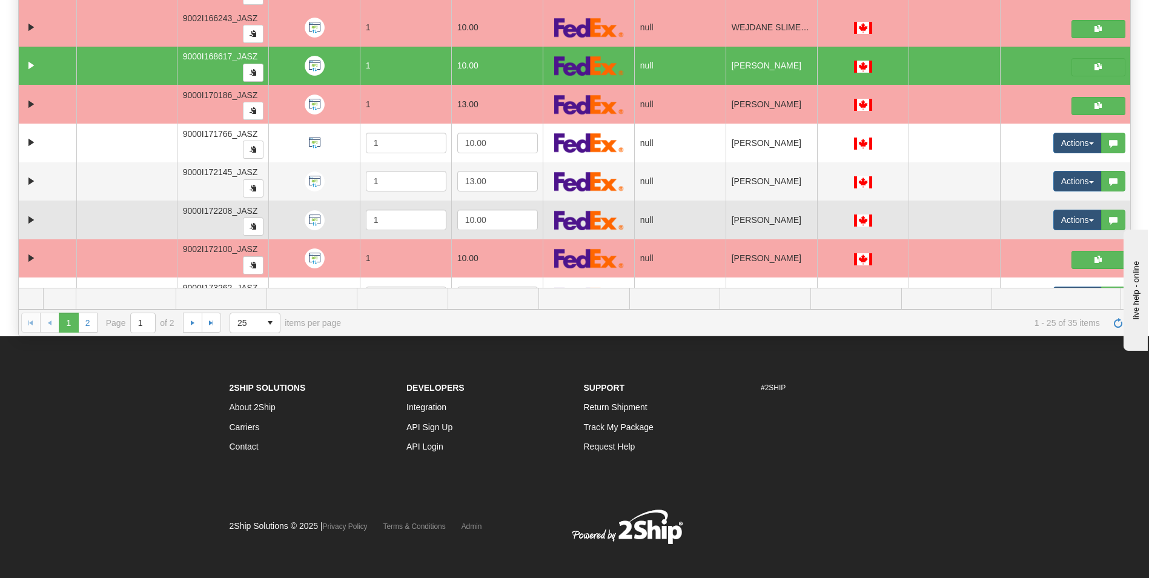
scroll to position [621, 0]
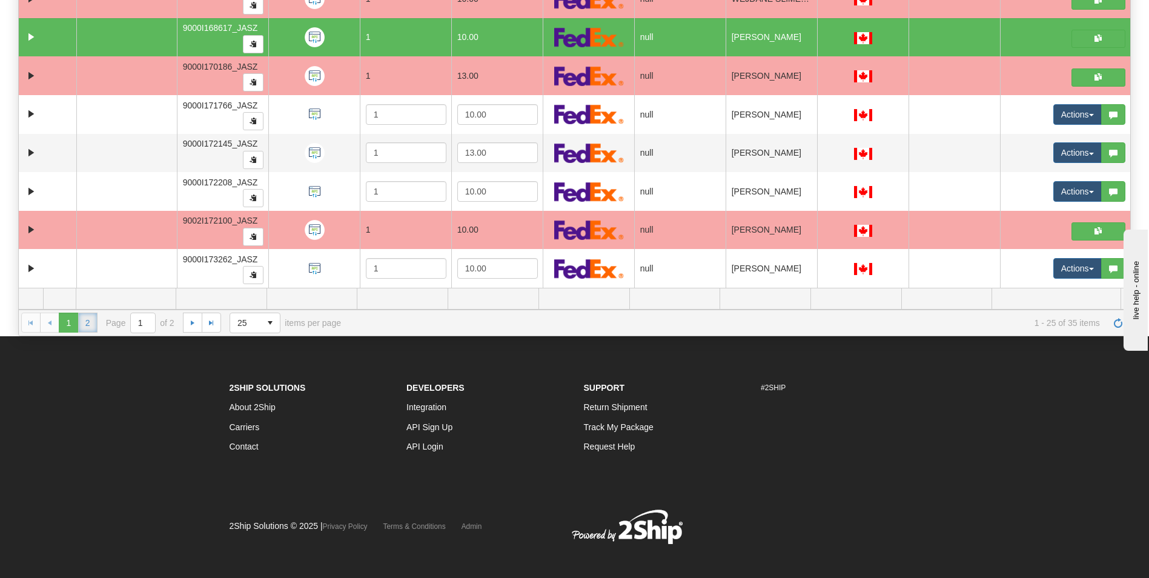
click at [94, 322] on link "2" at bounding box center [87, 321] width 19 height 19
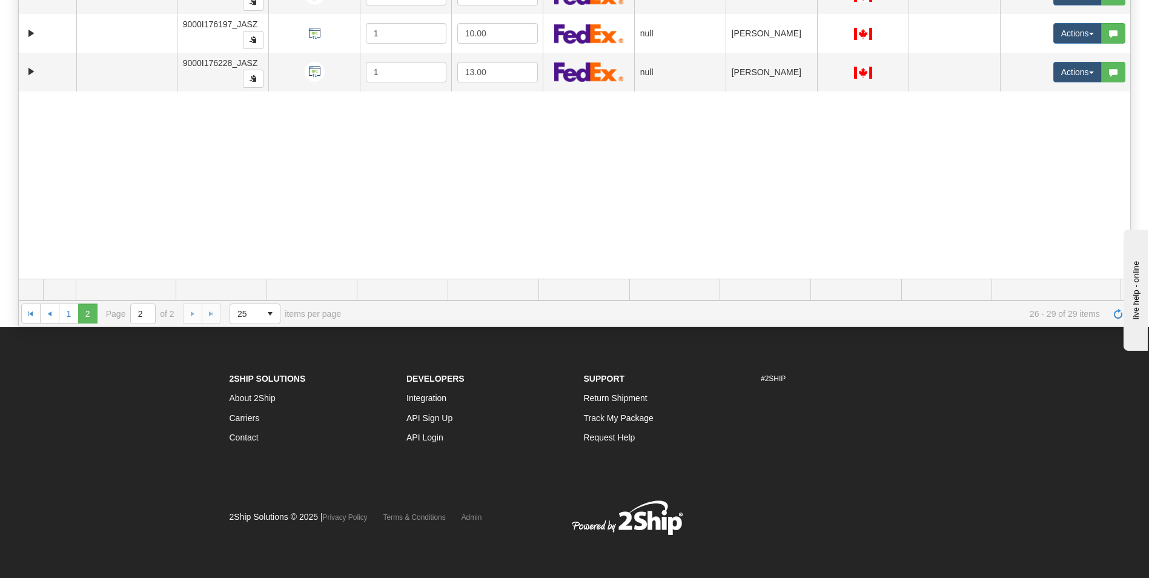
scroll to position [0, 0]
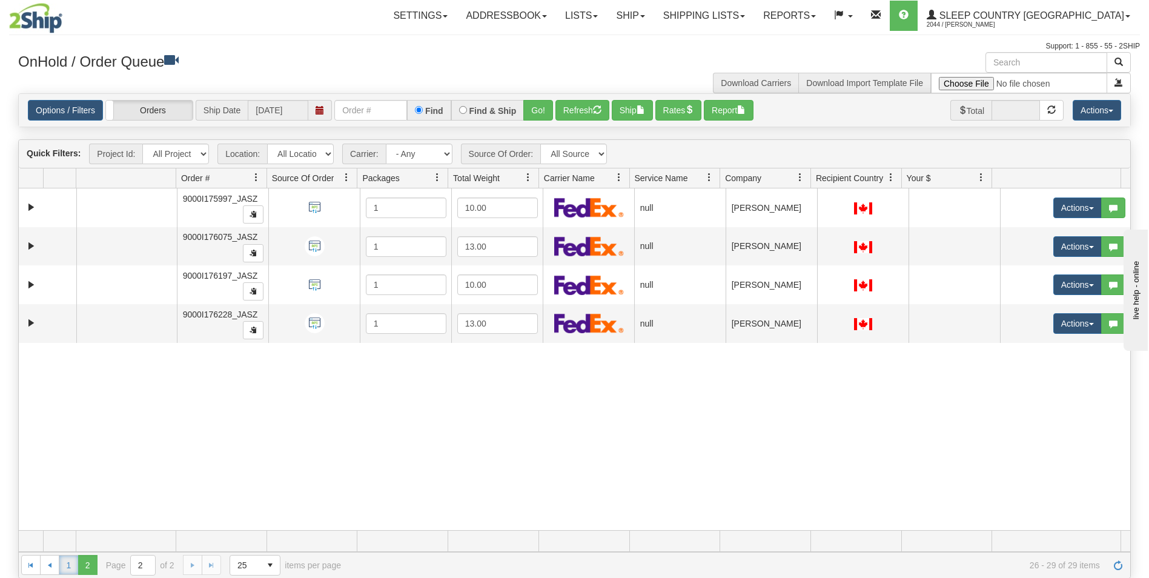
click at [64, 566] on link "1" at bounding box center [68, 564] width 19 height 19
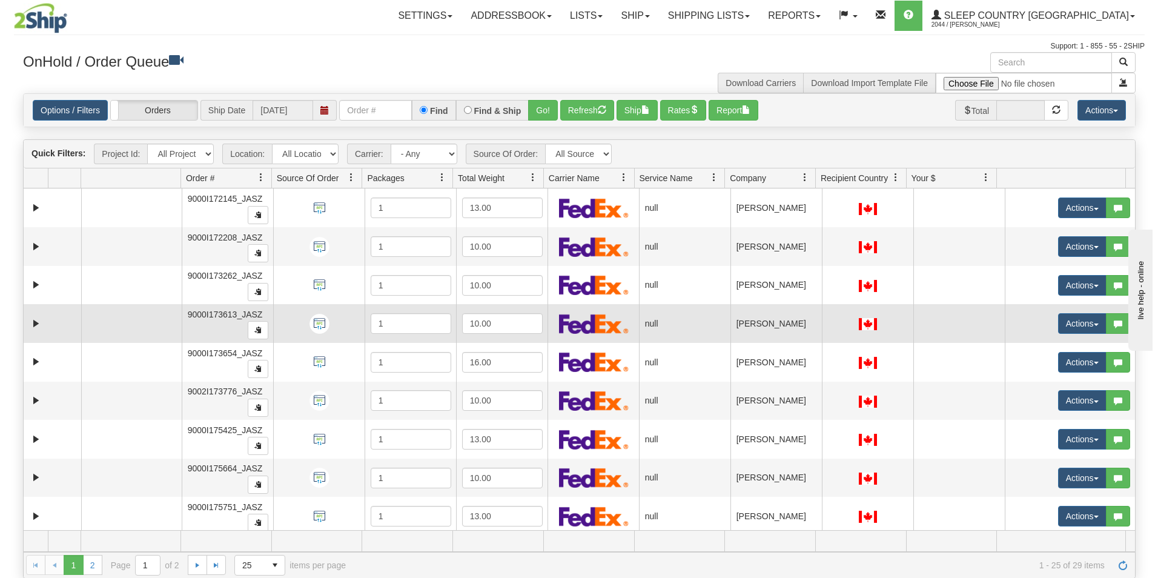
scroll to position [621, 0]
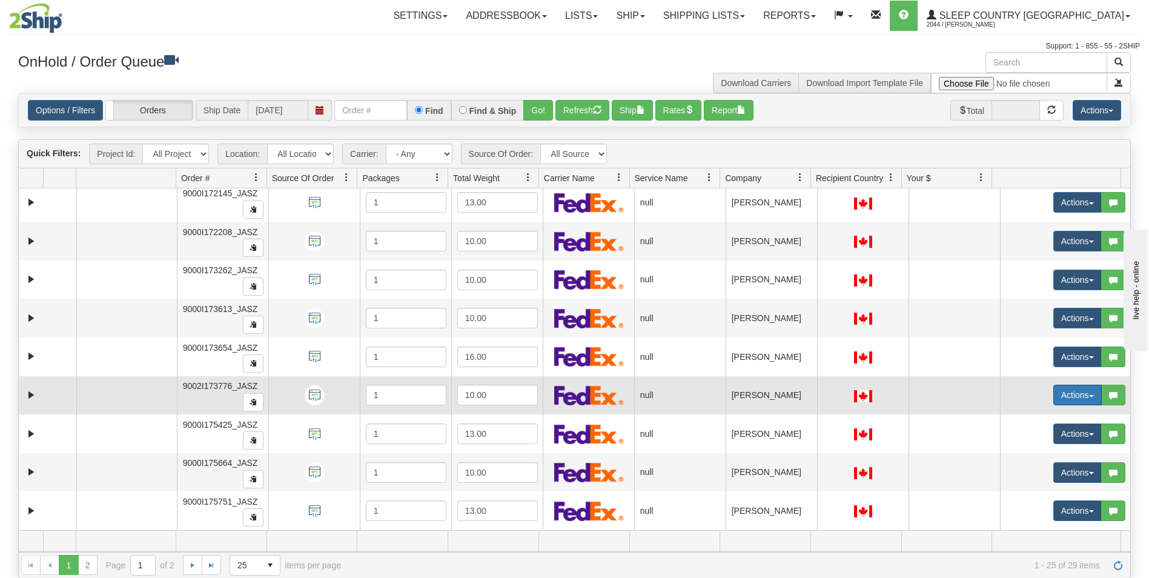
click at [1053, 396] on button "Actions" at bounding box center [1077, 395] width 48 height 21
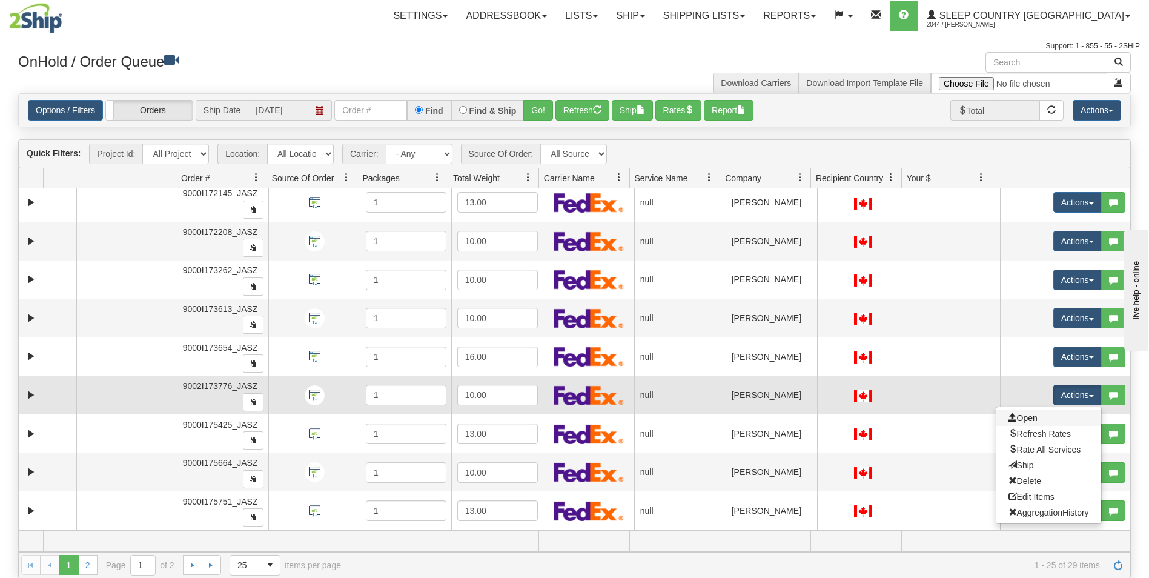
click at [1020, 424] on link "Open" at bounding box center [1048, 418] width 105 height 16
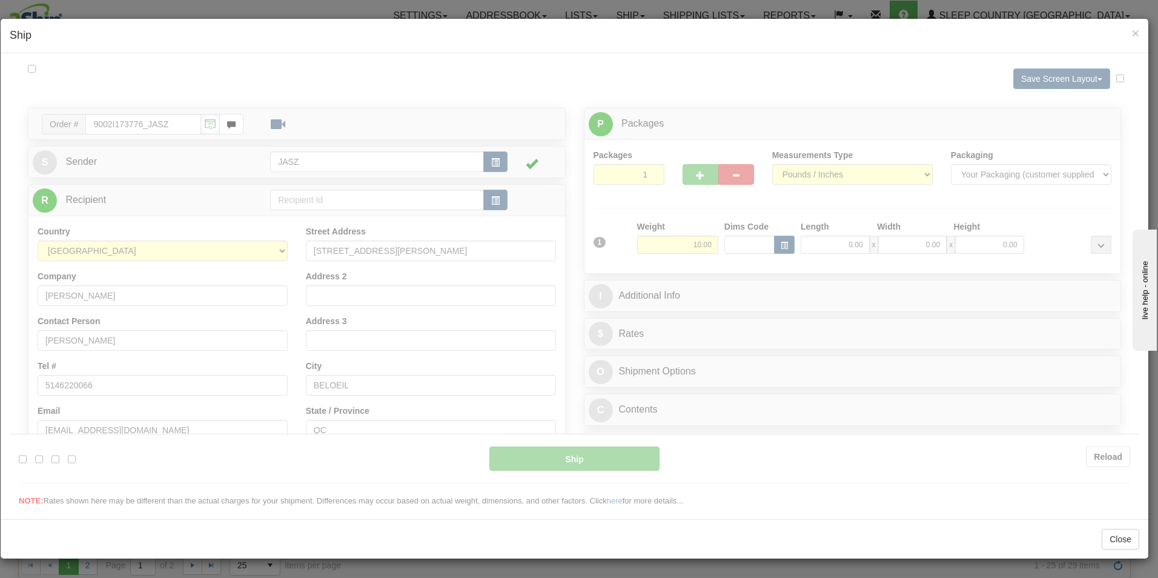
scroll to position [0, 0]
type input "10:28"
type input "16:00"
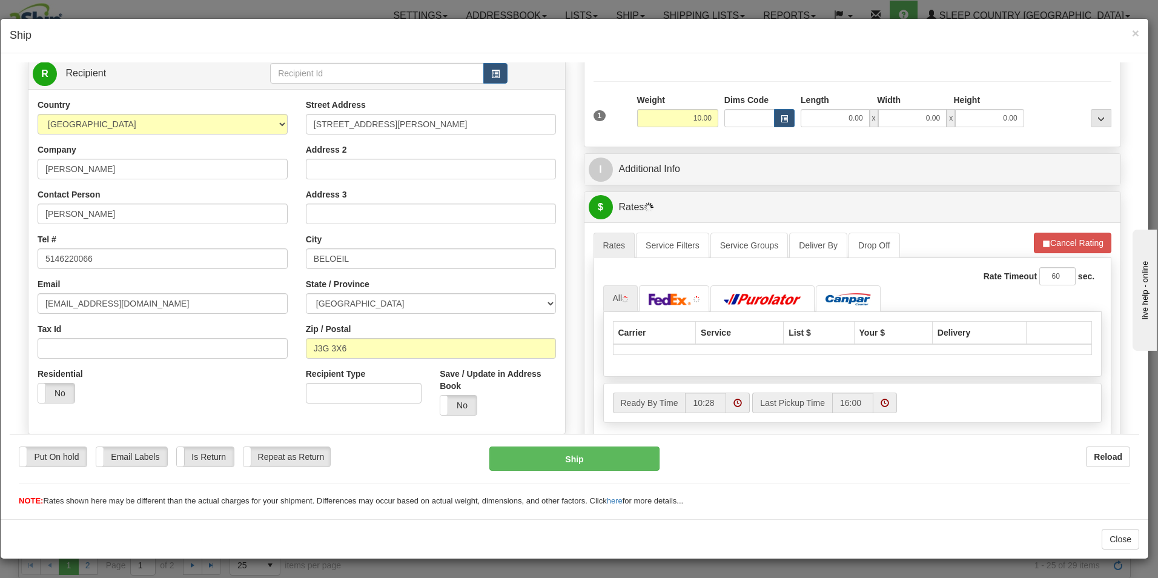
scroll to position [242, 0]
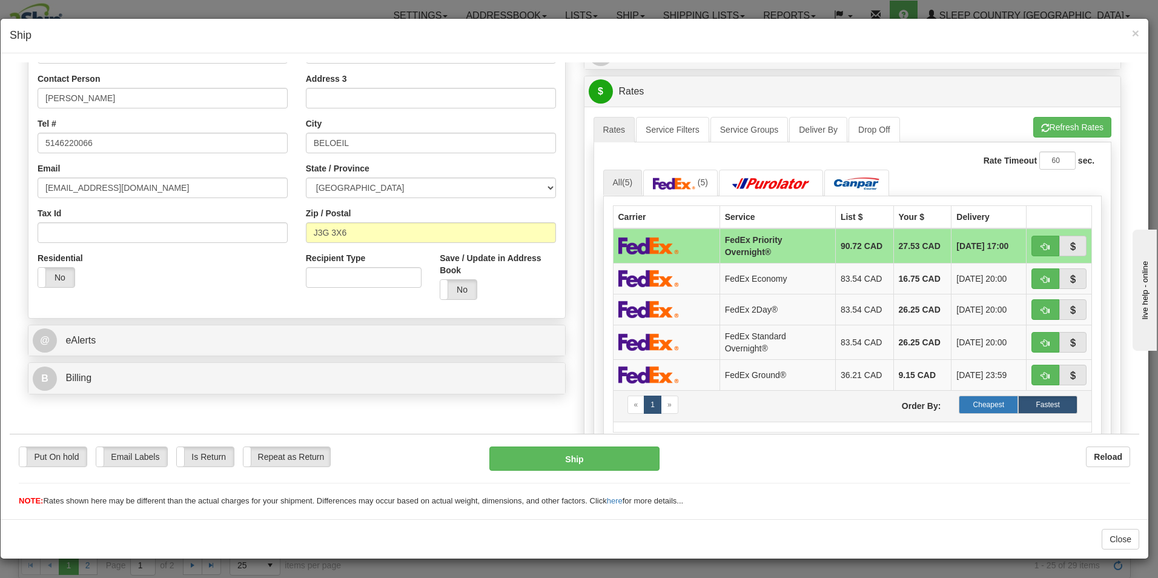
click at [991, 409] on label "Cheapest" at bounding box center [988, 404] width 59 height 18
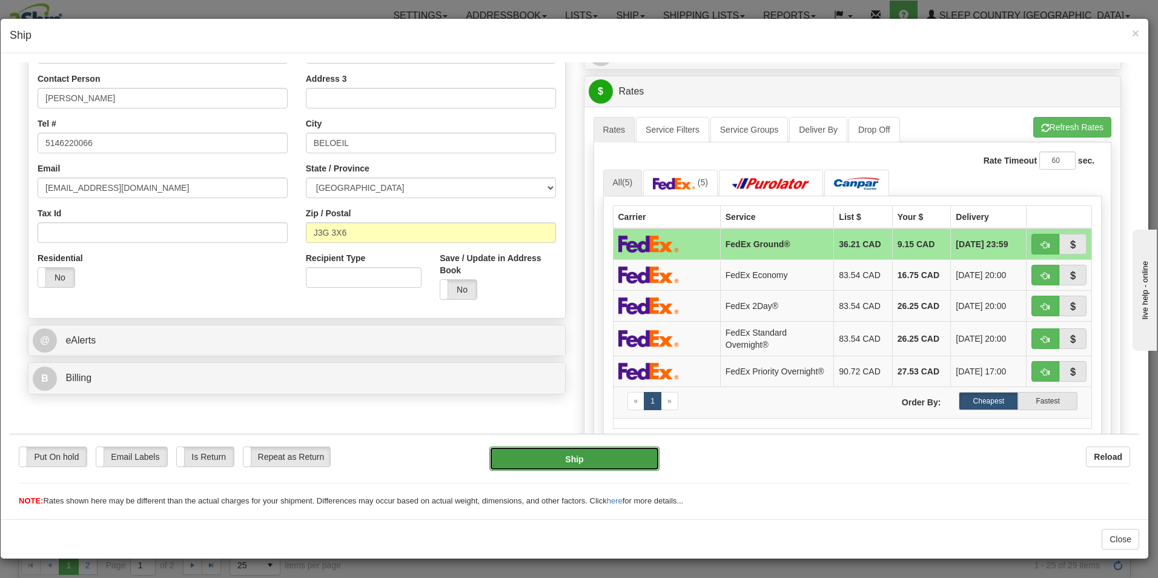
click at [580, 463] on button "Ship" at bounding box center [574, 458] width 170 height 24
type input "92"
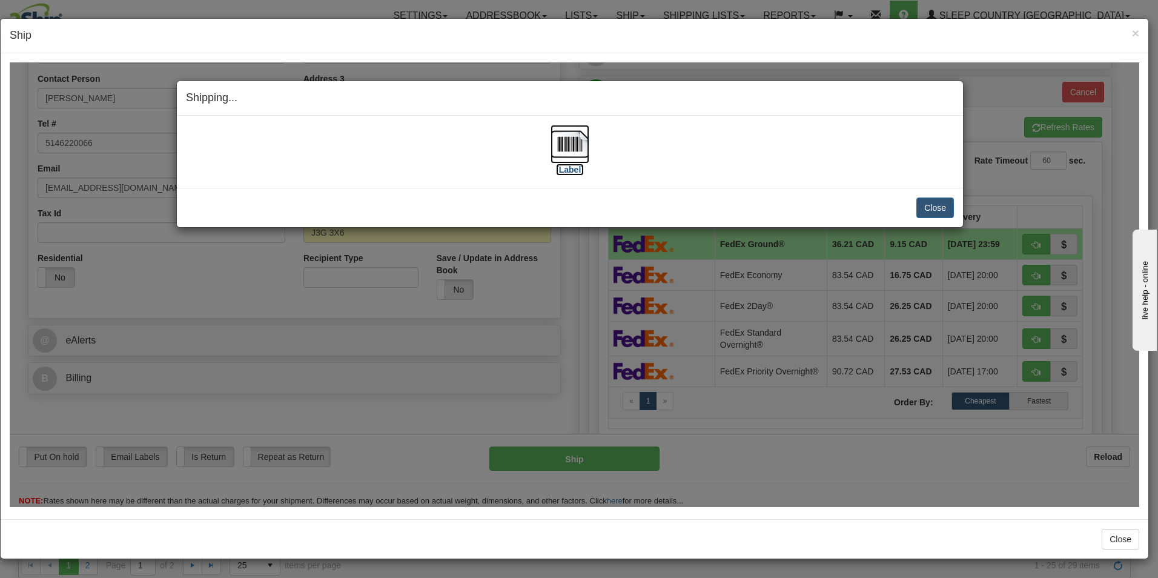
click at [567, 145] on img at bounding box center [569, 143] width 39 height 39
click at [937, 206] on button "Close" at bounding box center [935, 207] width 38 height 21
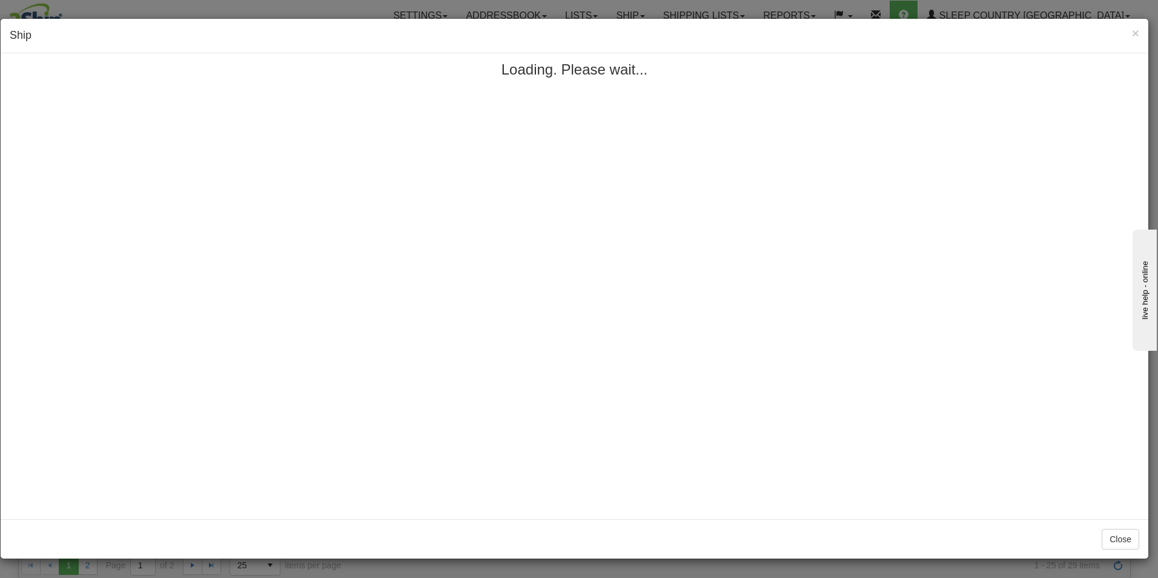
scroll to position [0, 0]
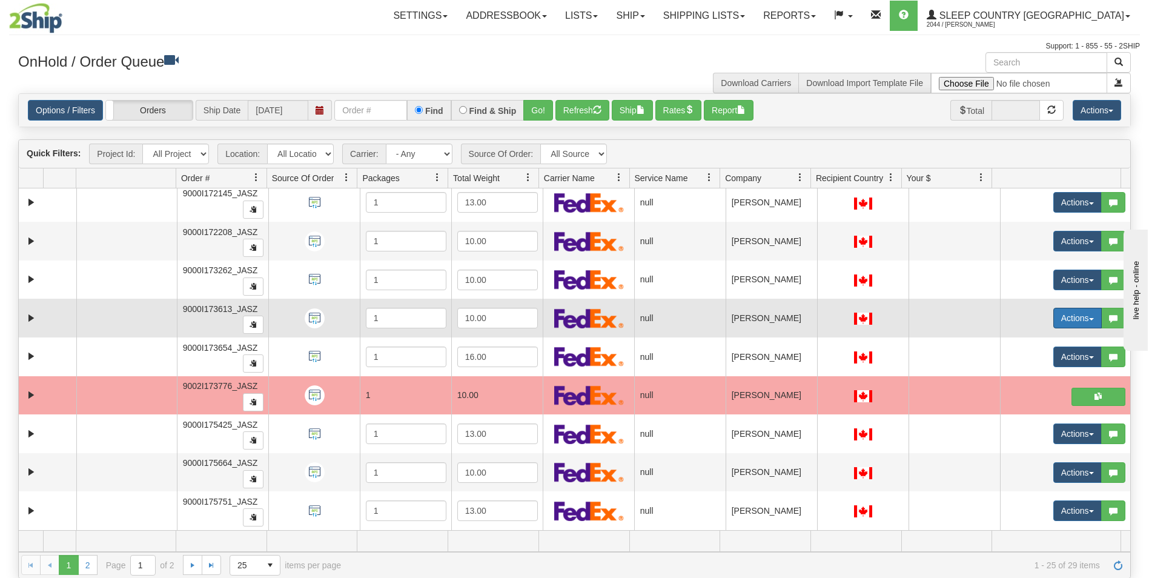
click at [1053, 315] on button "Actions" at bounding box center [1077, 318] width 48 height 21
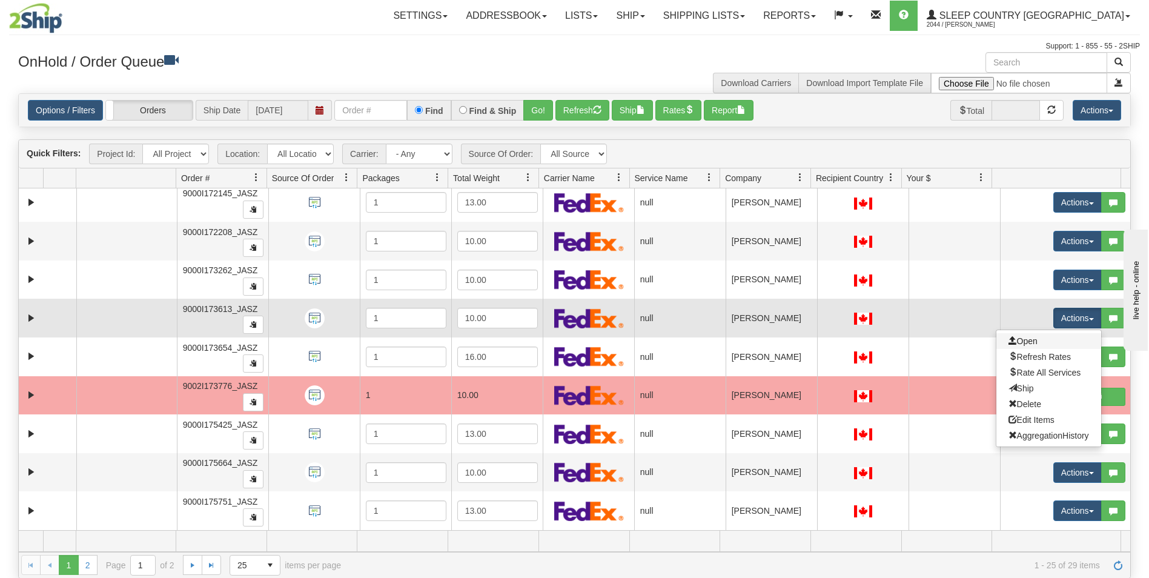
click at [1032, 335] on link "Open" at bounding box center [1048, 341] width 105 height 16
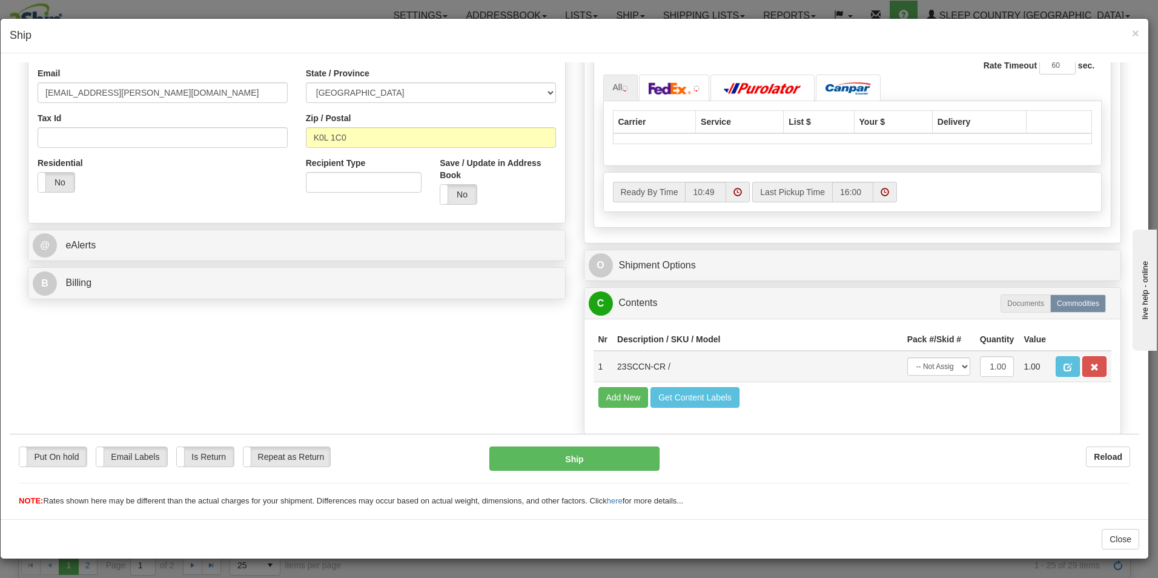
scroll to position [363, 0]
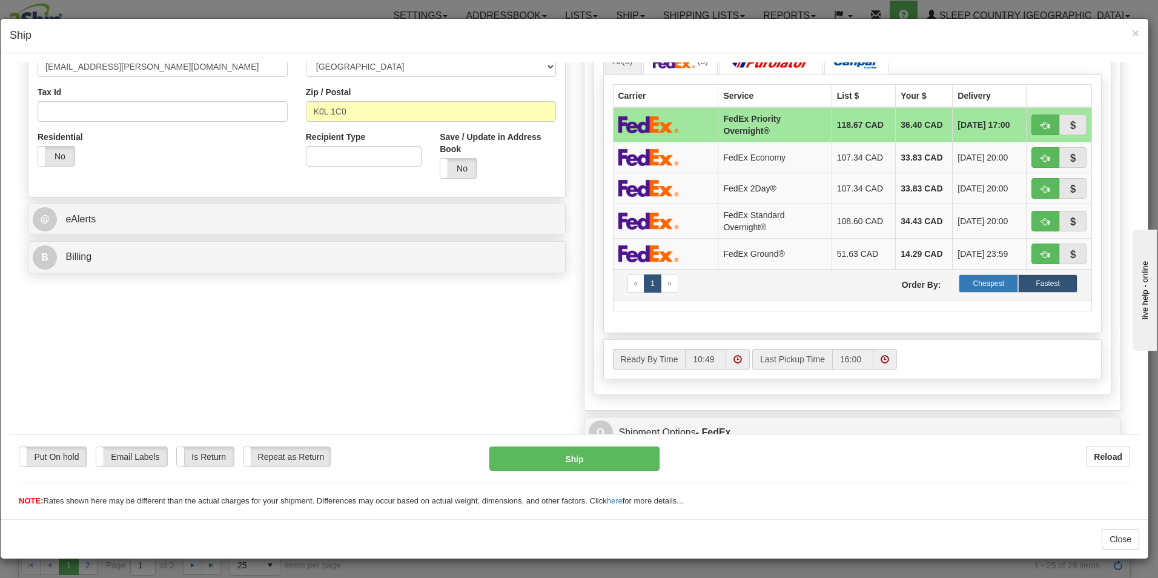
click at [982, 283] on label "Cheapest" at bounding box center [988, 283] width 59 height 18
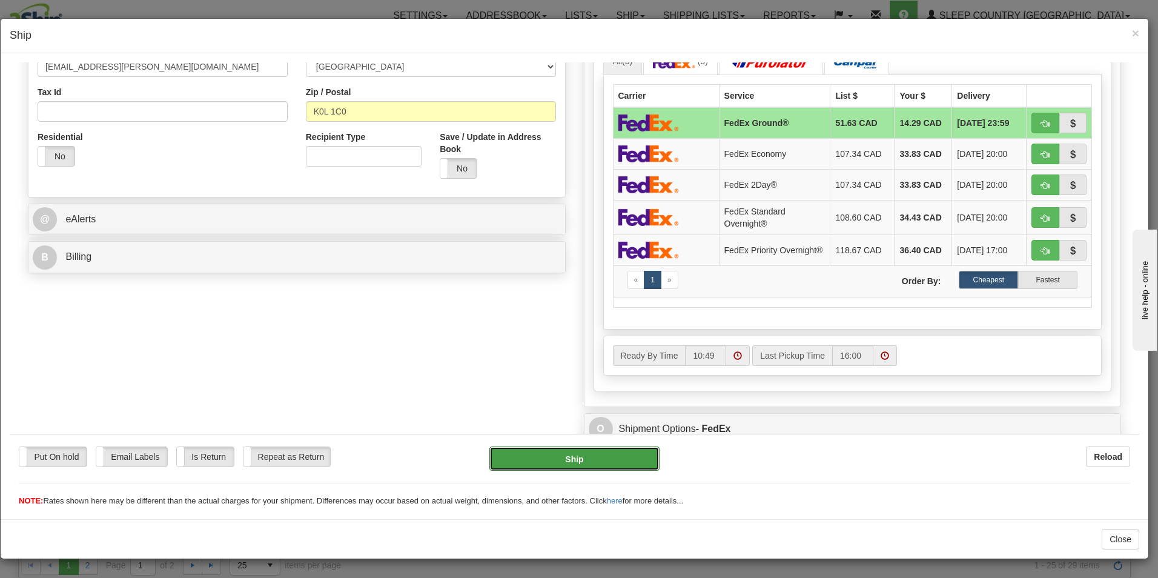
click at [548, 464] on button "Ship" at bounding box center [574, 458] width 170 height 24
type input "92"
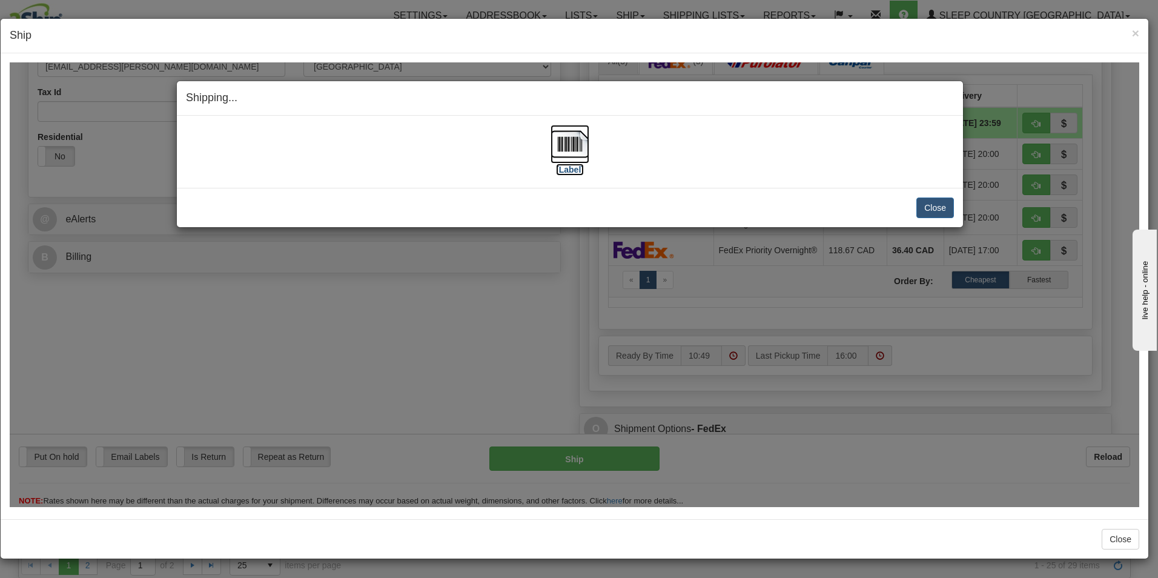
click at [576, 160] on img at bounding box center [569, 143] width 39 height 39
click at [931, 199] on button "Close" at bounding box center [935, 207] width 38 height 21
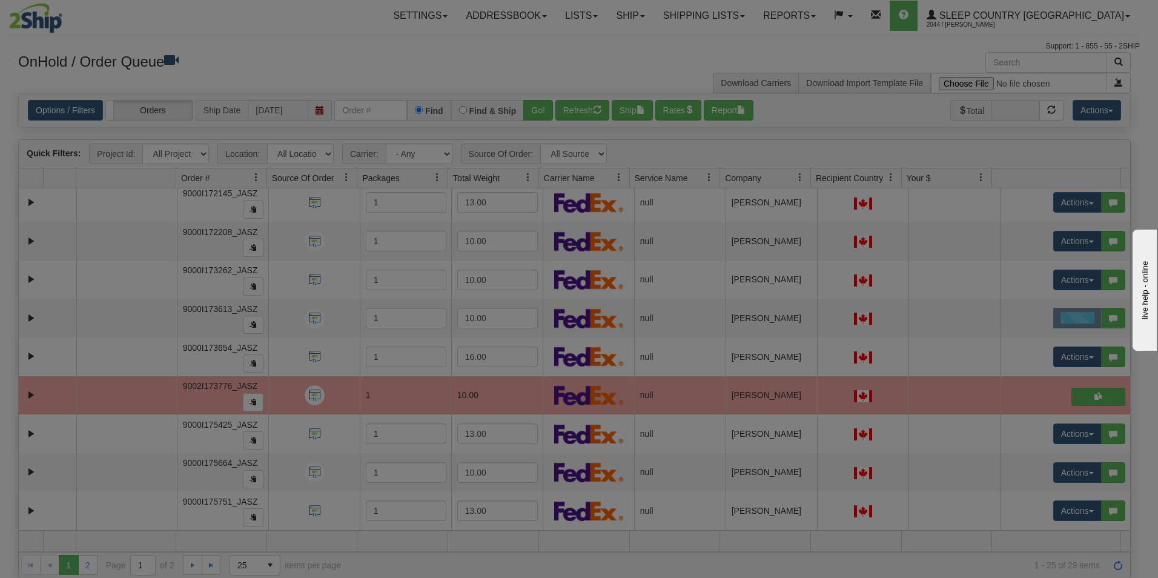
scroll to position [0, 0]
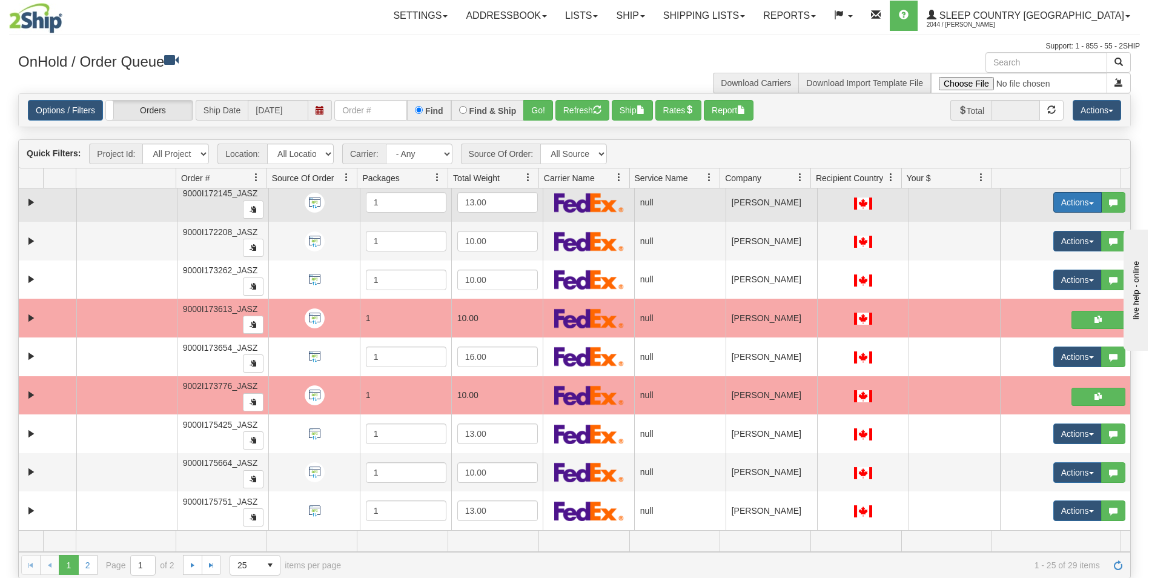
click at [1061, 204] on button "Actions" at bounding box center [1077, 202] width 48 height 21
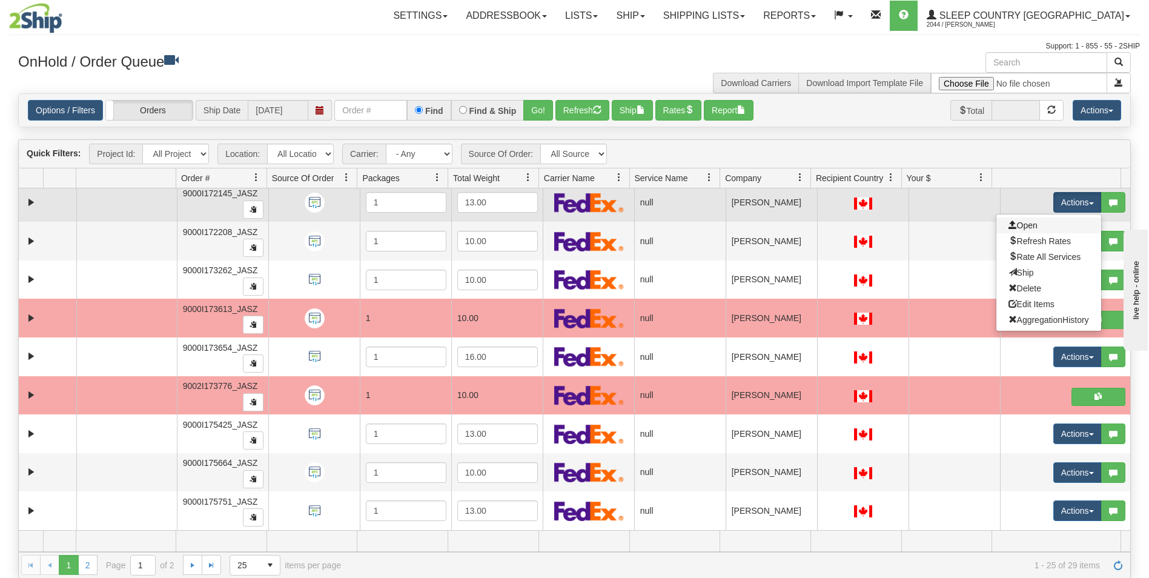
click at [1037, 231] on link "Open" at bounding box center [1048, 225] width 105 height 16
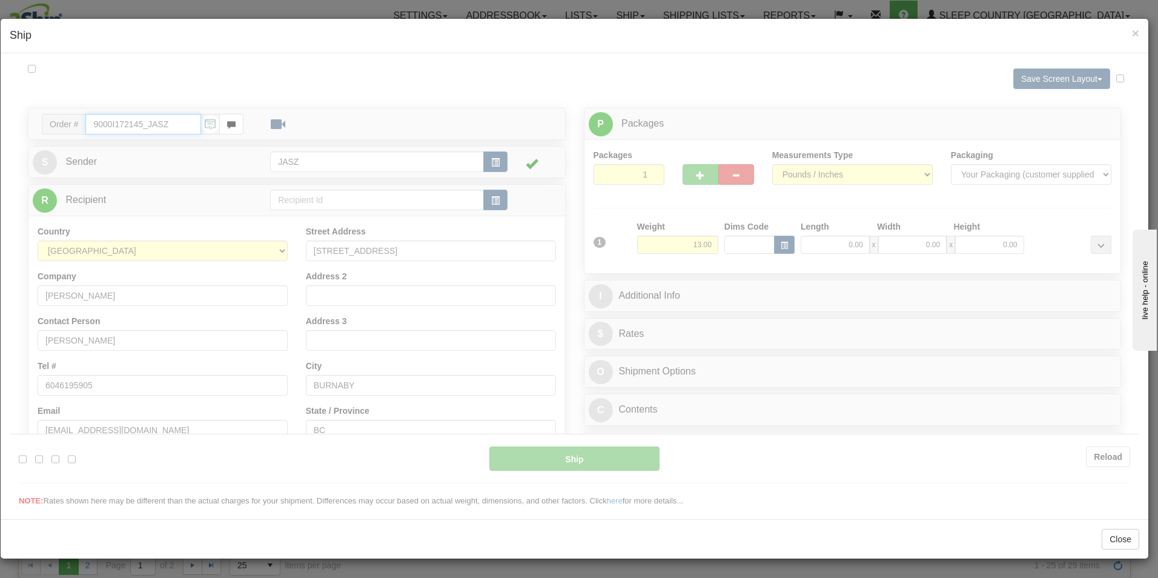
type input "10:50"
type input "16:00"
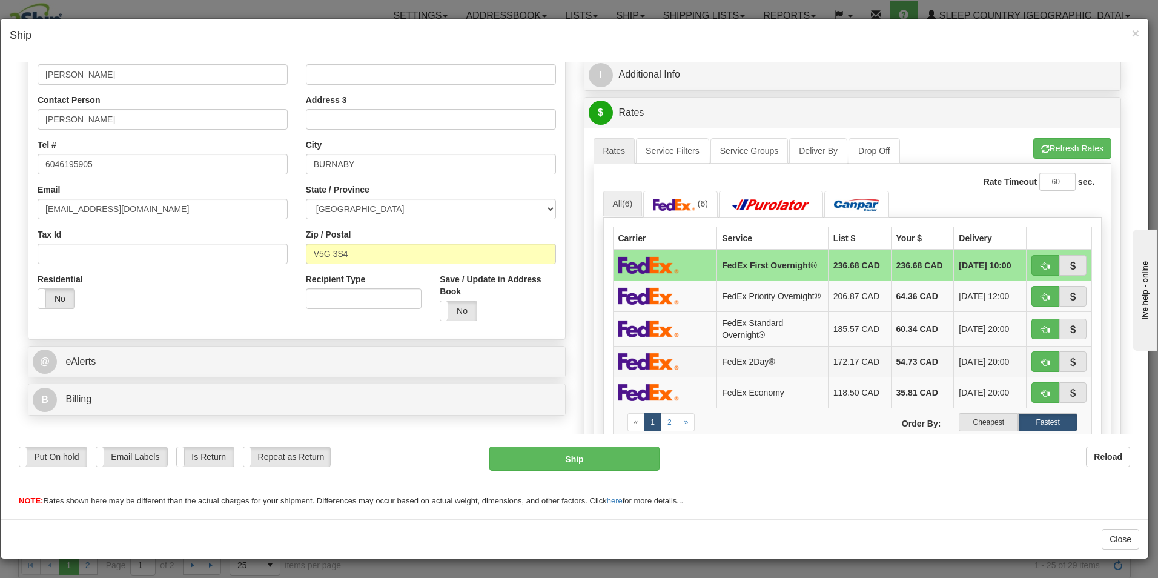
scroll to position [242, 0]
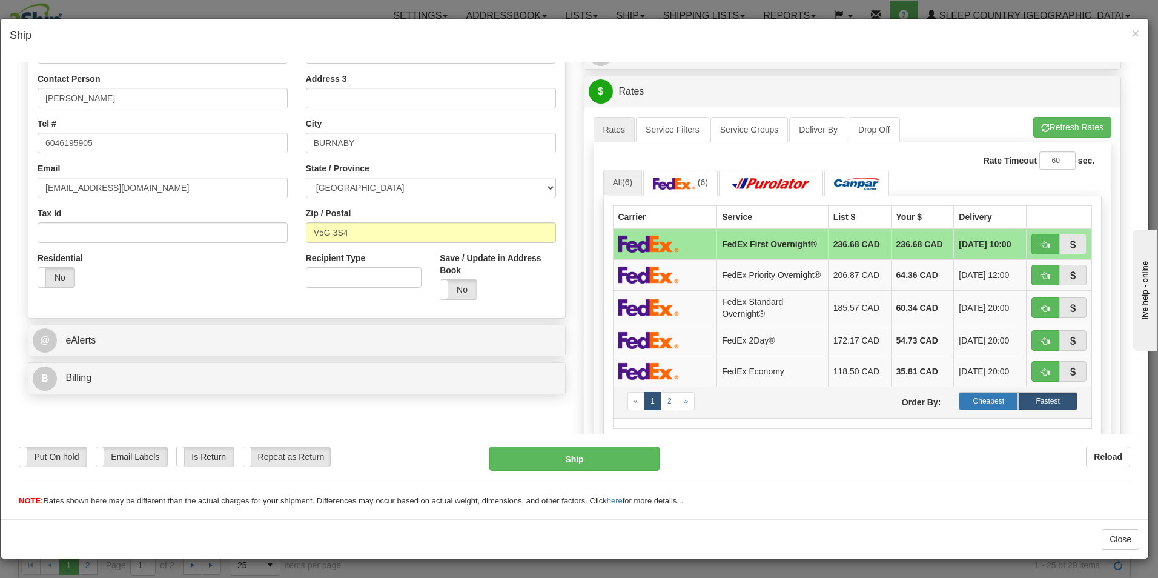
click at [977, 408] on label "Cheapest" at bounding box center [988, 400] width 59 height 18
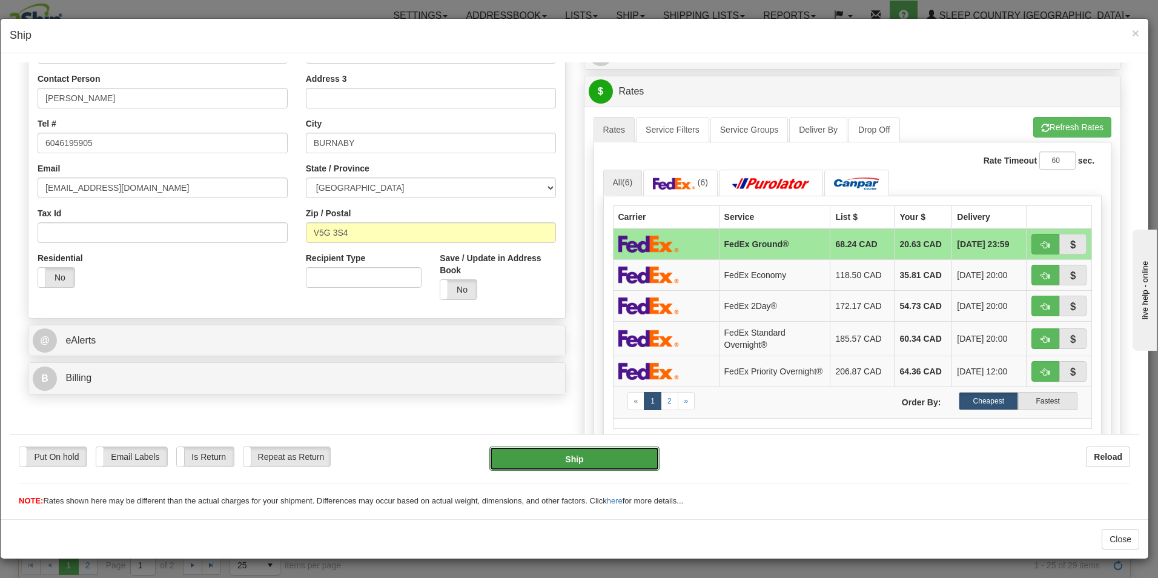
click at [593, 458] on button "Ship" at bounding box center [574, 458] width 170 height 24
type input "92"
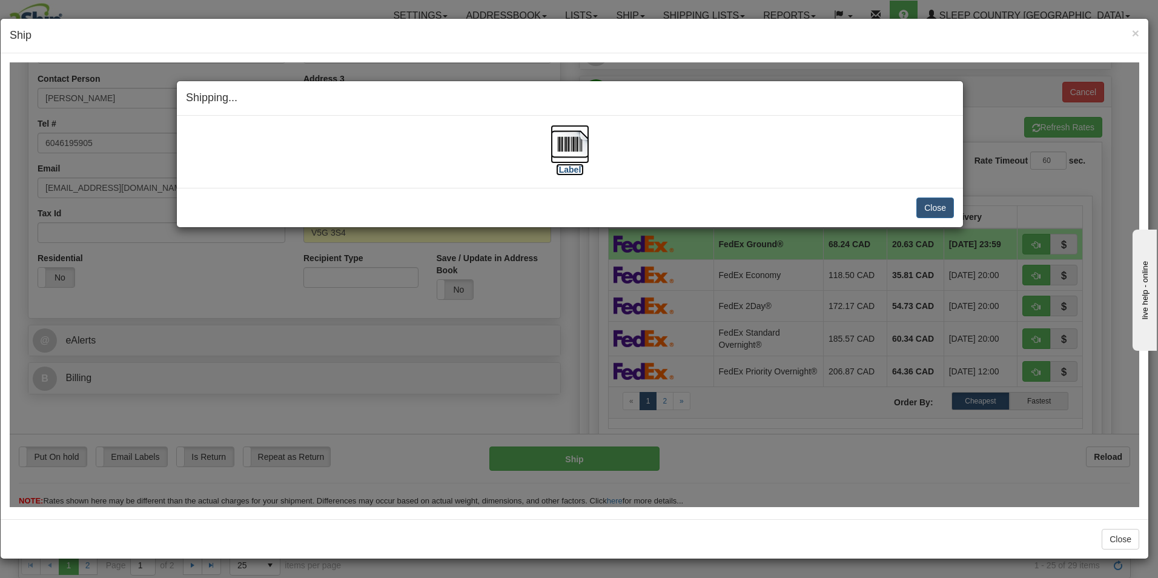
click at [576, 161] on img at bounding box center [569, 143] width 39 height 39
click at [926, 205] on button "Close" at bounding box center [935, 207] width 38 height 21
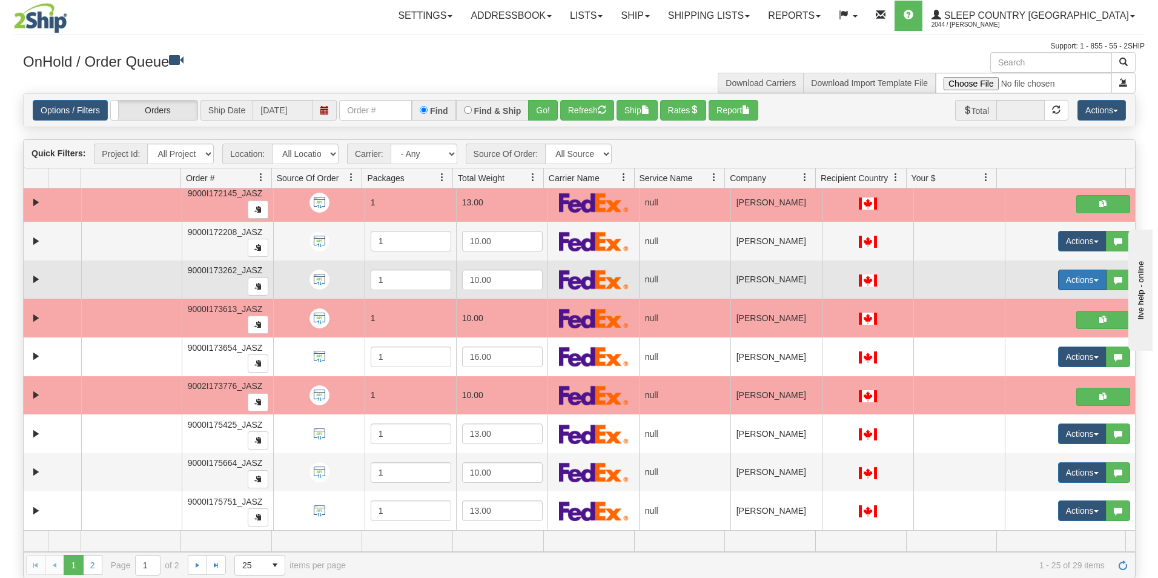
scroll to position [561, 0]
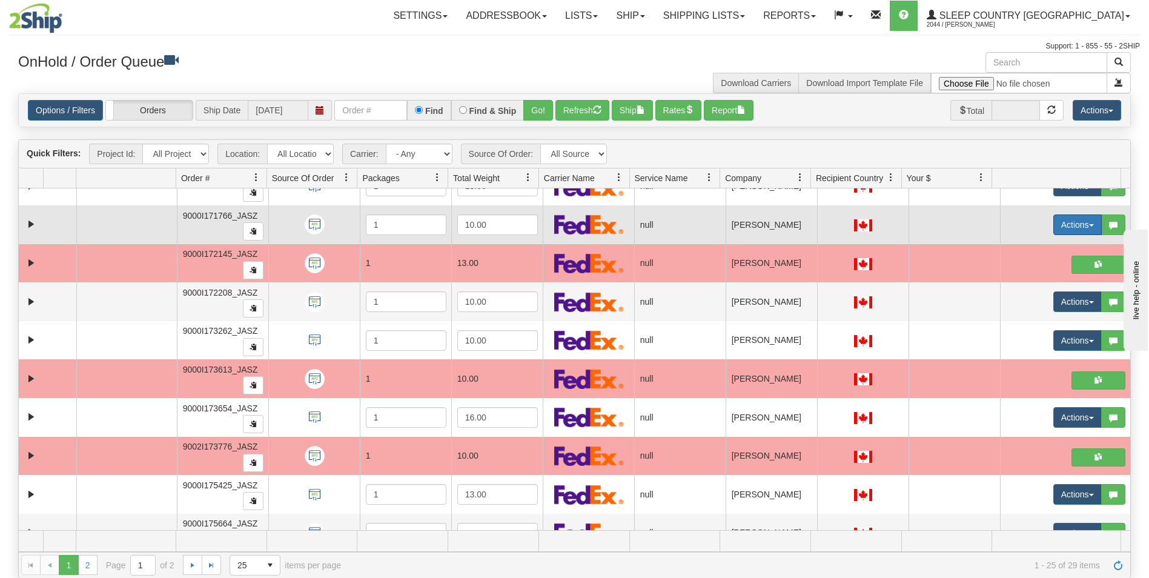
click at [1055, 223] on button "Actions" at bounding box center [1077, 224] width 48 height 21
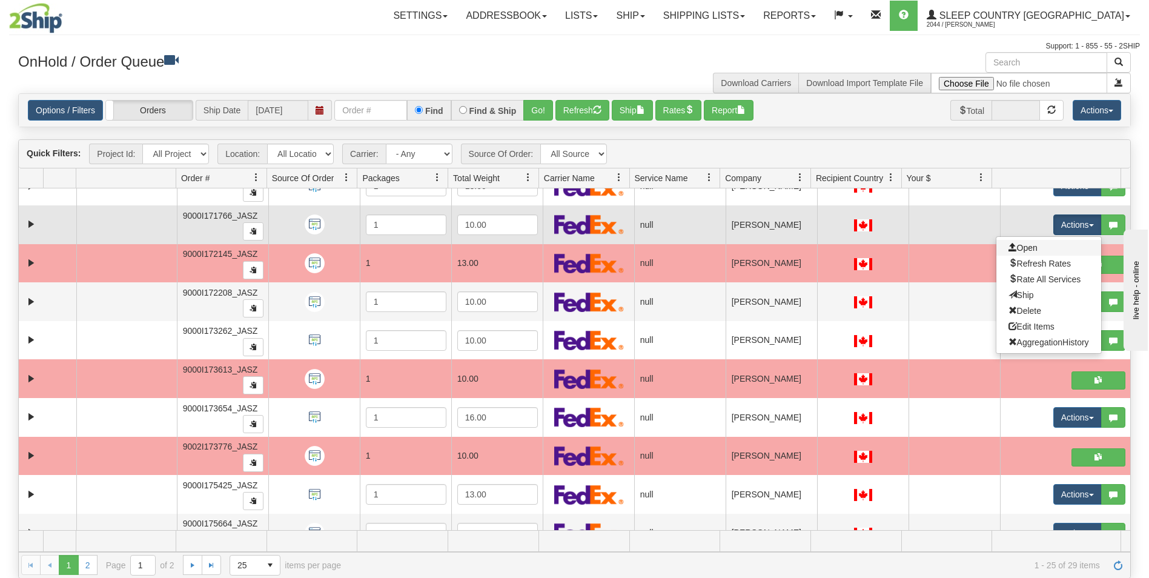
click at [1042, 248] on link "Open" at bounding box center [1048, 248] width 105 height 16
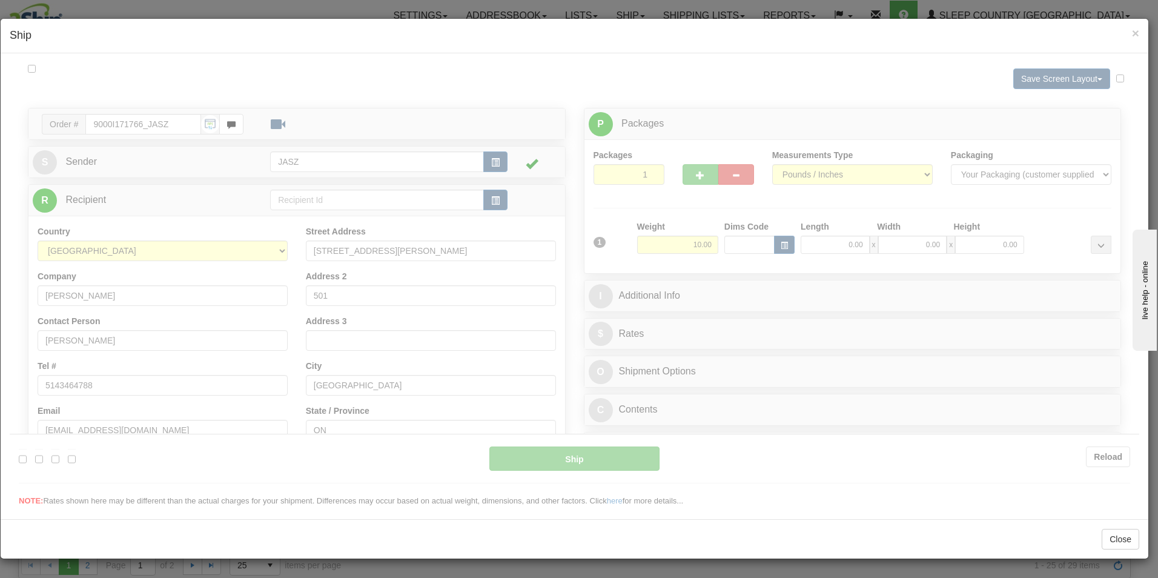
scroll to position [0, 0]
type input "10:50"
type input "16:00"
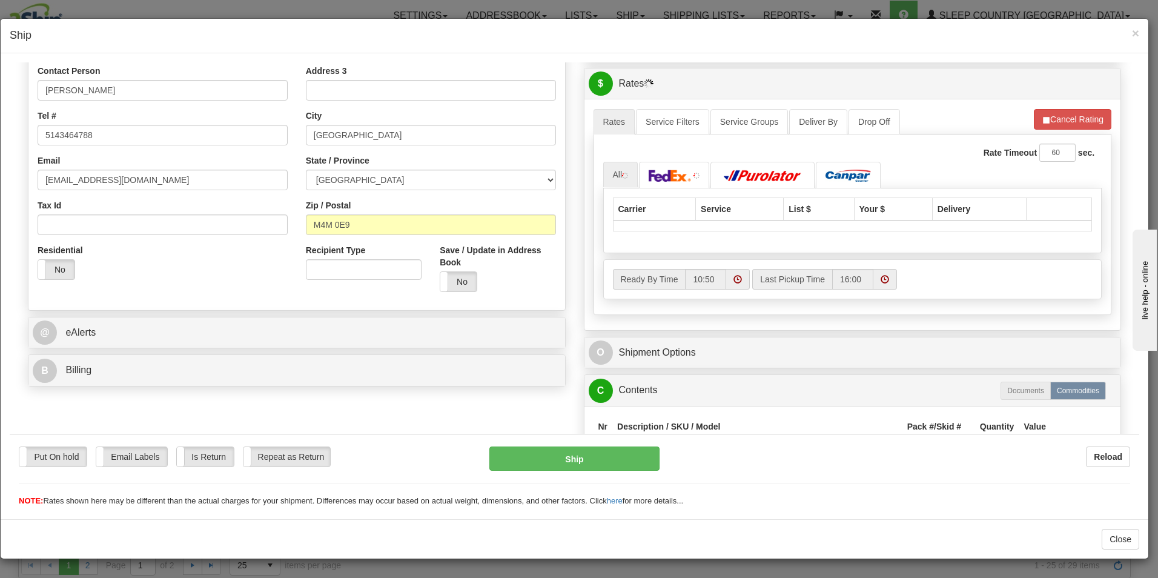
scroll to position [303, 0]
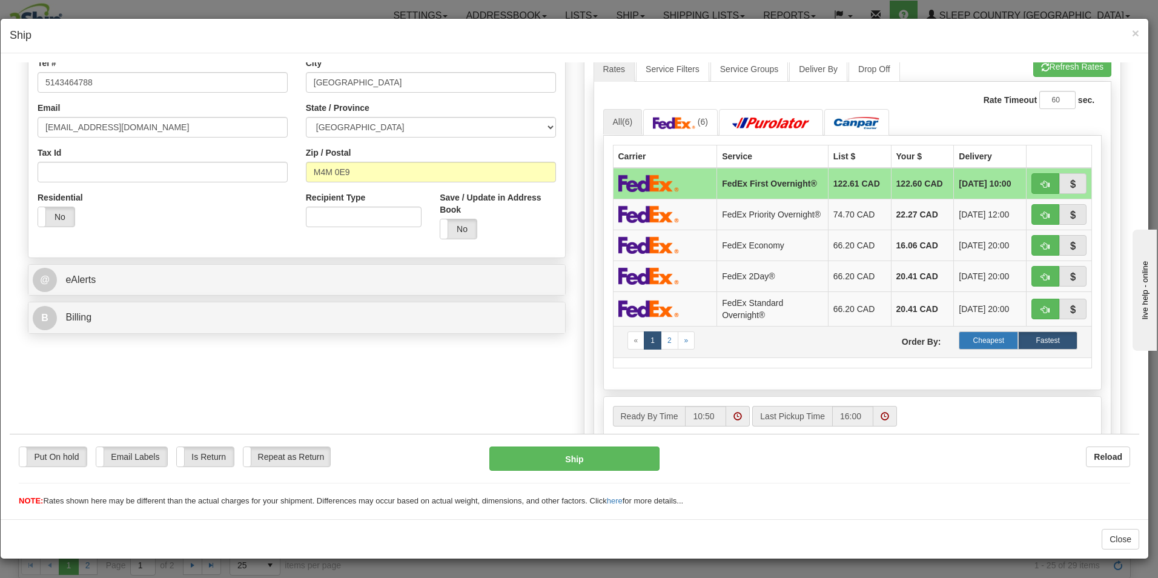
click at [984, 347] on label "Cheapest" at bounding box center [988, 340] width 59 height 18
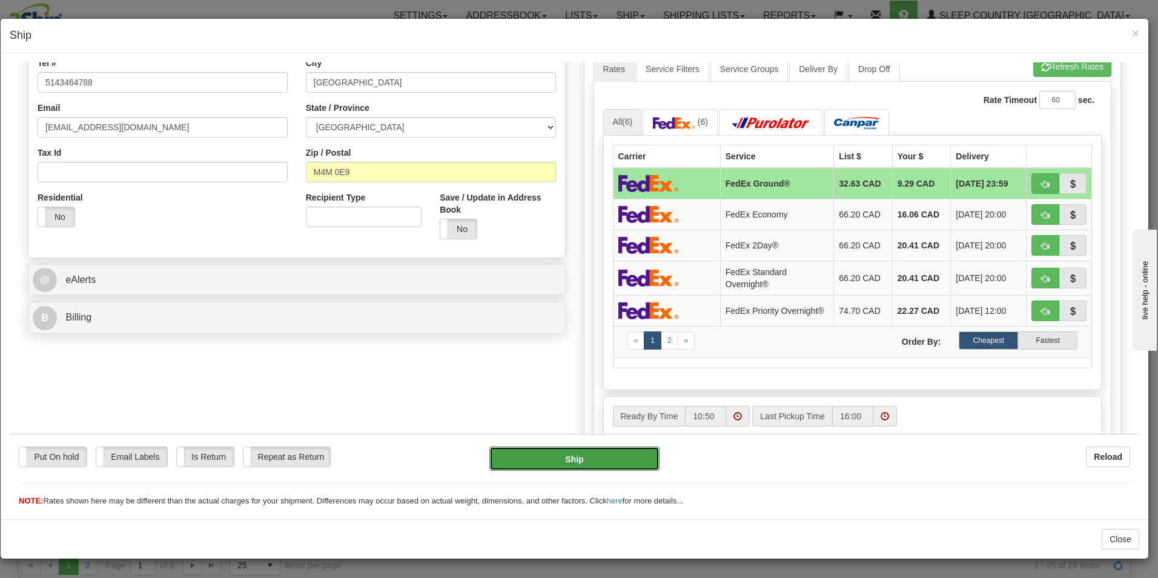
click at [579, 464] on button "Ship" at bounding box center [574, 458] width 170 height 24
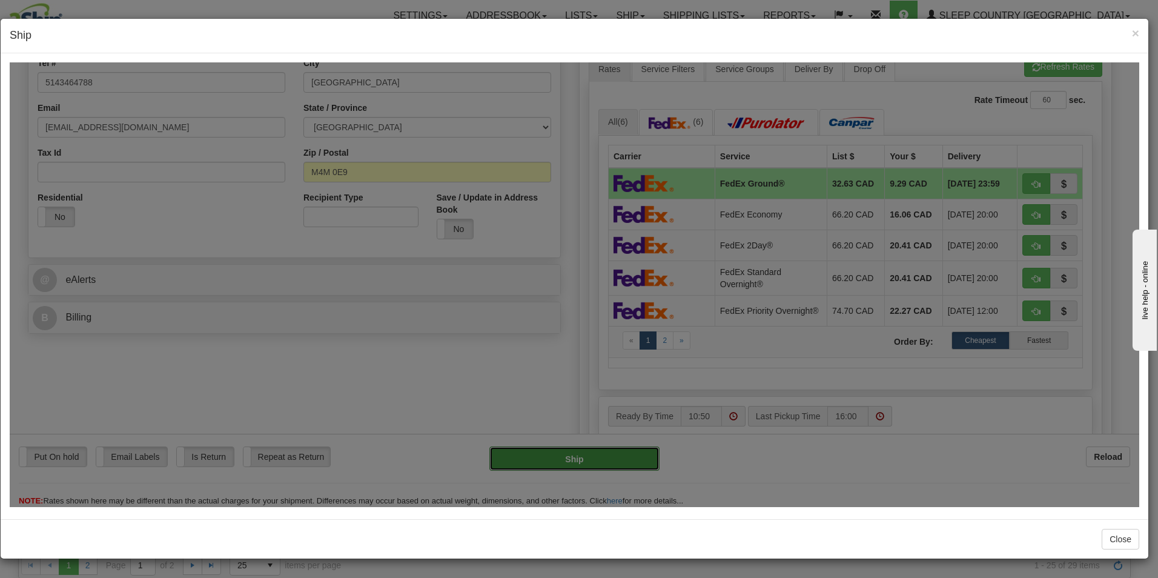
type input "92"
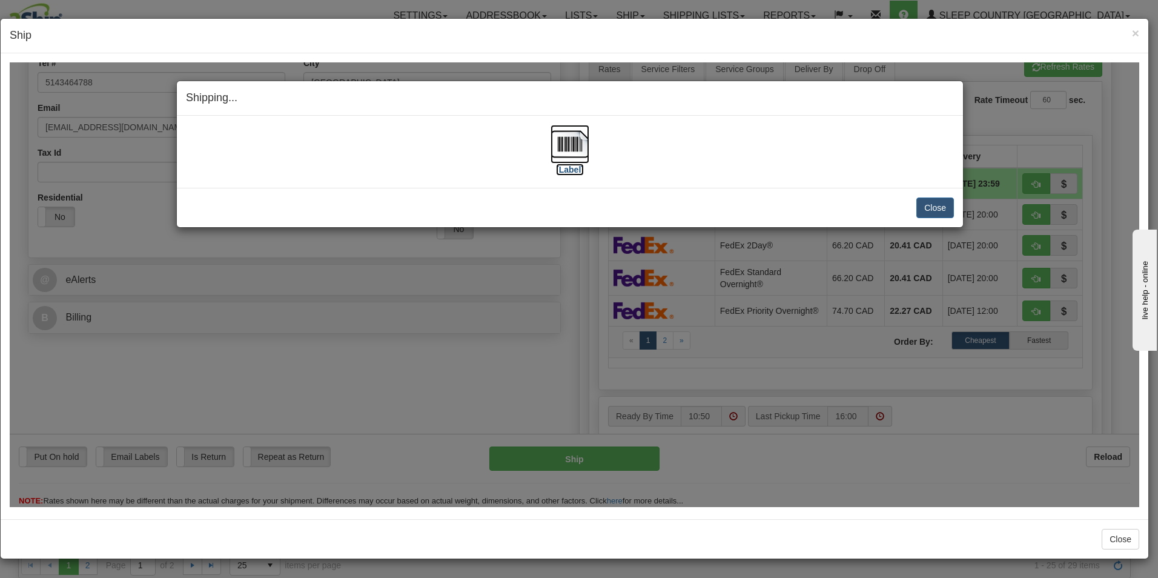
click at [580, 143] on img at bounding box center [569, 143] width 39 height 39
click at [936, 202] on button "Close" at bounding box center [935, 207] width 38 height 21
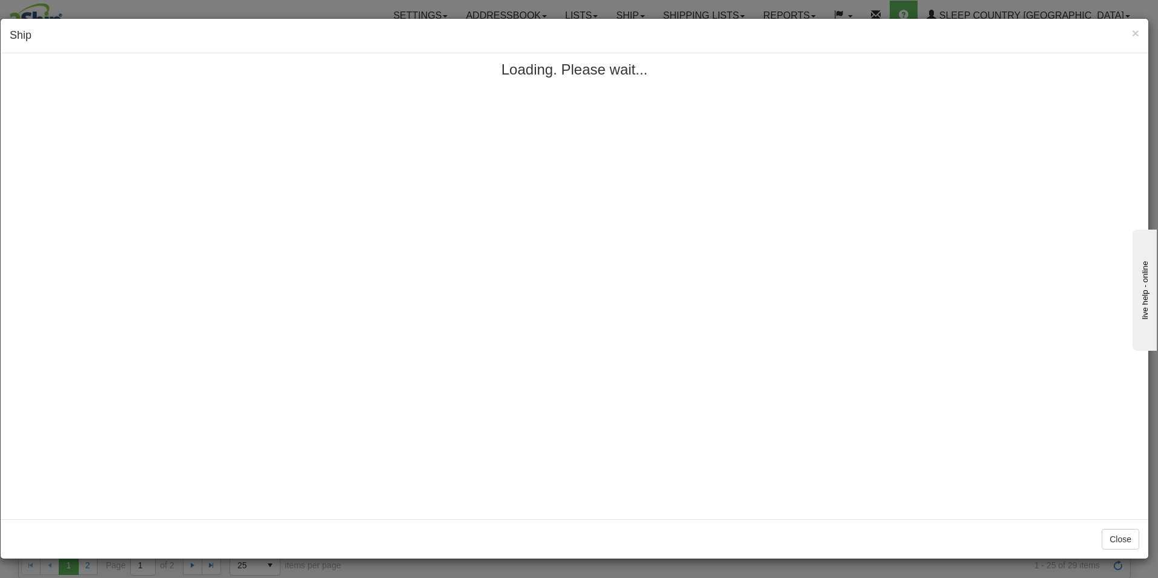
scroll to position [0, 0]
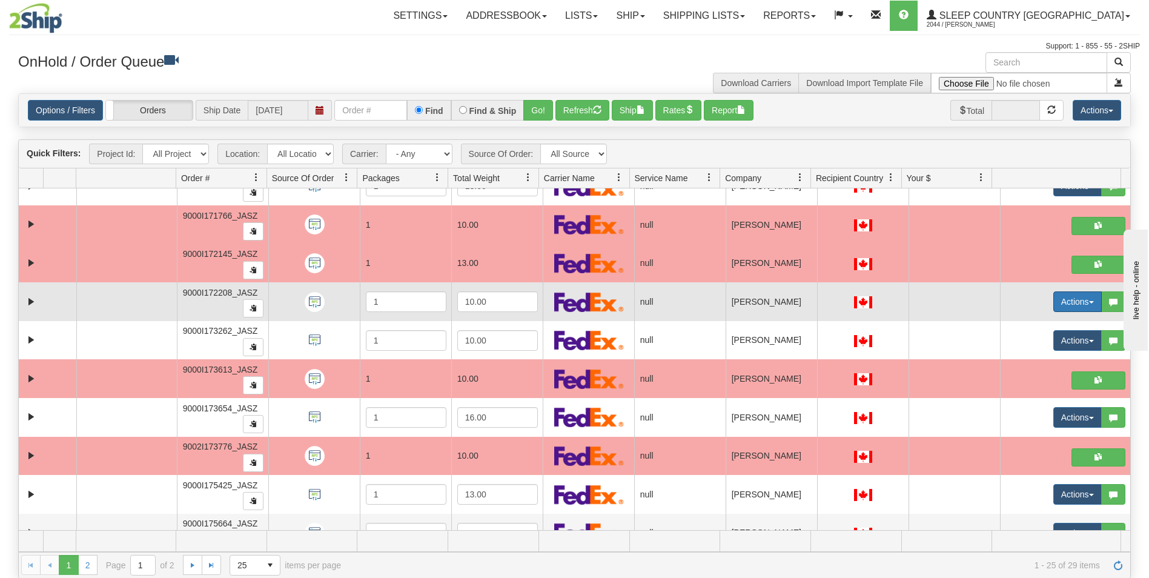
click at [1072, 305] on button "Actions" at bounding box center [1077, 301] width 48 height 21
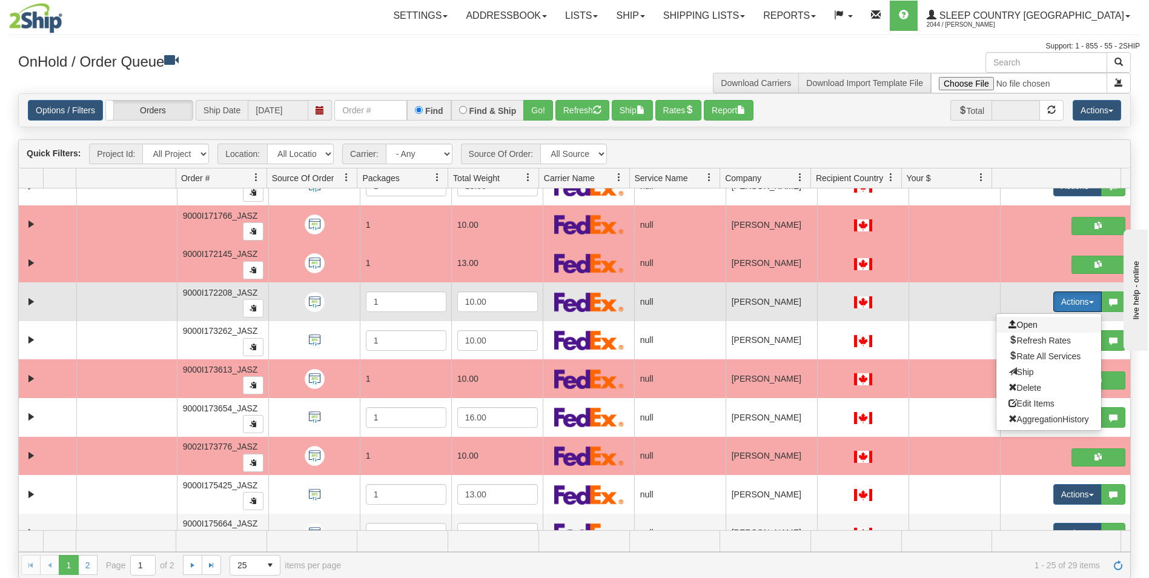
click at [1026, 323] on span "Open" at bounding box center [1022, 325] width 29 height 10
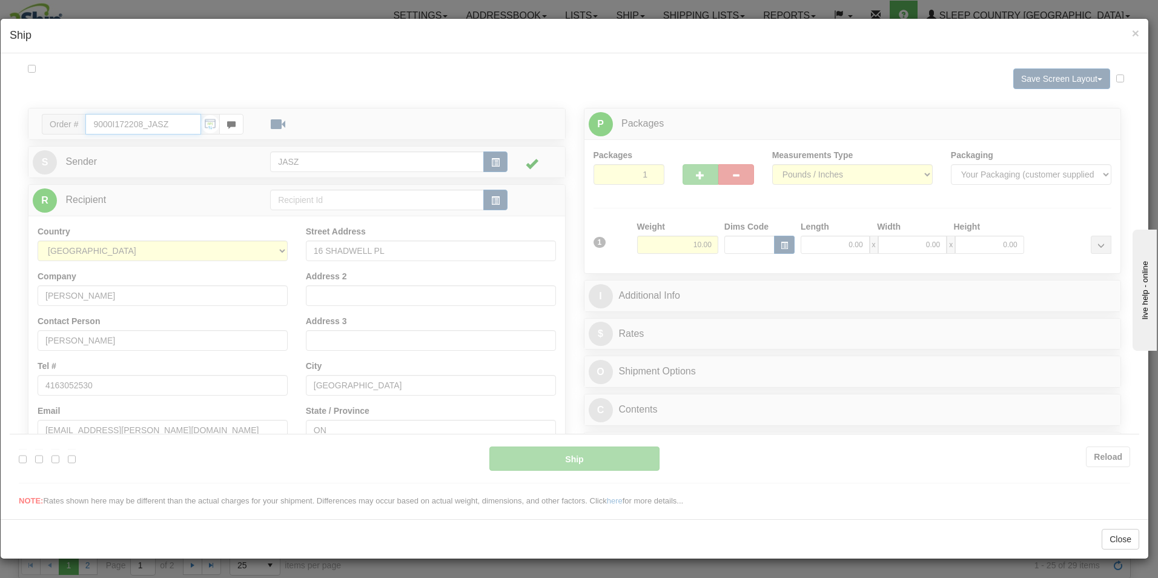
type input "10:51"
type input "16:00"
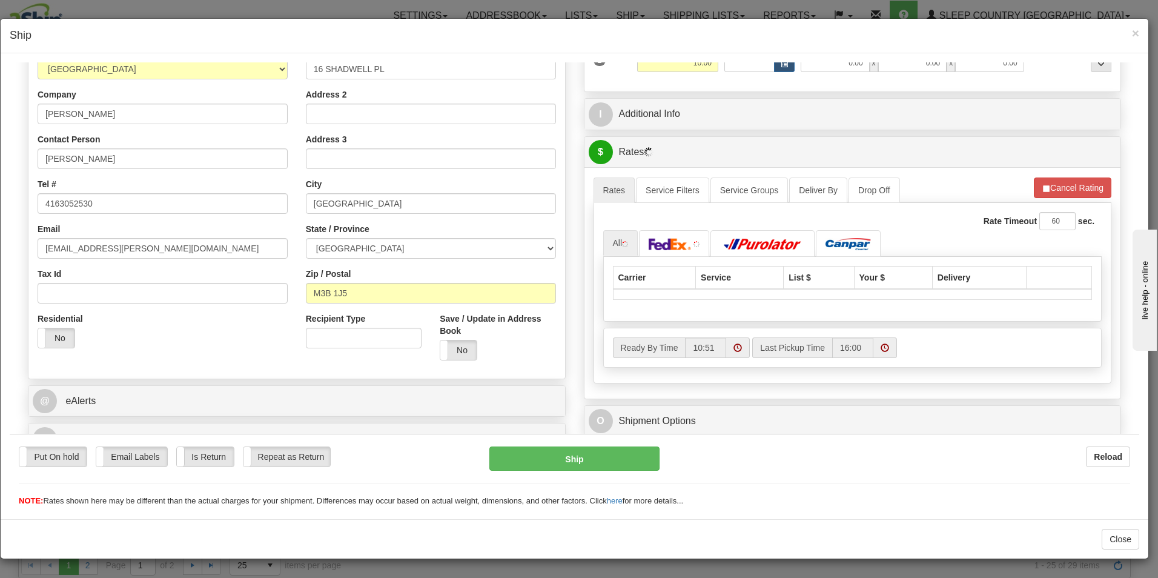
scroll to position [303, 0]
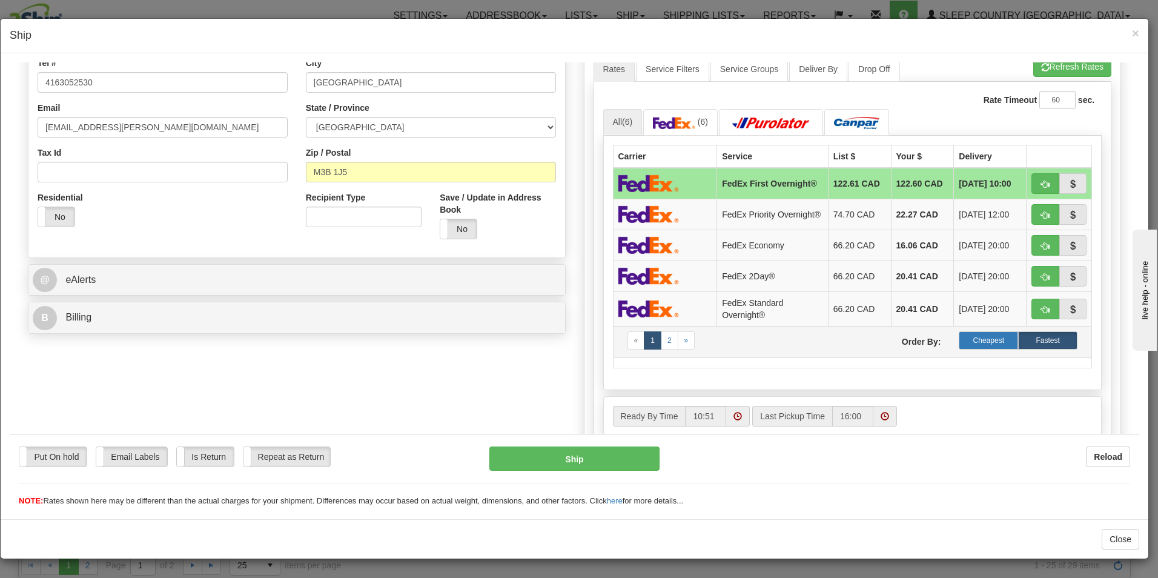
click at [972, 349] on label "Cheapest" at bounding box center [988, 340] width 59 height 18
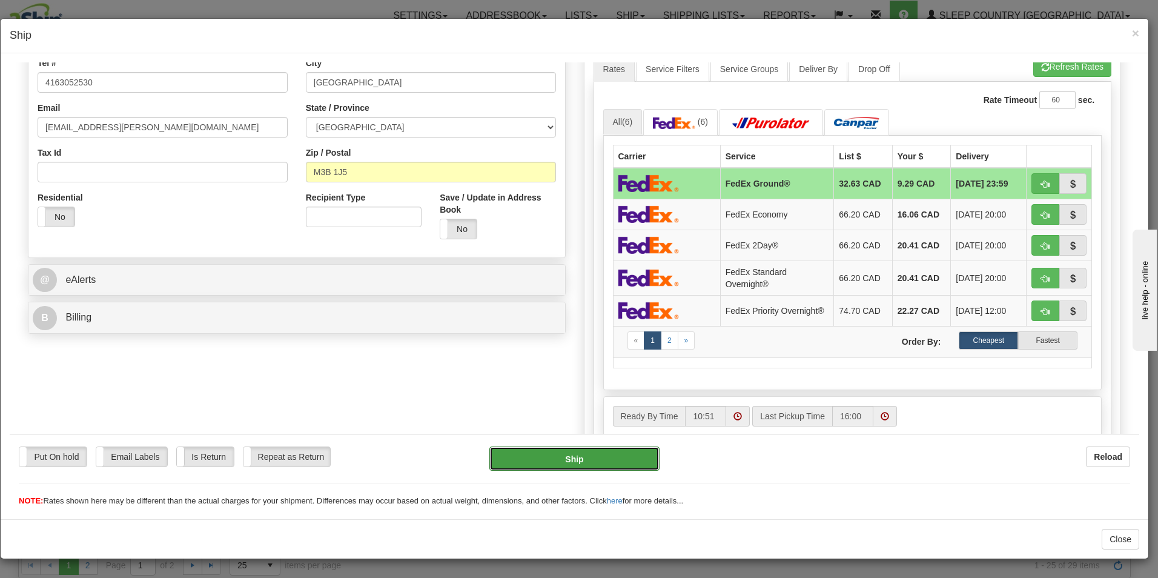
click at [592, 455] on button "Ship" at bounding box center [574, 458] width 170 height 24
type input "92"
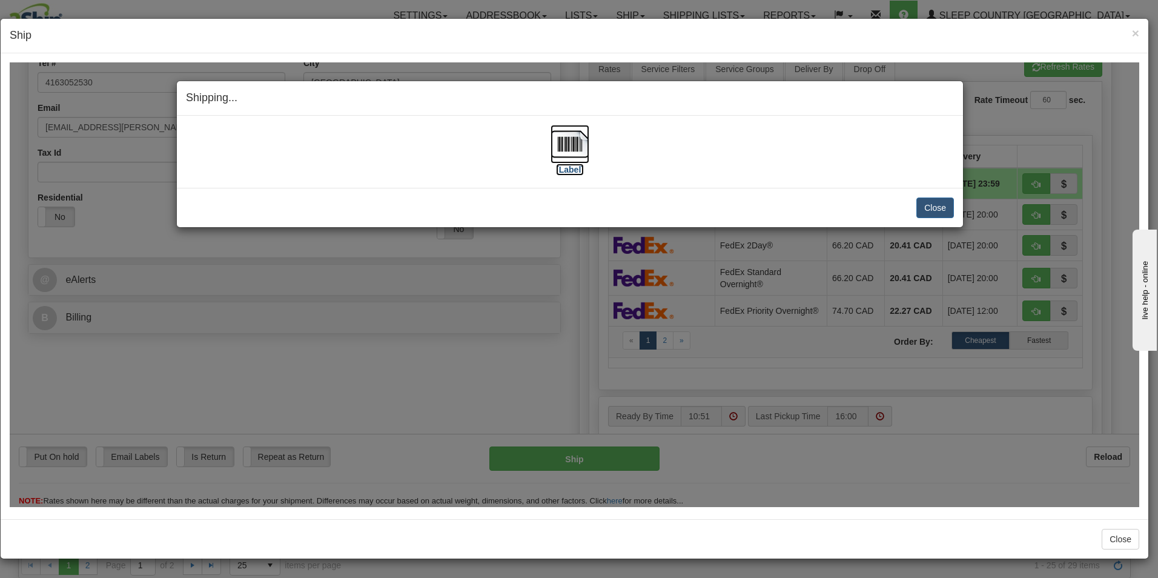
click at [581, 147] on img at bounding box center [569, 143] width 39 height 39
click at [940, 215] on button "Close" at bounding box center [935, 207] width 38 height 21
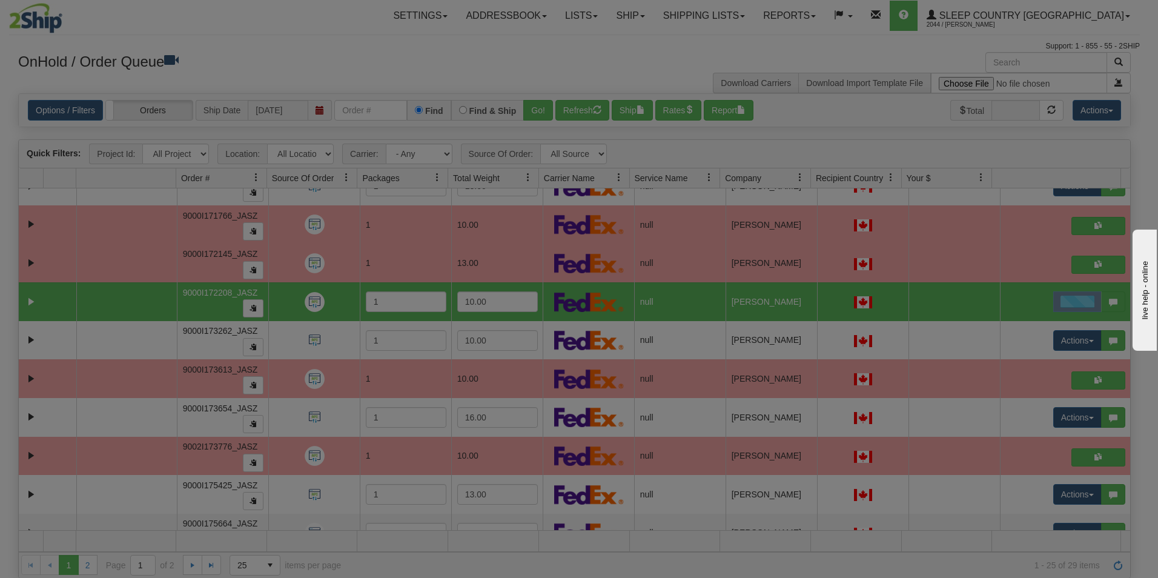
scroll to position [0, 0]
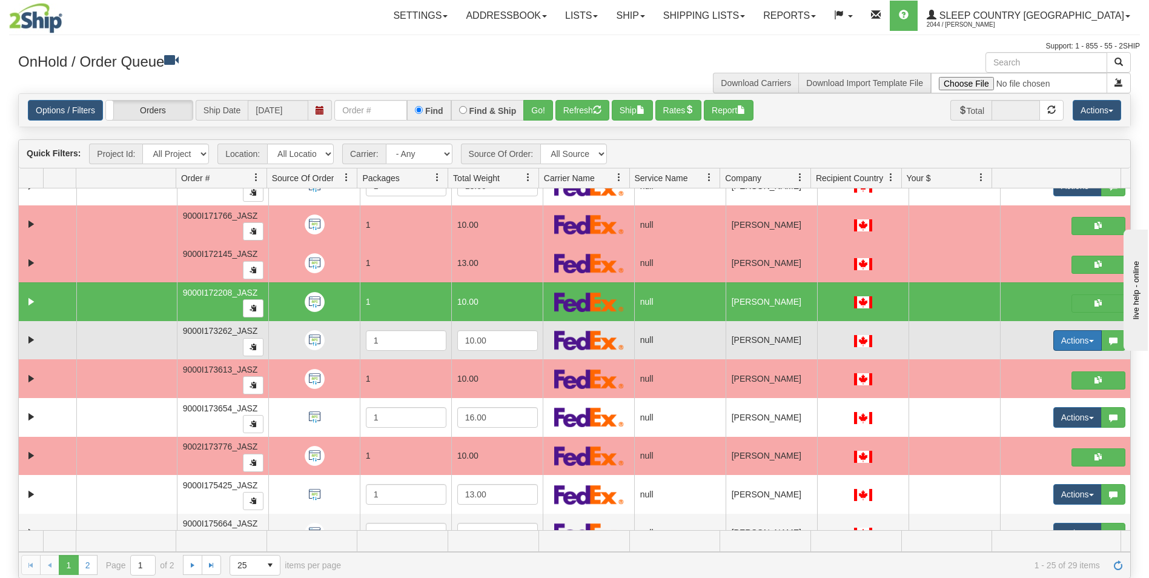
click at [1058, 342] on button "Actions" at bounding box center [1077, 340] width 48 height 21
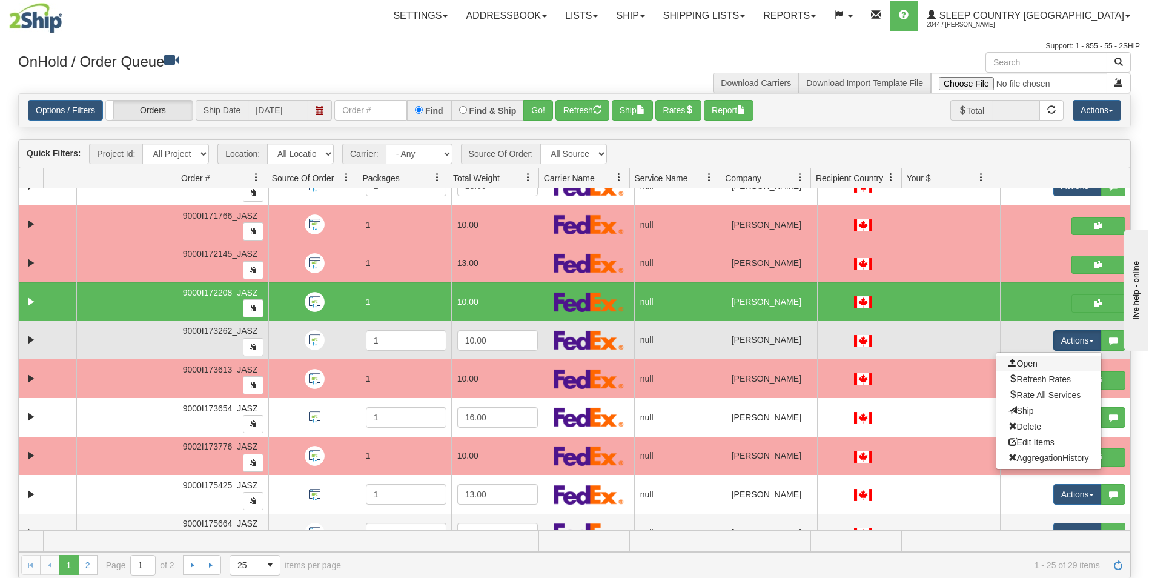
click at [1029, 366] on link "Open" at bounding box center [1048, 363] width 105 height 16
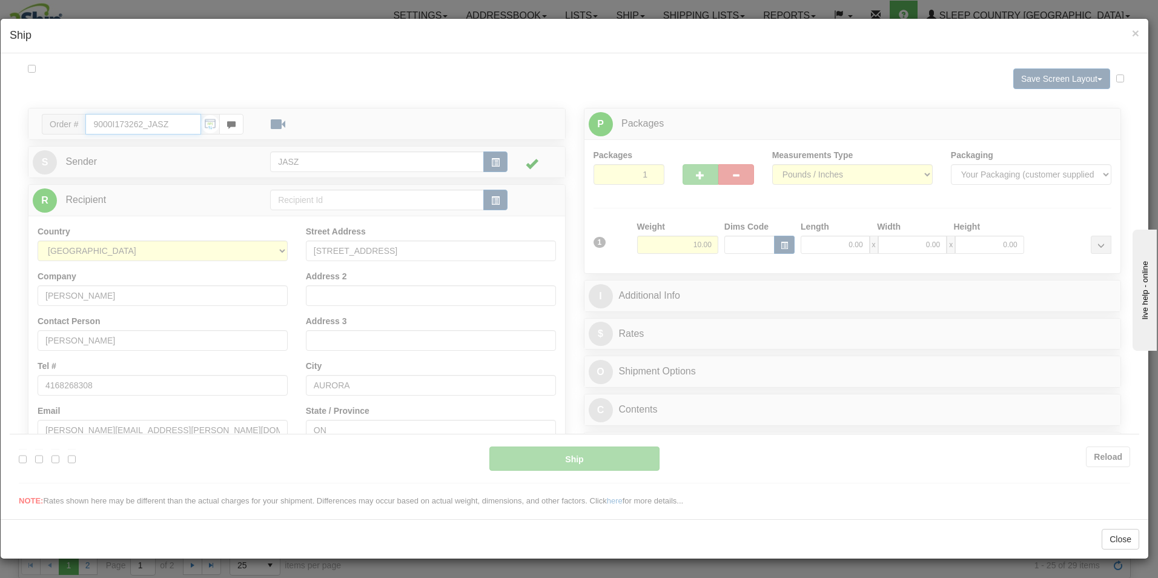
type input "10:51"
type input "16:00"
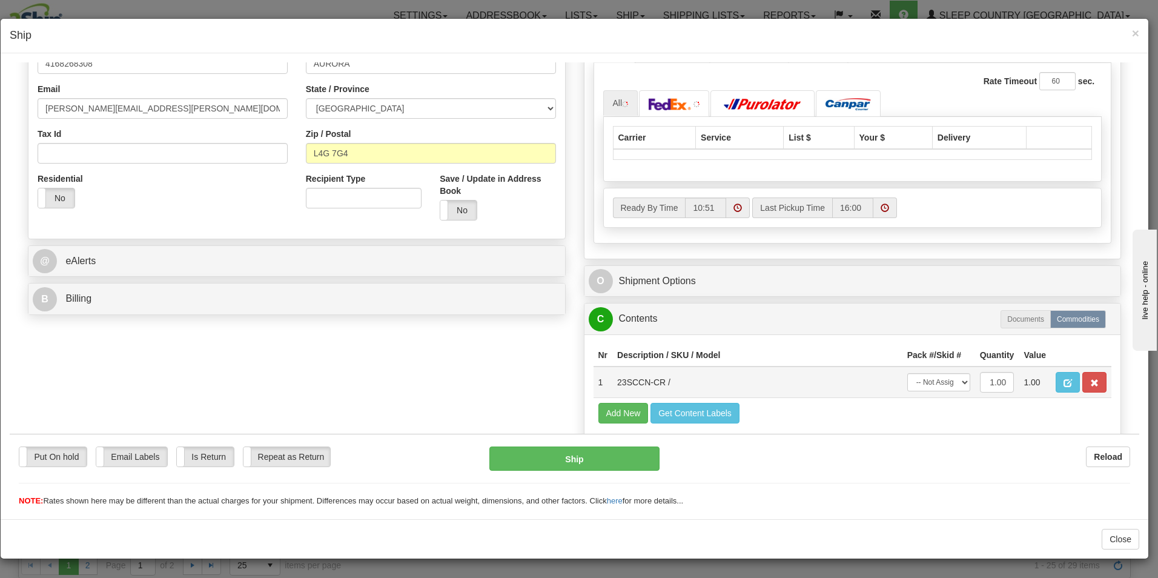
scroll to position [363, 0]
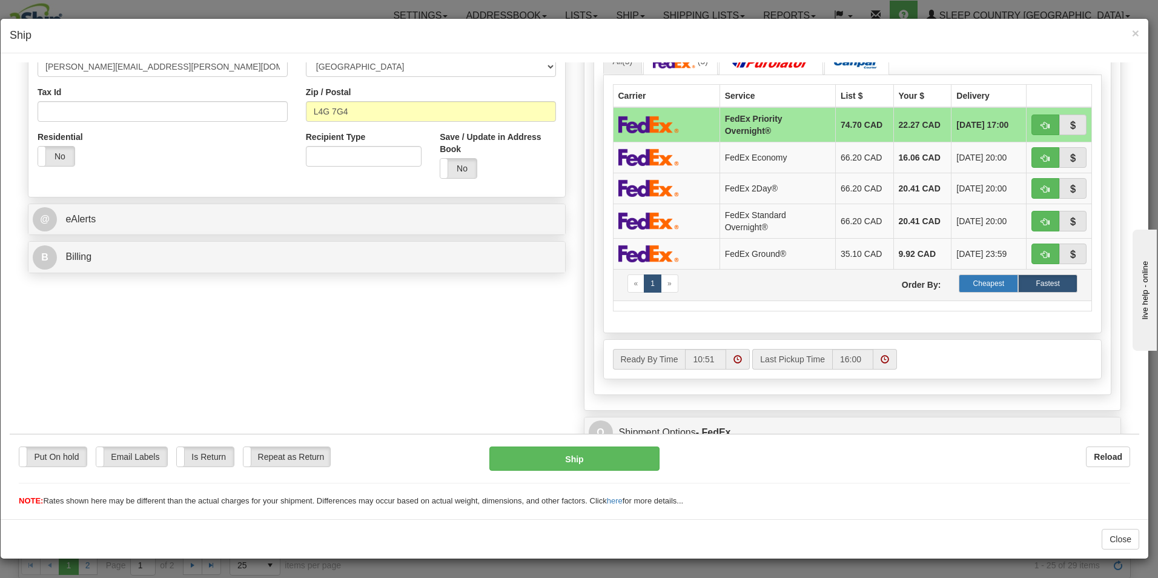
click at [989, 286] on label "Cheapest" at bounding box center [988, 283] width 59 height 18
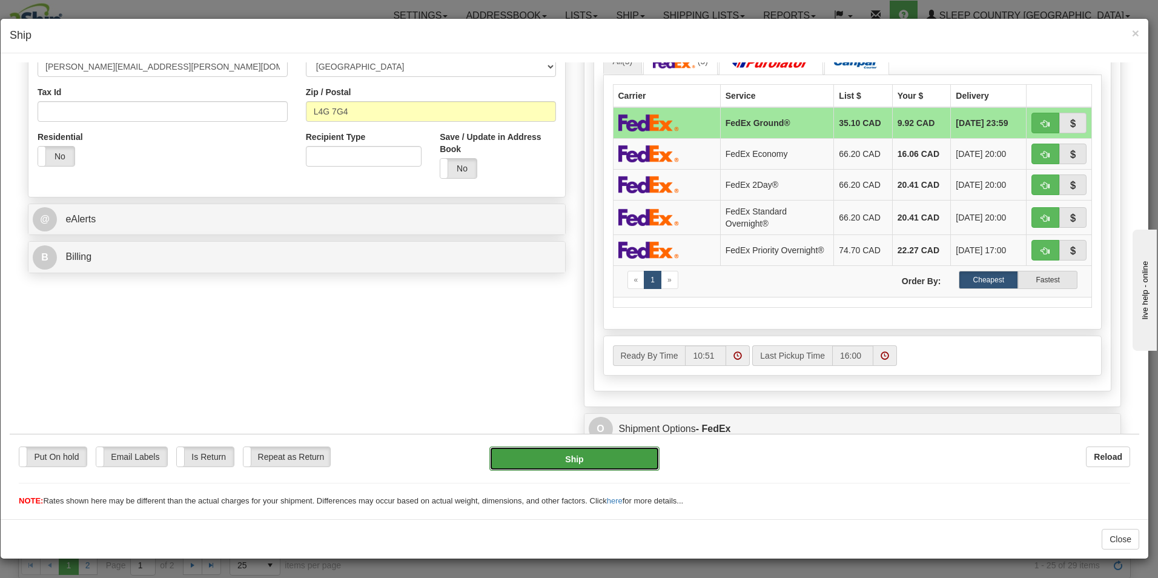
click at [578, 451] on button "Ship" at bounding box center [574, 458] width 170 height 24
type input "92"
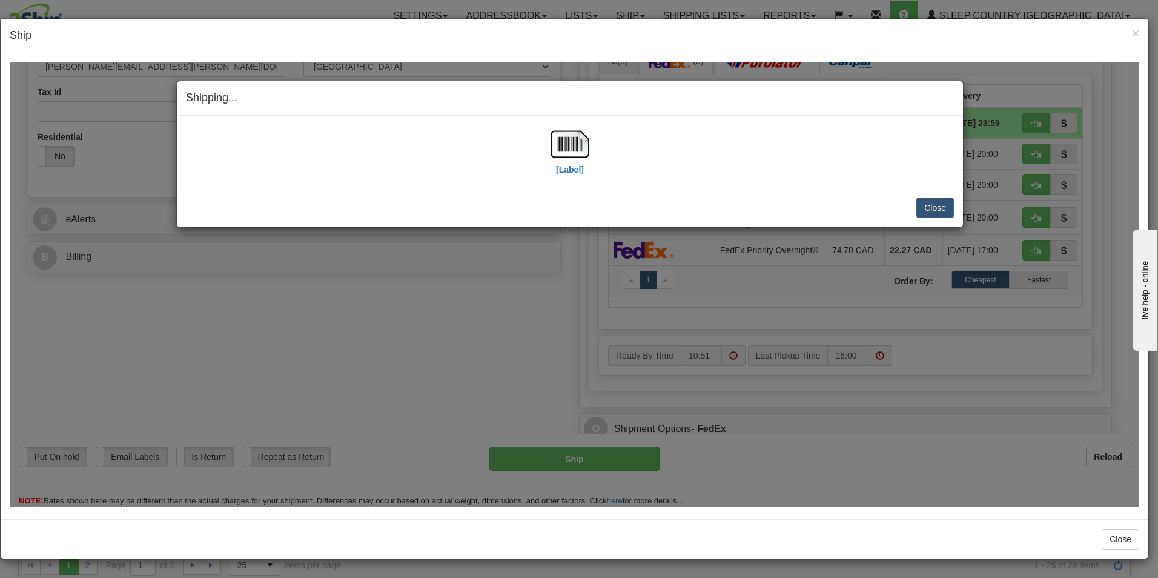
click at [590, 154] on div "[Label]" at bounding box center [570, 151] width 768 height 54
click at [589, 153] on img at bounding box center [569, 143] width 39 height 39
click at [934, 208] on button "Close" at bounding box center [935, 207] width 38 height 21
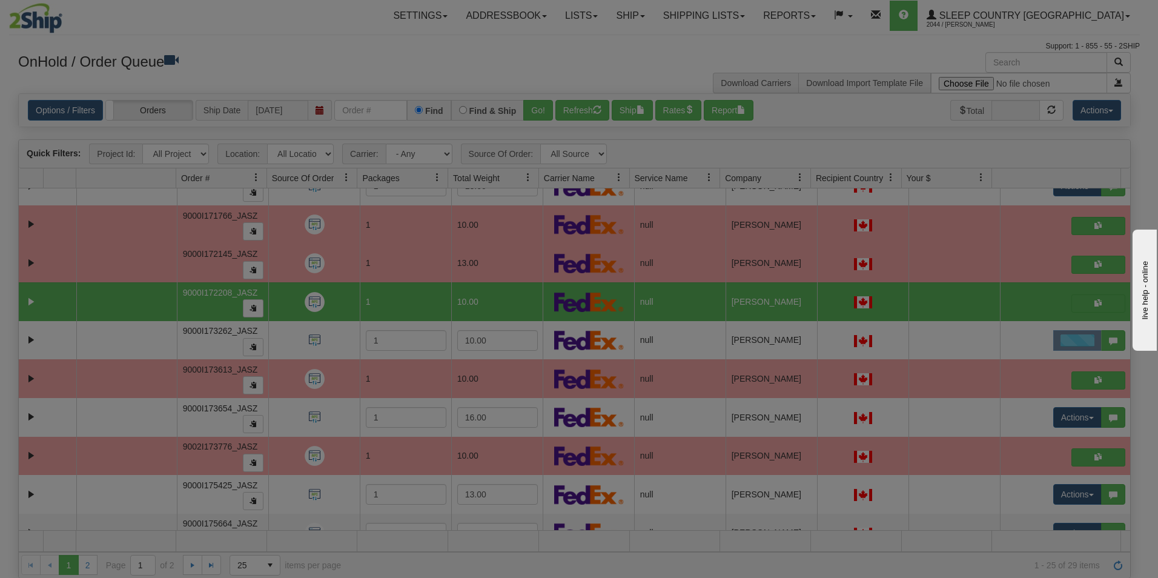
scroll to position [0, 0]
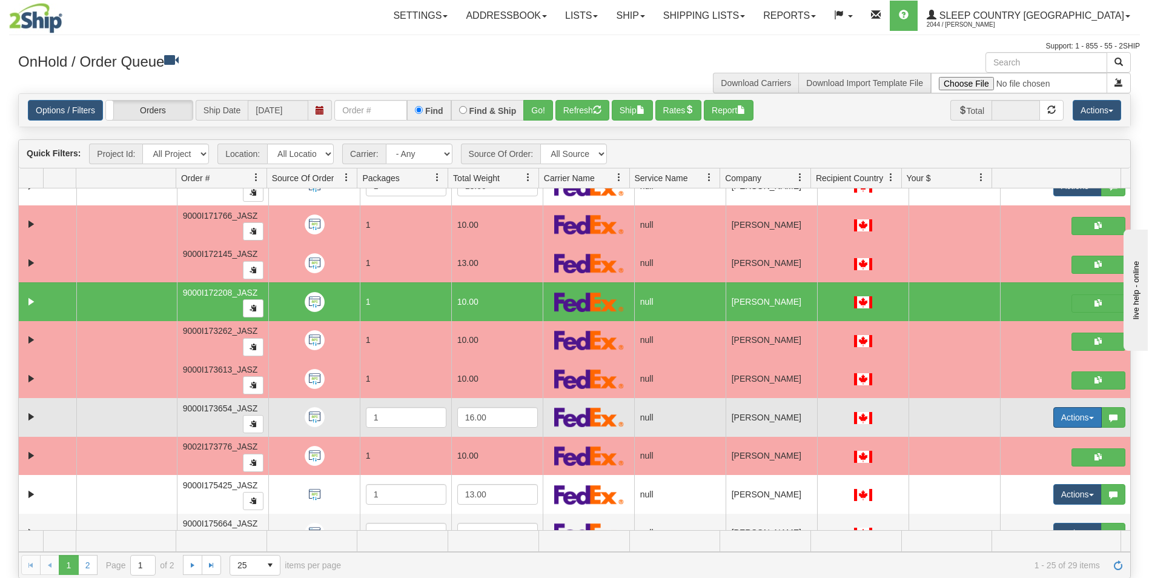
click at [1078, 414] on button "Actions" at bounding box center [1077, 417] width 48 height 21
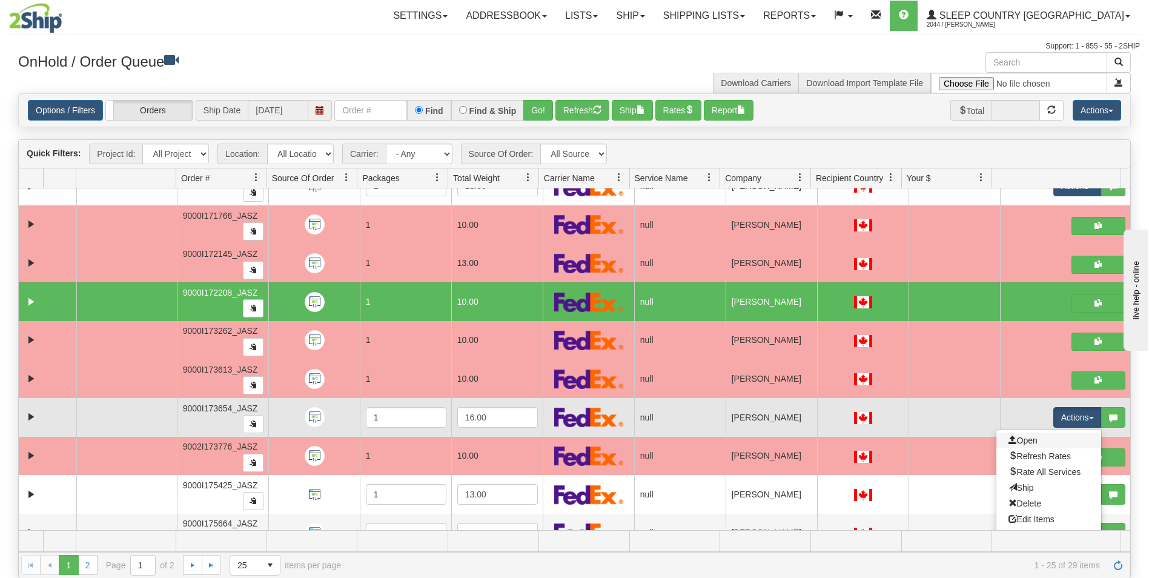
click at [1018, 445] on link "Open" at bounding box center [1048, 440] width 105 height 16
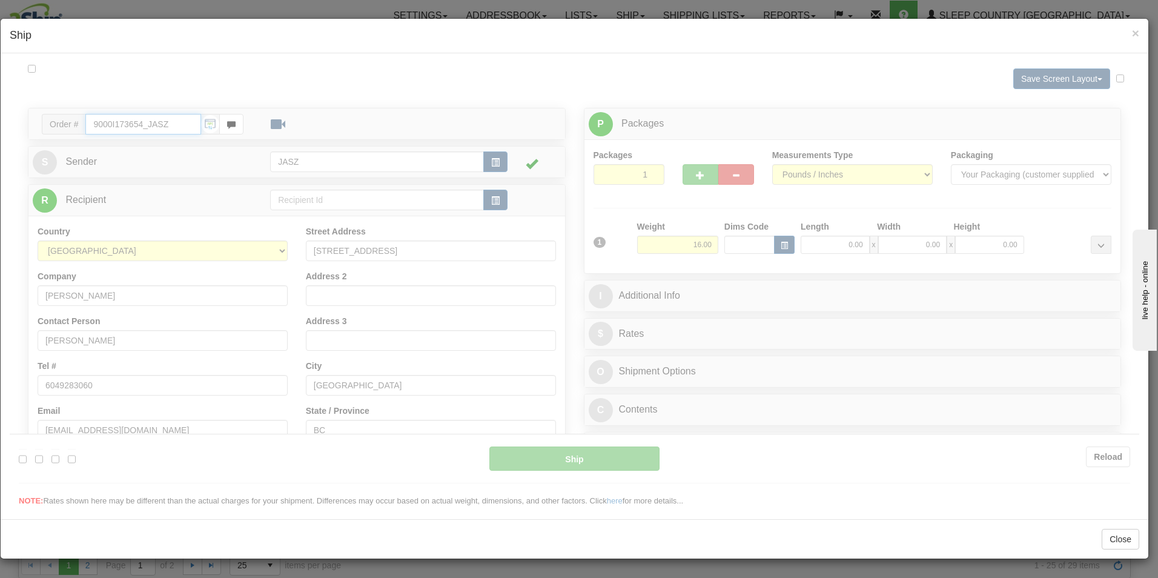
type input "10:52"
type input "16:00"
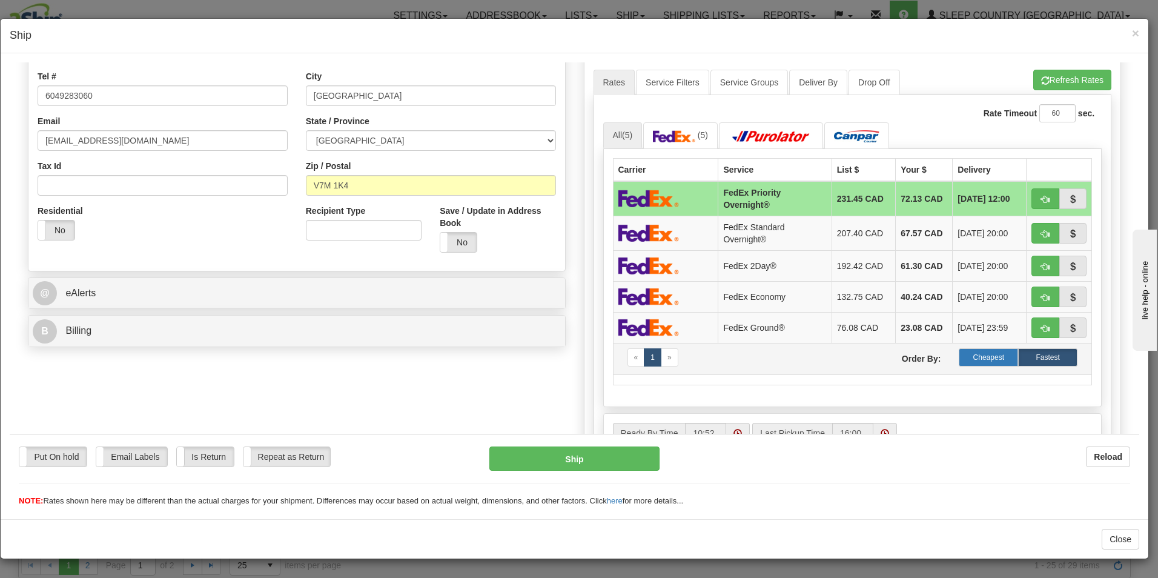
scroll to position [303, 0]
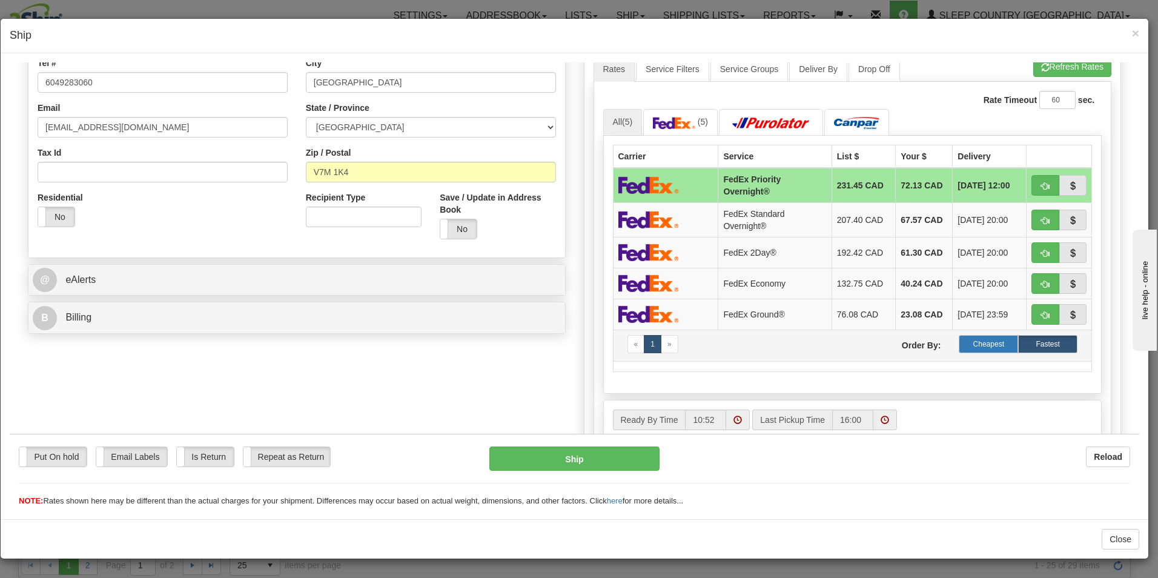
click at [972, 341] on label "Cheapest" at bounding box center [988, 343] width 59 height 18
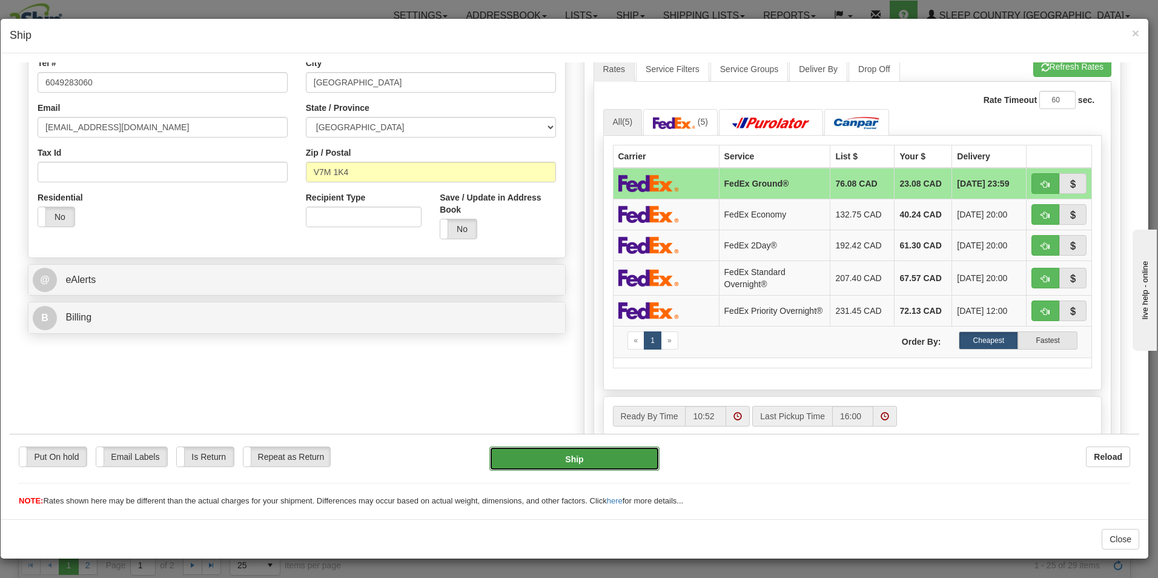
click at [624, 454] on button "Ship" at bounding box center [574, 458] width 170 height 24
type input "92"
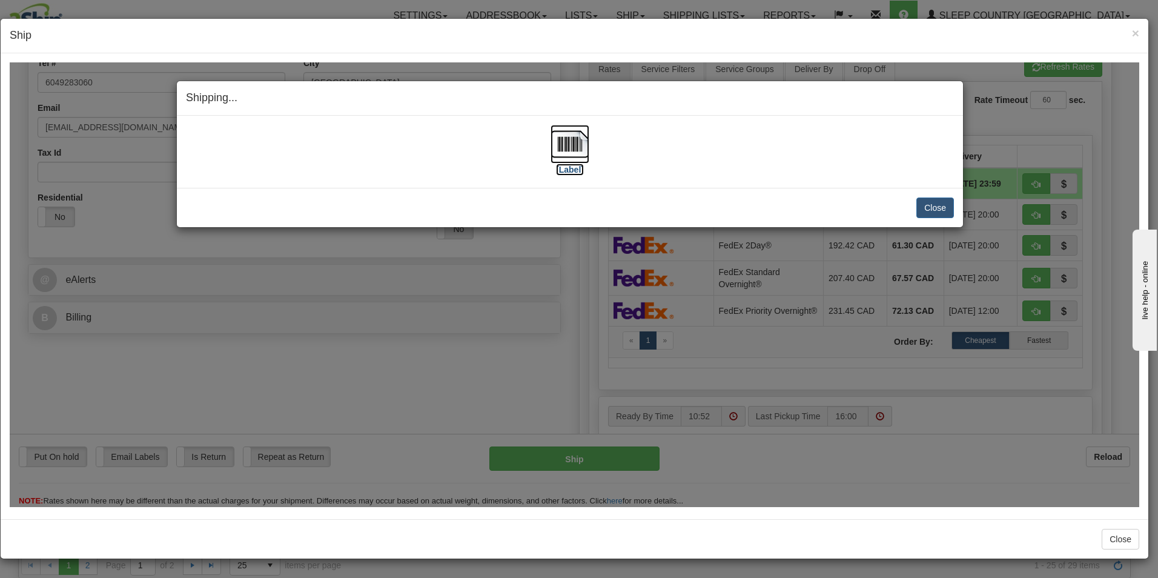
click at [567, 147] on img at bounding box center [569, 143] width 39 height 39
